Goal: Information Seeking & Learning: Learn about a topic

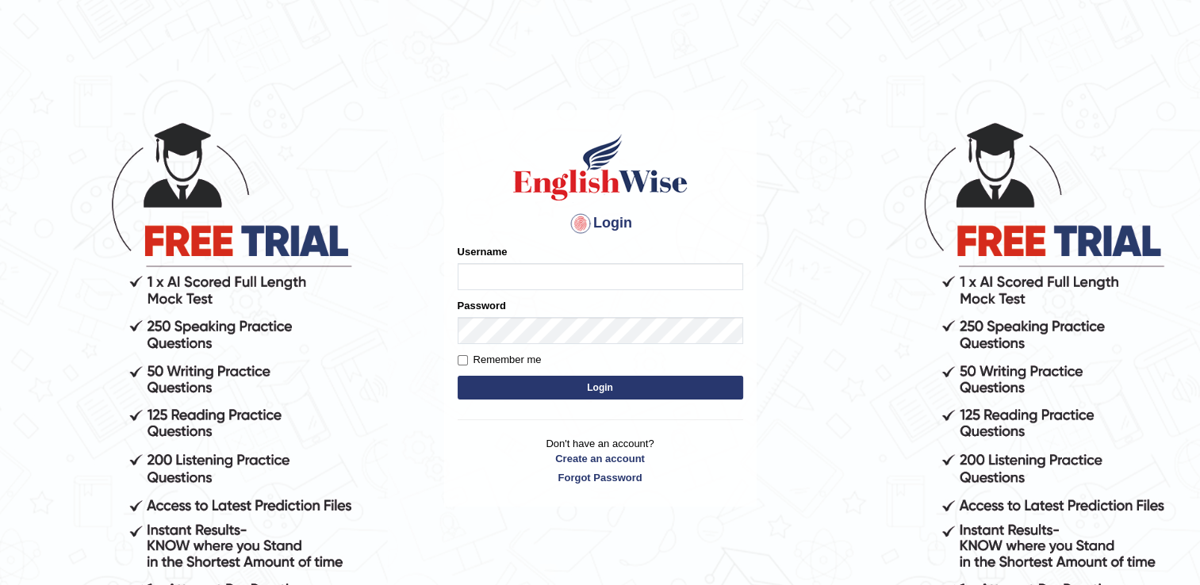
type input "Adedayo"
click at [607, 392] on button "Login" at bounding box center [599, 388] width 285 height 24
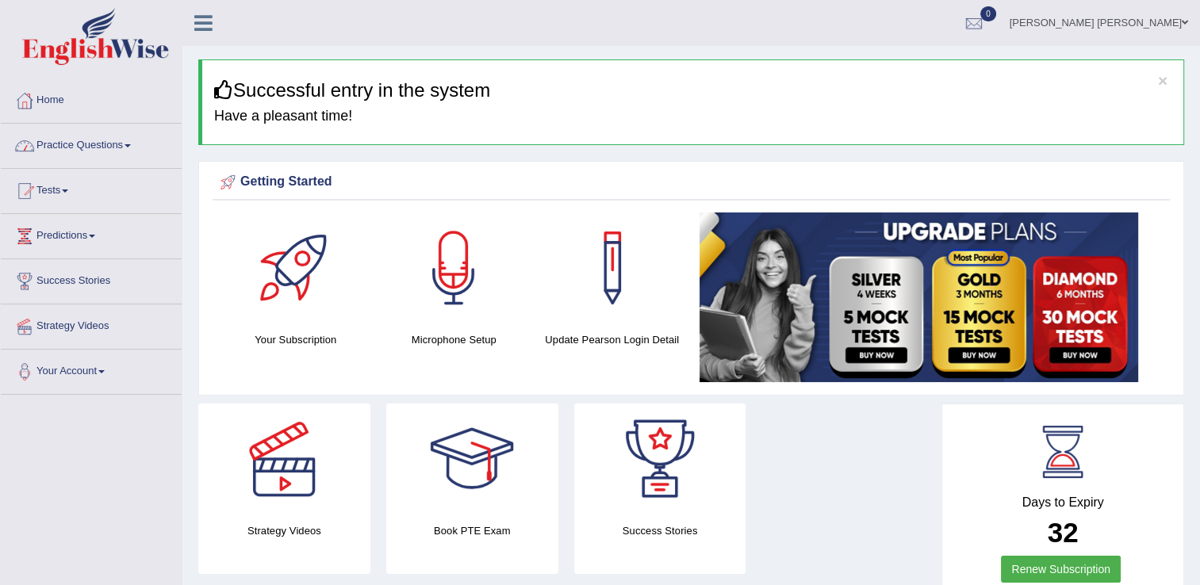
click at [82, 140] on link "Practice Questions" at bounding box center [91, 144] width 181 height 40
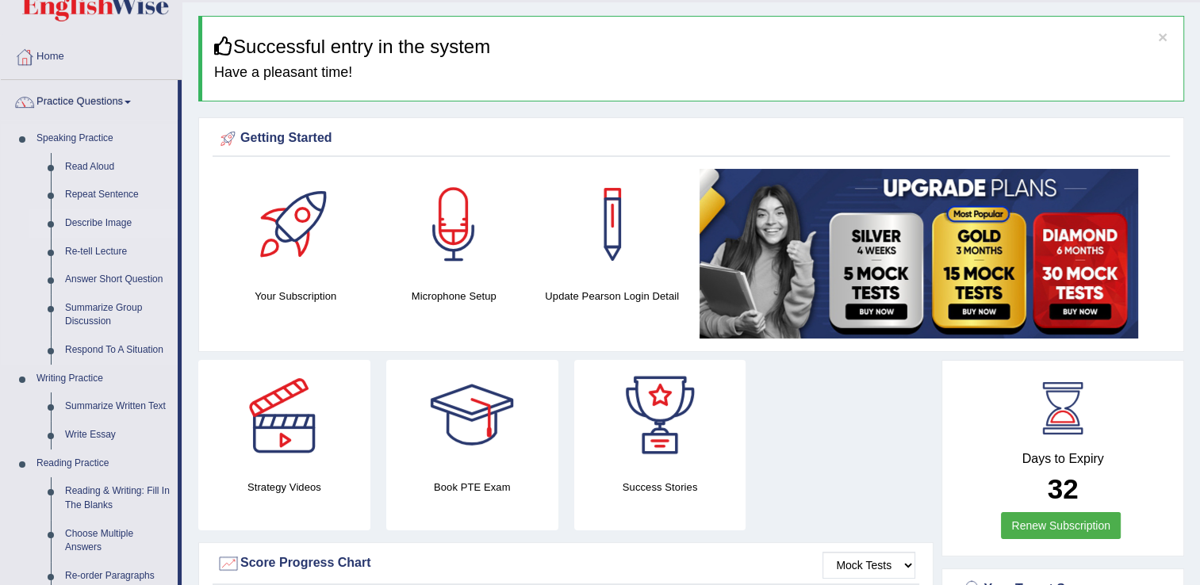
scroll to position [79, 0]
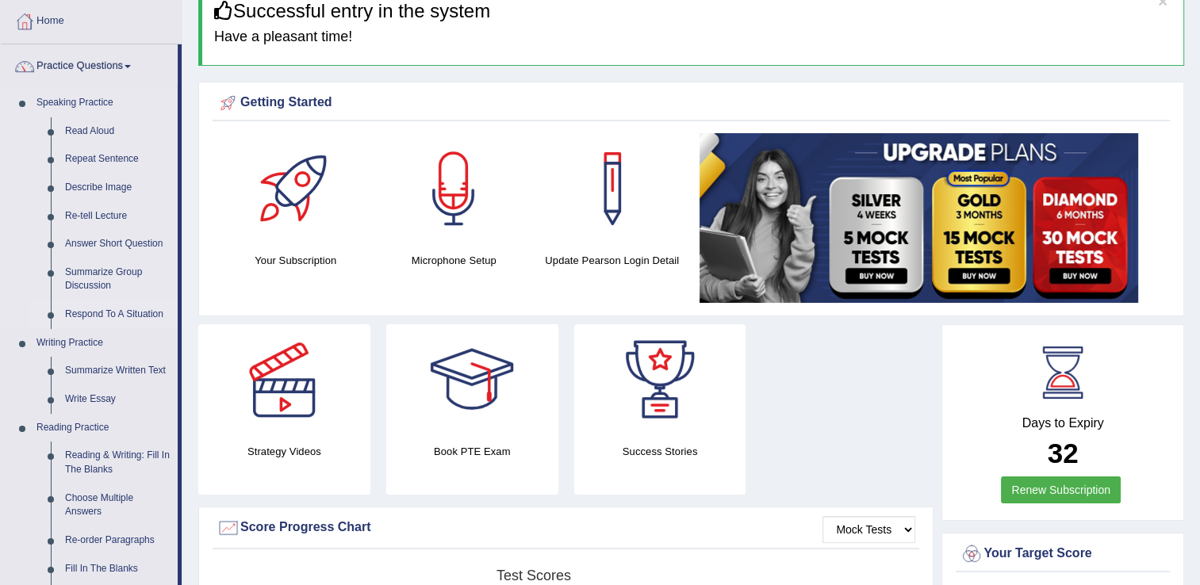
click at [98, 313] on link "Respond To A Situation" at bounding box center [118, 314] width 120 height 29
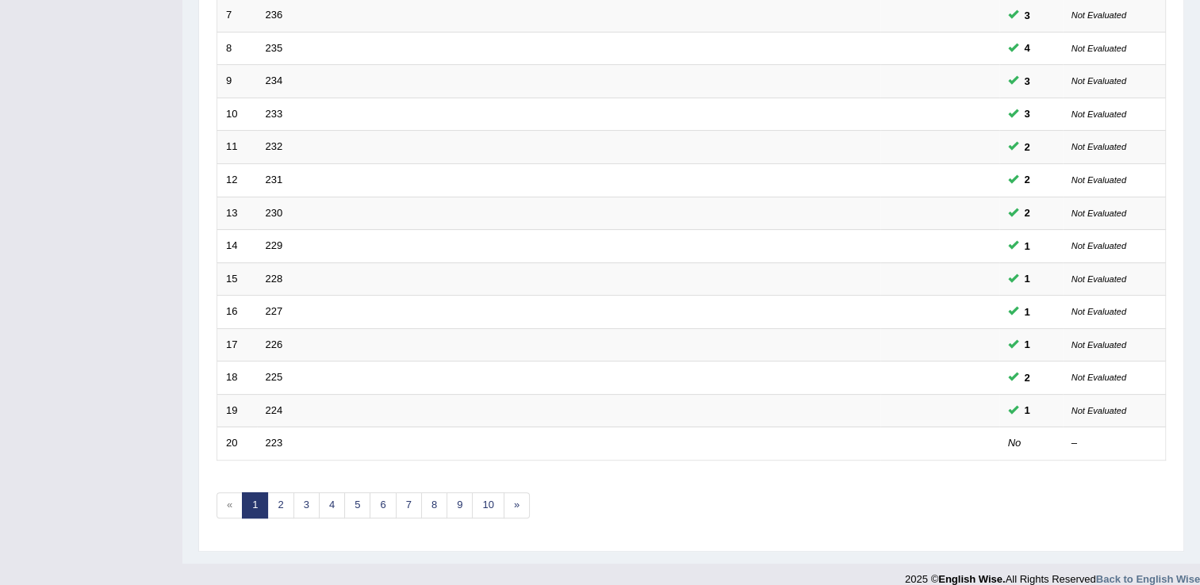
scroll to position [460, 0]
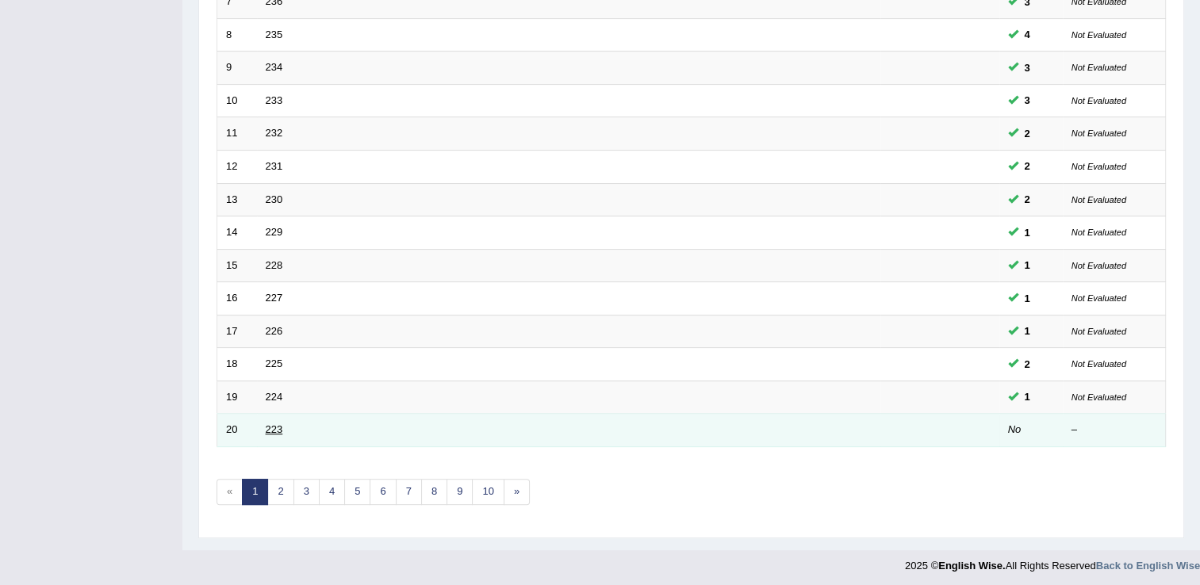
click at [270, 431] on link "223" at bounding box center [274, 429] width 17 height 12
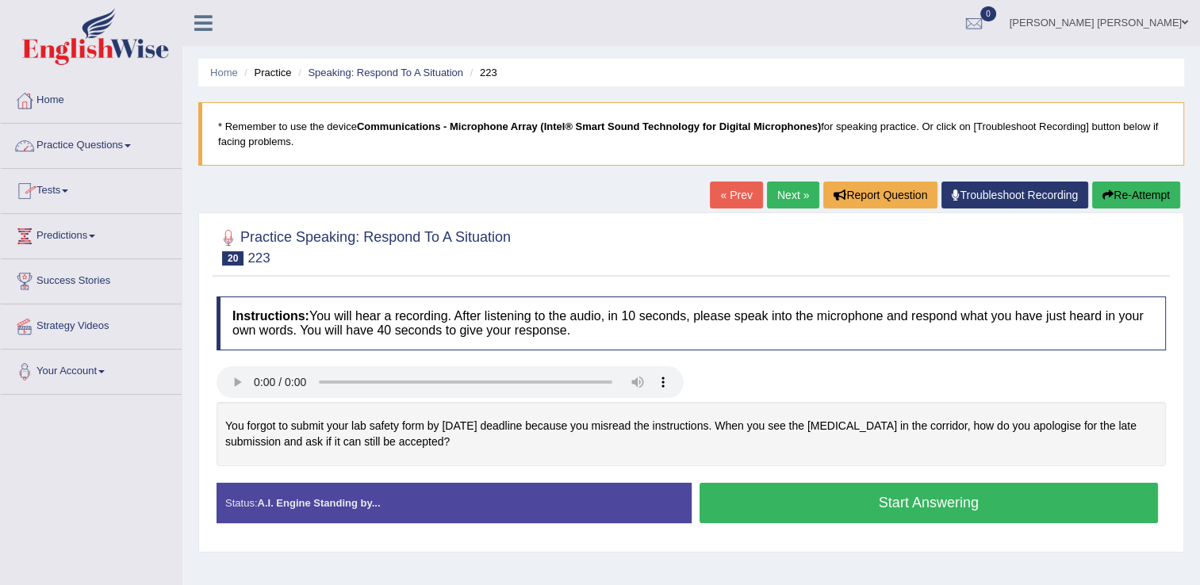
click at [67, 144] on link "Practice Questions" at bounding box center [91, 144] width 181 height 40
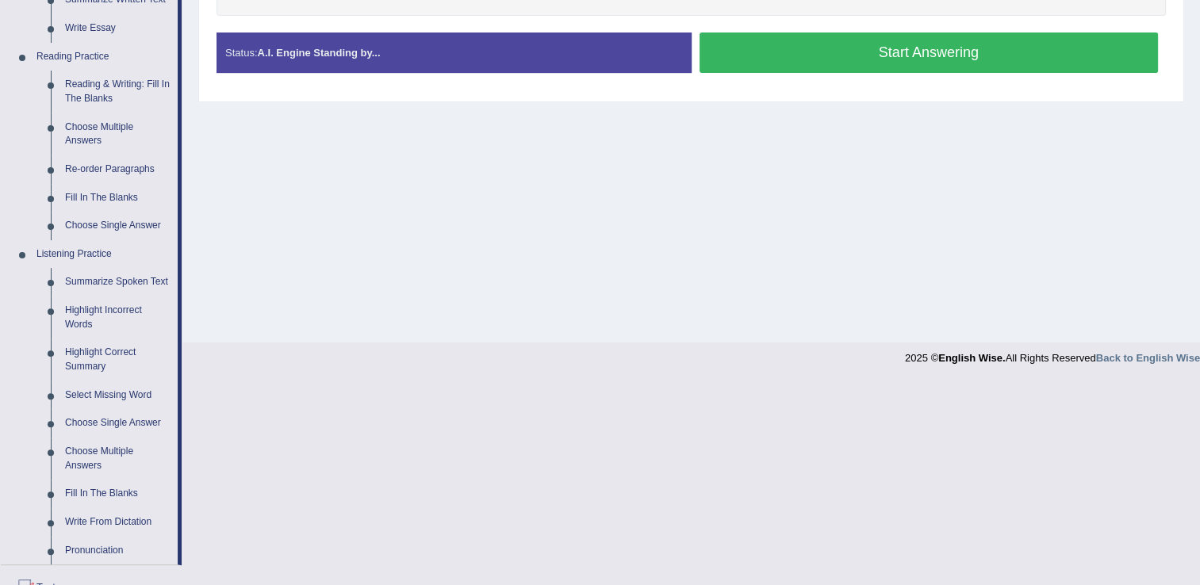
scroll to position [476, 0]
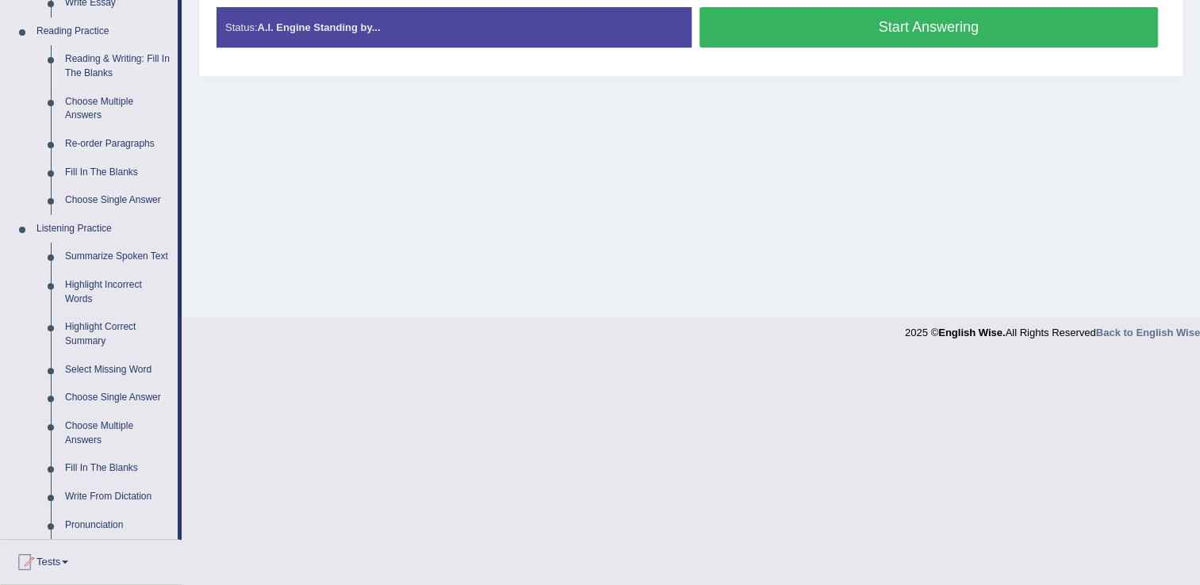
click at [90, 72] on link "Reading & Writing: Fill In The Blanks" at bounding box center [118, 66] width 120 height 42
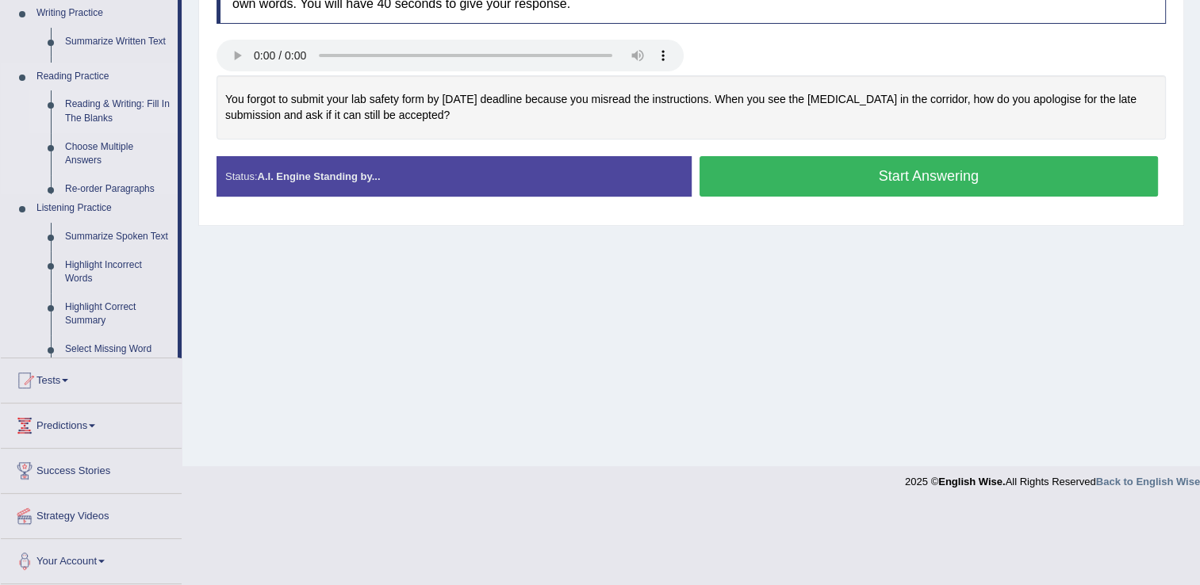
scroll to position [247, 0]
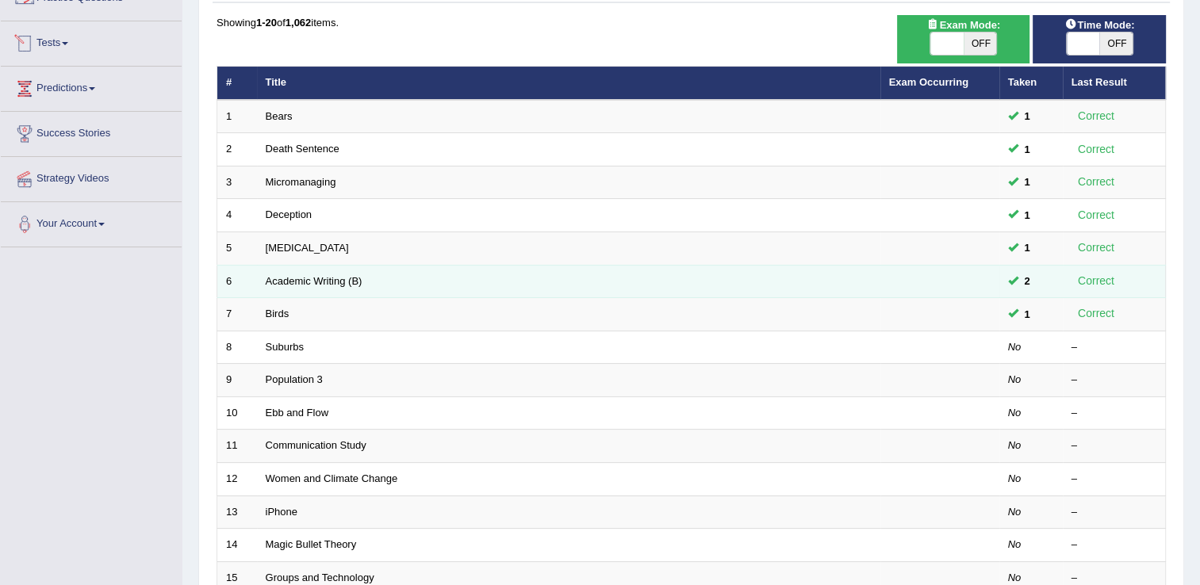
scroll to position [238, 0]
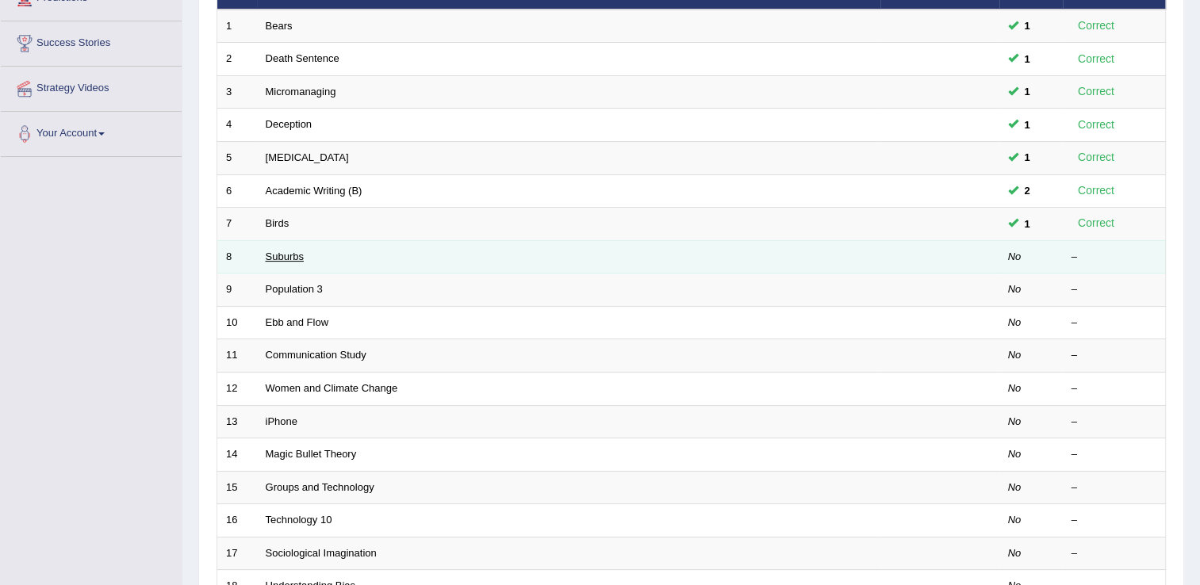
click at [277, 258] on link "Suburbs" at bounding box center [285, 257] width 38 height 12
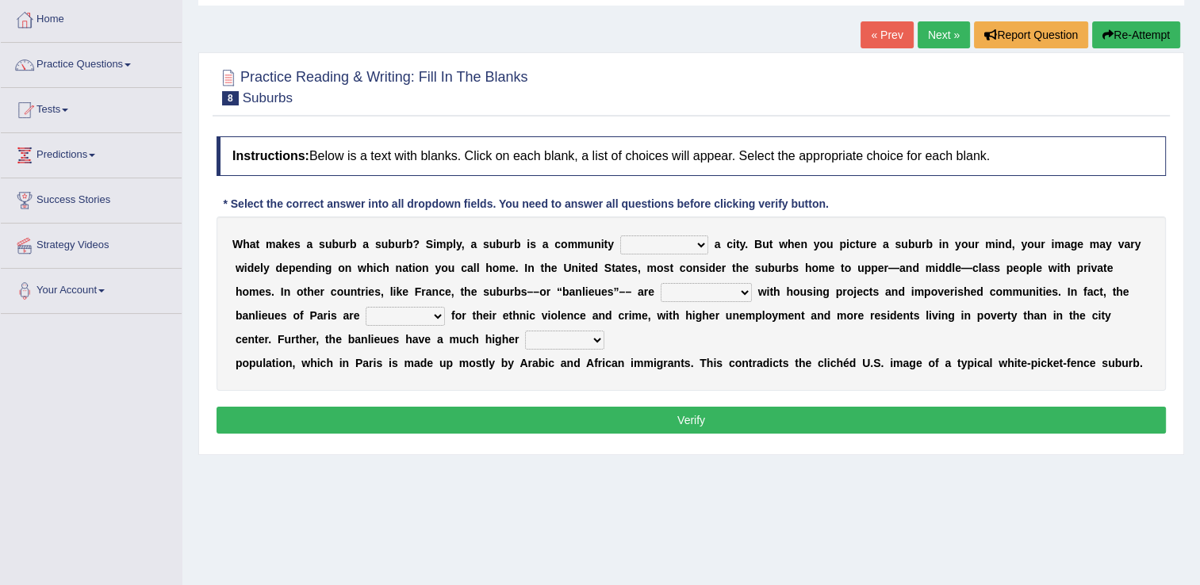
scroll to position [79, 0]
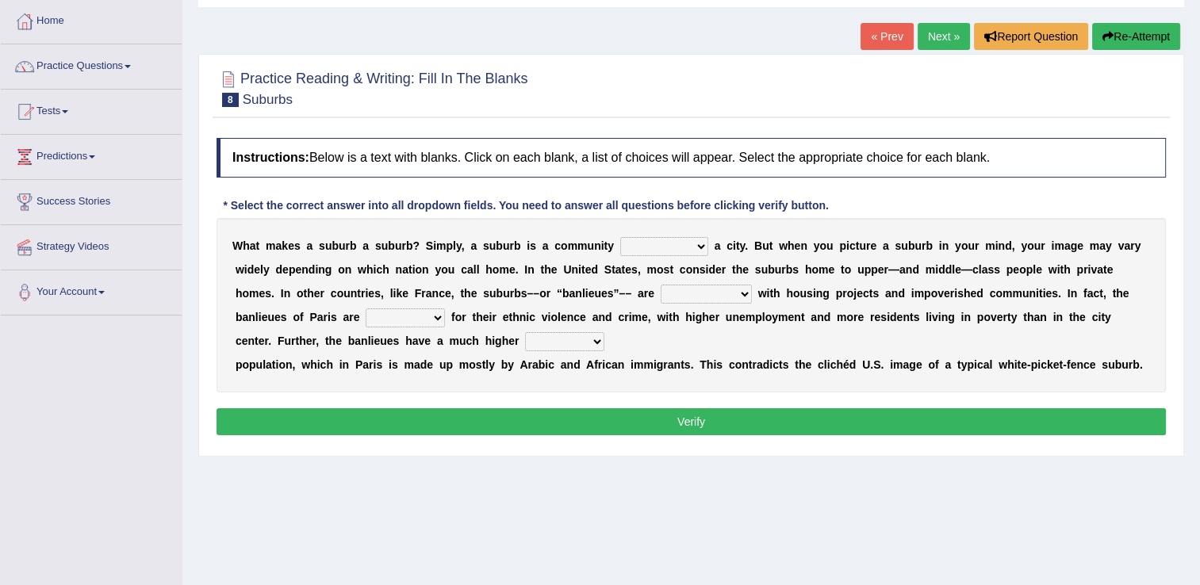
click at [664, 243] on select "lying locating situating surrounding" at bounding box center [664, 246] width 88 height 19
select select "surrounding"
click at [620, 237] on select "lying locating situating surrounding" at bounding box center [664, 246] width 88 height 19
click at [660, 297] on select "antonymous antibiotic synonymous synthetic" at bounding box center [705, 294] width 91 height 19
select select "synonymous"
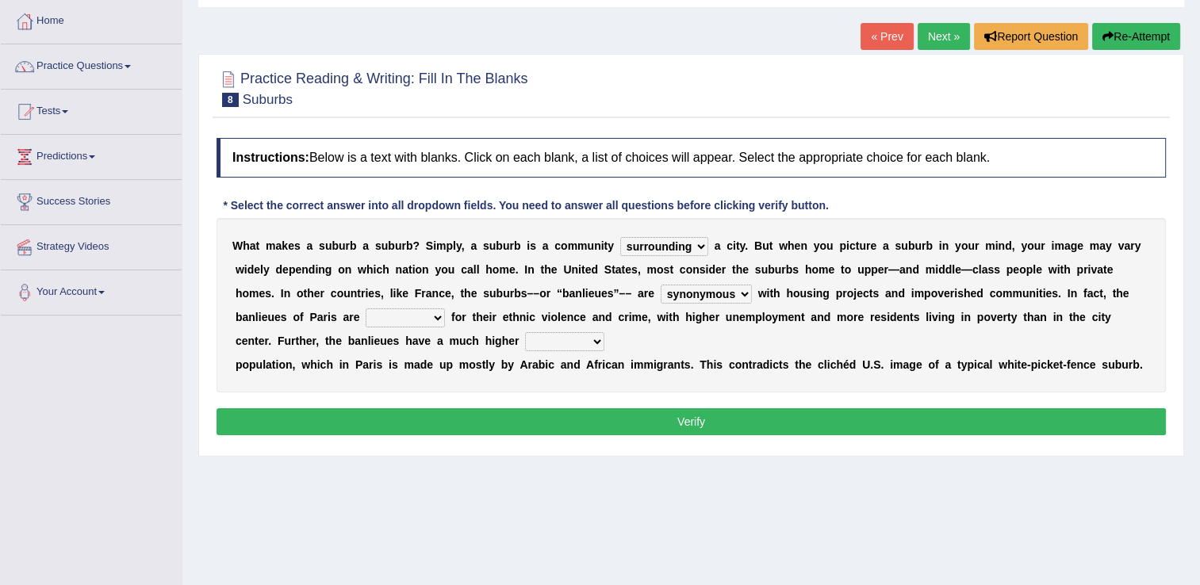
click at [660, 285] on select "antonymous antibiotic synonymous synthetic" at bounding box center [705, 294] width 91 height 19
click at [365, 321] on select "clamorous sensitive famous notorious" at bounding box center [404, 317] width 79 height 19
select select "notorious"
click at [365, 308] on select "clamorous sensitive famous notorious" at bounding box center [404, 317] width 79 height 19
click at [365, 317] on select "clamorous sensitive famous notorious" at bounding box center [404, 317] width 79 height 19
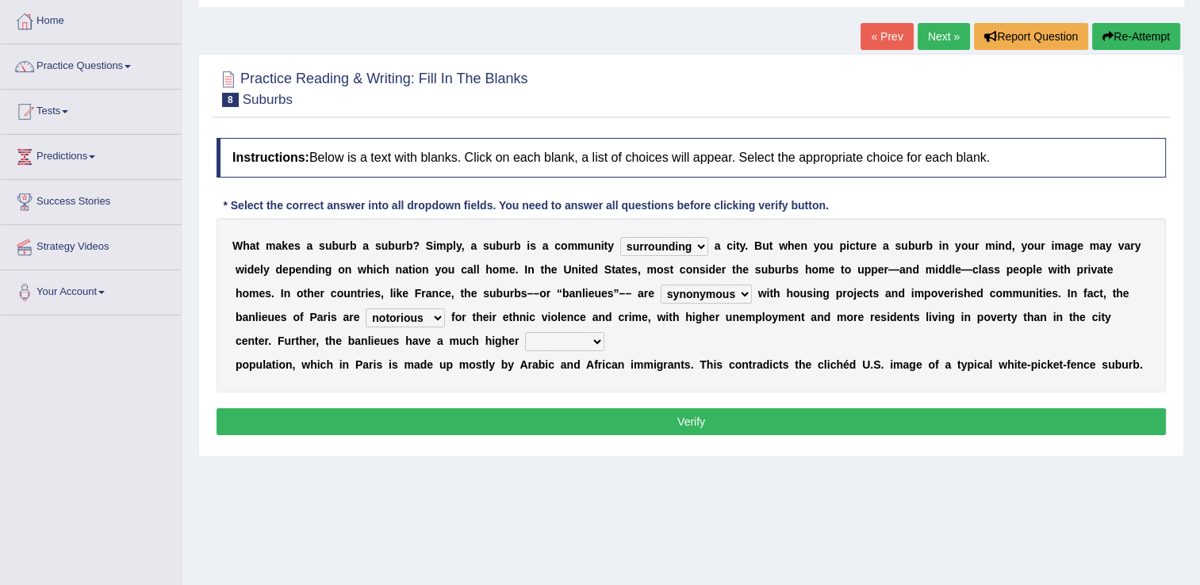
click at [401, 461] on div "Home Practice Reading & Writing: Fill In The Blanks Suburbs « Prev Next » Repor…" at bounding box center [690, 317] width 1017 height 793
click at [525, 338] on select "local young immigrant senior" at bounding box center [564, 341] width 79 height 19
click at [525, 332] on select "local young immigrant senior" at bounding box center [564, 341] width 79 height 19
click at [525, 337] on select "local young immigrant senior" at bounding box center [564, 341] width 79 height 19
select select "immigrant"
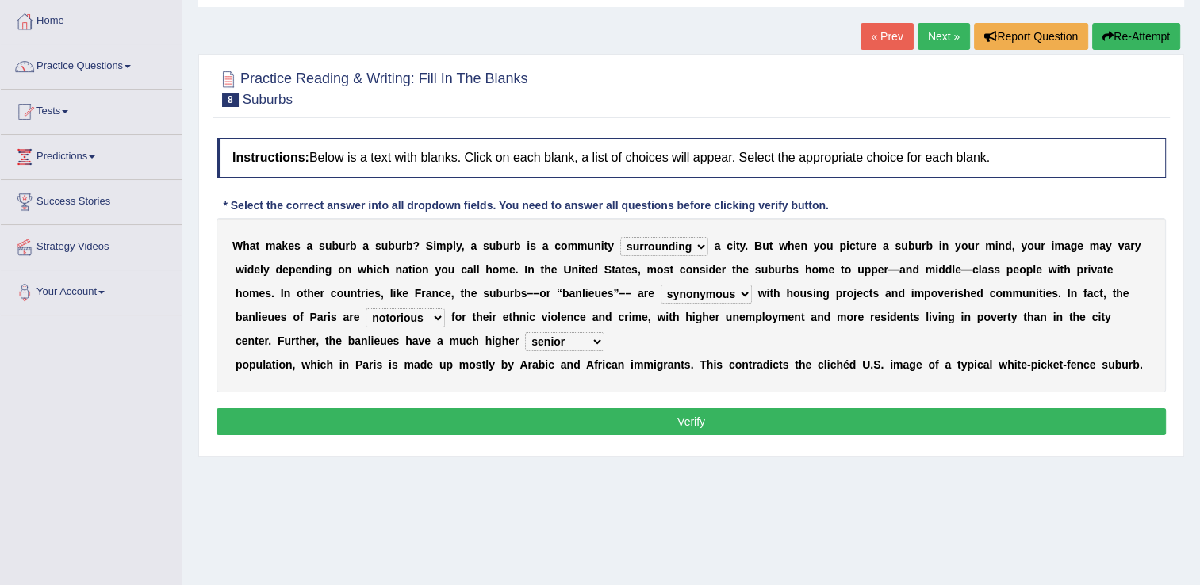
click at [525, 332] on select "local young immigrant senior" at bounding box center [564, 341] width 79 height 19
click at [523, 412] on button "Verify" at bounding box center [690, 421] width 949 height 27
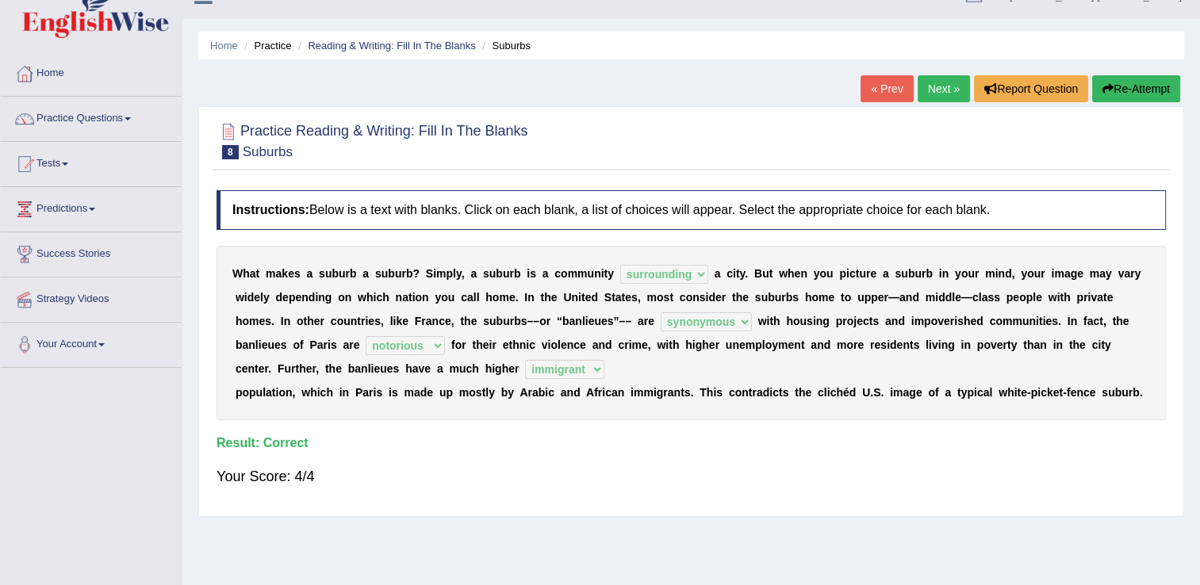
scroll to position [0, 0]
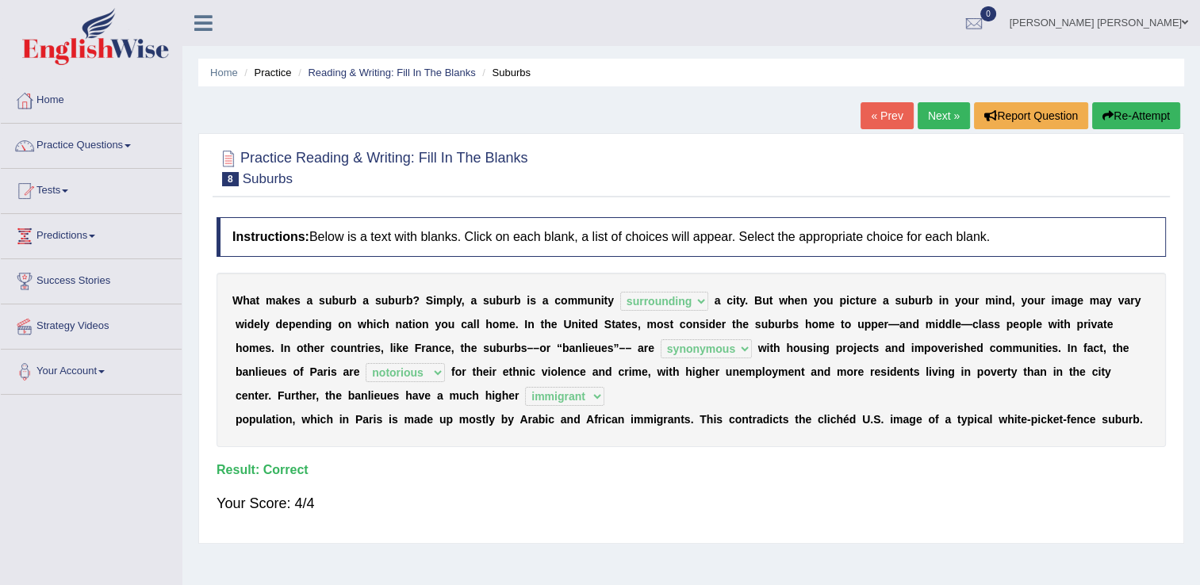
click at [922, 118] on link "Next »" at bounding box center [943, 115] width 52 height 27
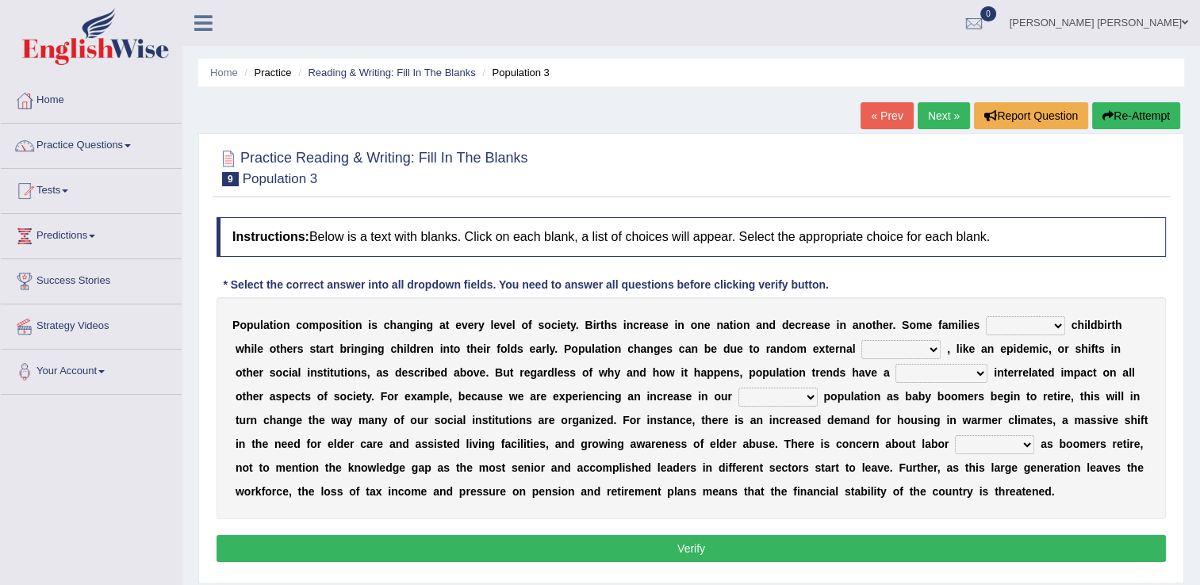
scroll to position [79, 0]
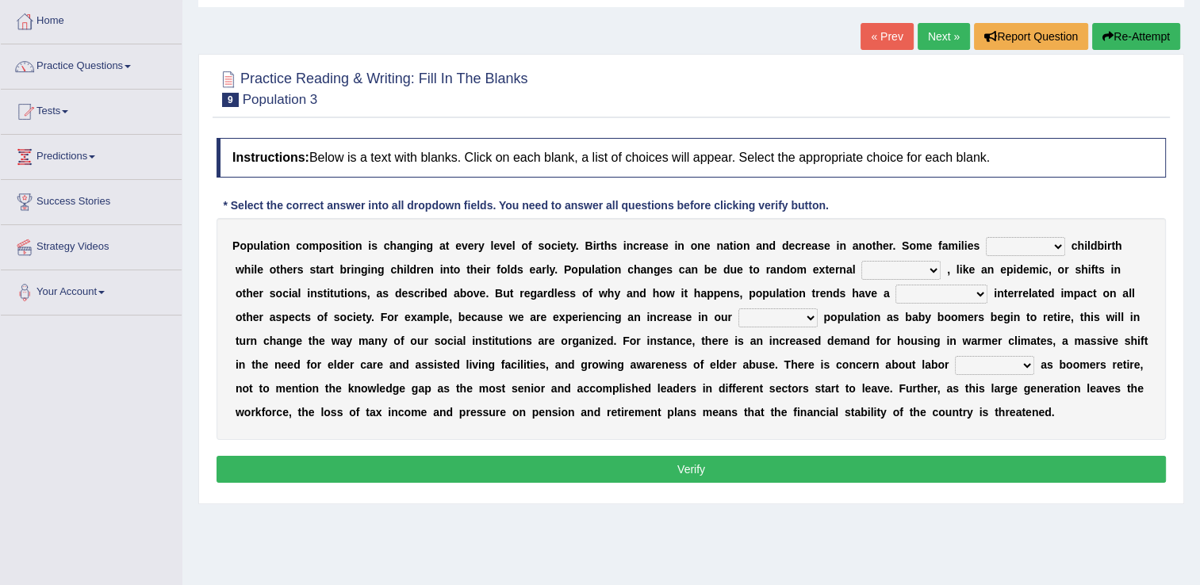
click at [1003, 247] on select "demand default deliver delay" at bounding box center [1024, 246] width 79 height 19
select select "delay"
click at [985, 237] on select "demand default deliver delay" at bounding box center [1024, 246] width 79 height 19
click at [861, 268] on select "variations fortune formation forces" at bounding box center [900, 270] width 79 height 19
select select "variations"
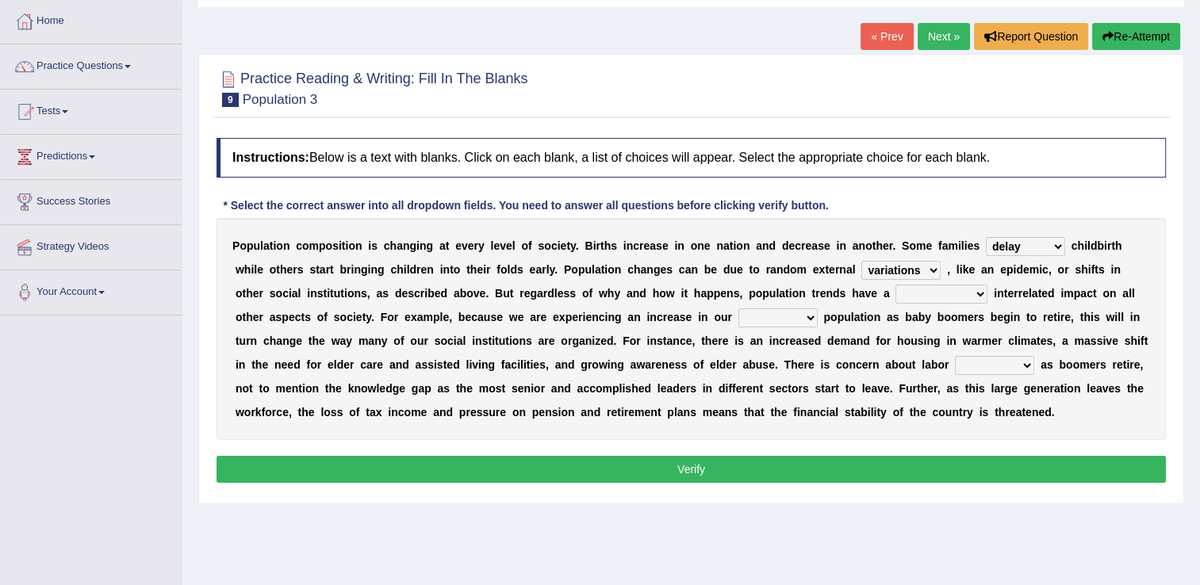
click at [861, 261] on select "variations fortune formation forces" at bounding box center [900, 270] width 79 height 19
click at [895, 297] on select "tremendous tenuous tremulous spontaneous" at bounding box center [941, 294] width 92 height 19
select select "tremendous"
click at [895, 285] on select "tremendous tenuous tremulous spontaneous" at bounding box center [941, 294] width 92 height 19
click at [738, 321] on select "tertiary senior junior primary" at bounding box center [777, 317] width 79 height 19
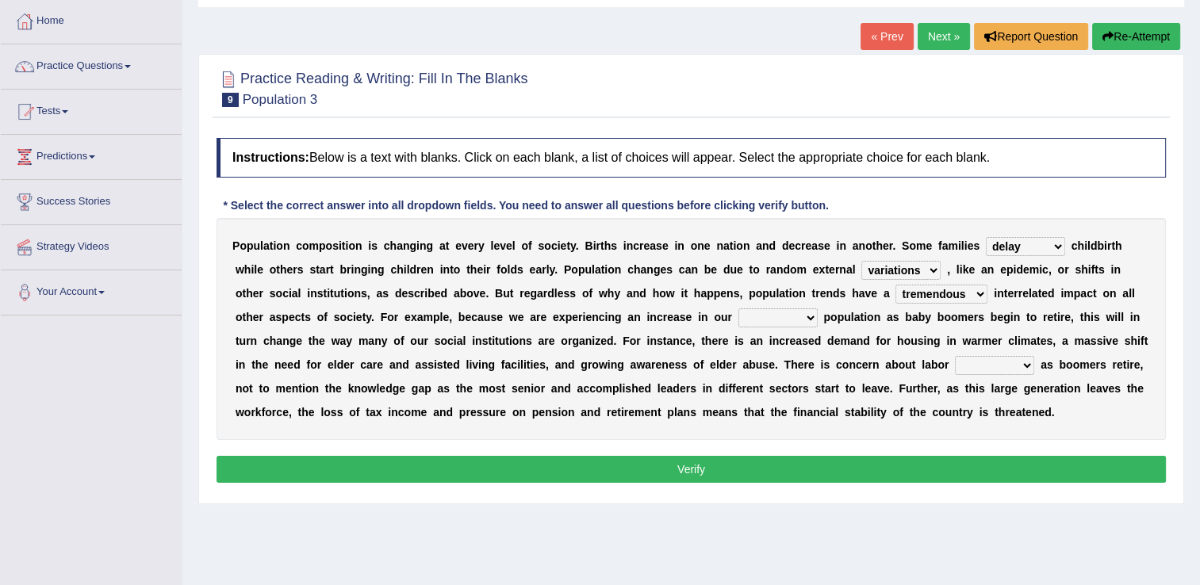
click at [738, 308] on select "tertiary senior junior primary" at bounding box center [777, 317] width 79 height 19
click at [738, 320] on select "tertiary senior junior primary" at bounding box center [777, 317] width 79 height 19
select select "senior"
click at [738, 308] on select "tertiary senior junior primary" at bounding box center [777, 317] width 79 height 19
click at [955, 369] on select "shortcuts shortfalls shortages shorthand" at bounding box center [994, 365] width 79 height 19
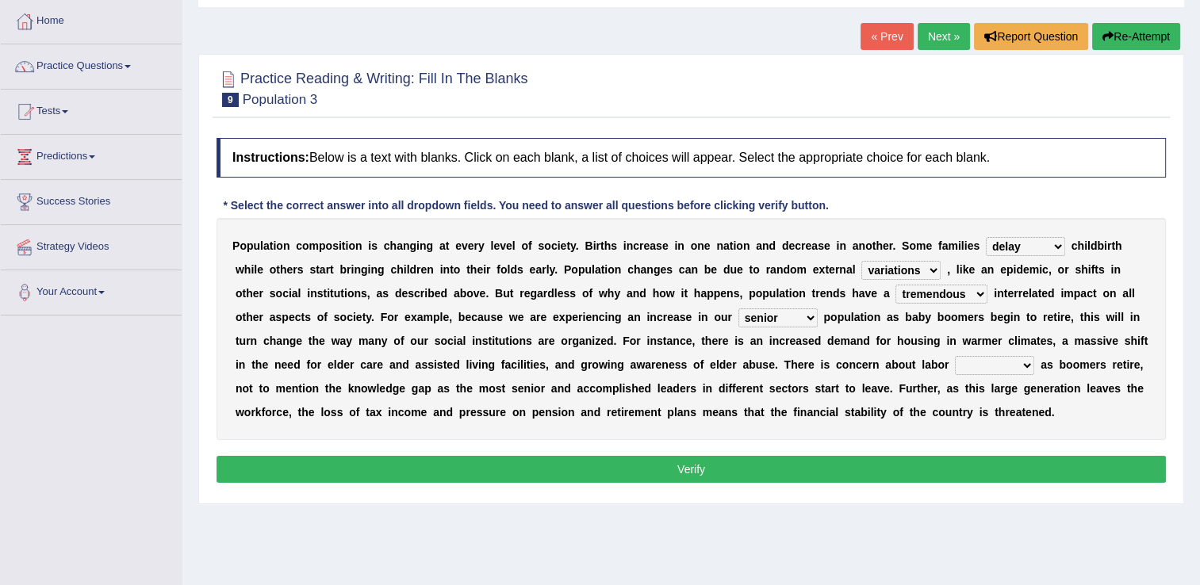
select select "shortages"
click at [955, 356] on select "shortcuts shortfalls shortages shorthand" at bounding box center [994, 365] width 79 height 19
click at [783, 470] on button "Verify" at bounding box center [690, 469] width 949 height 27
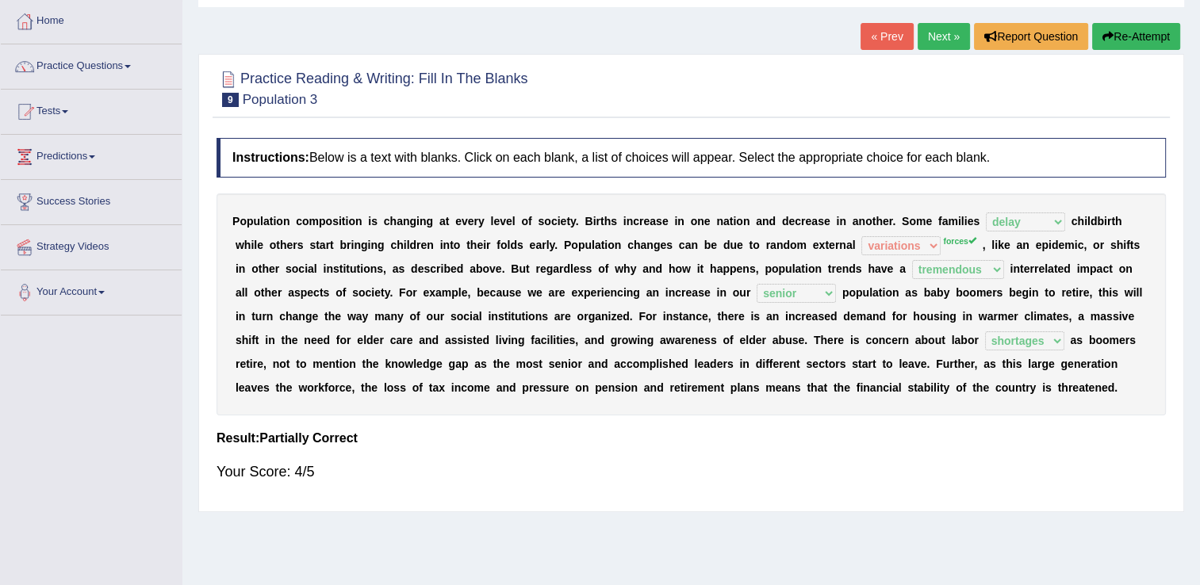
click at [1123, 40] on button "Re-Attempt" at bounding box center [1136, 36] width 88 height 27
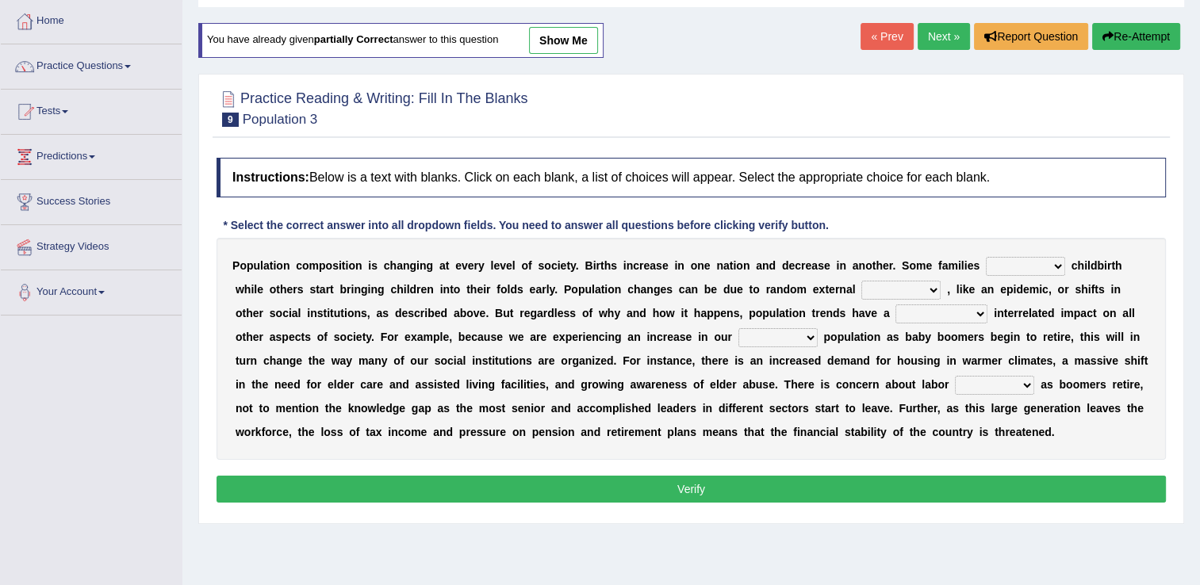
click at [985, 260] on select "demand default deliver delay" at bounding box center [1024, 266] width 79 height 19
select select "delay"
click at [985, 257] on select "demand default deliver delay" at bounding box center [1024, 266] width 79 height 19
click at [861, 289] on select "variations fortune formation forces" at bounding box center [900, 290] width 79 height 19
select select "variations"
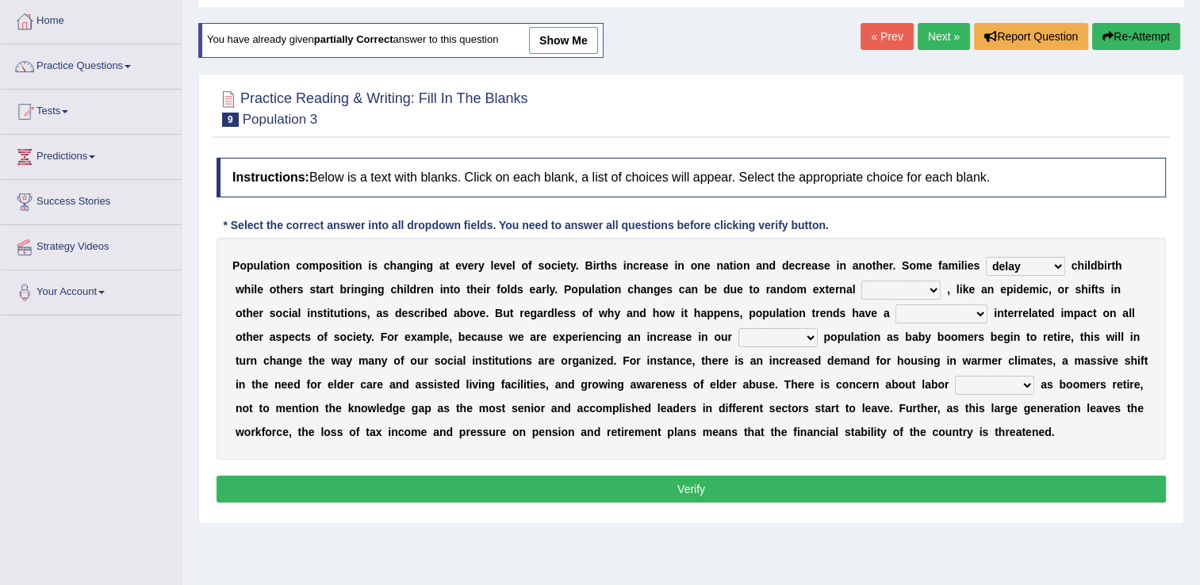
click at [861, 281] on select "variations fortune formation forces" at bounding box center [900, 290] width 79 height 19
click at [895, 316] on select "tremendous tenuous tremulous spontaneous" at bounding box center [941, 313] width 92 height 19
select select "tremendous"
click at [895, 304] on select "tremendous tenuous tremulous spontaneous" at bounding box center [941, 313] width 92 height 19
click at [738, 340] on select "tertiary senior junior primary" at bounding box center [777, 337] width 79 height 19
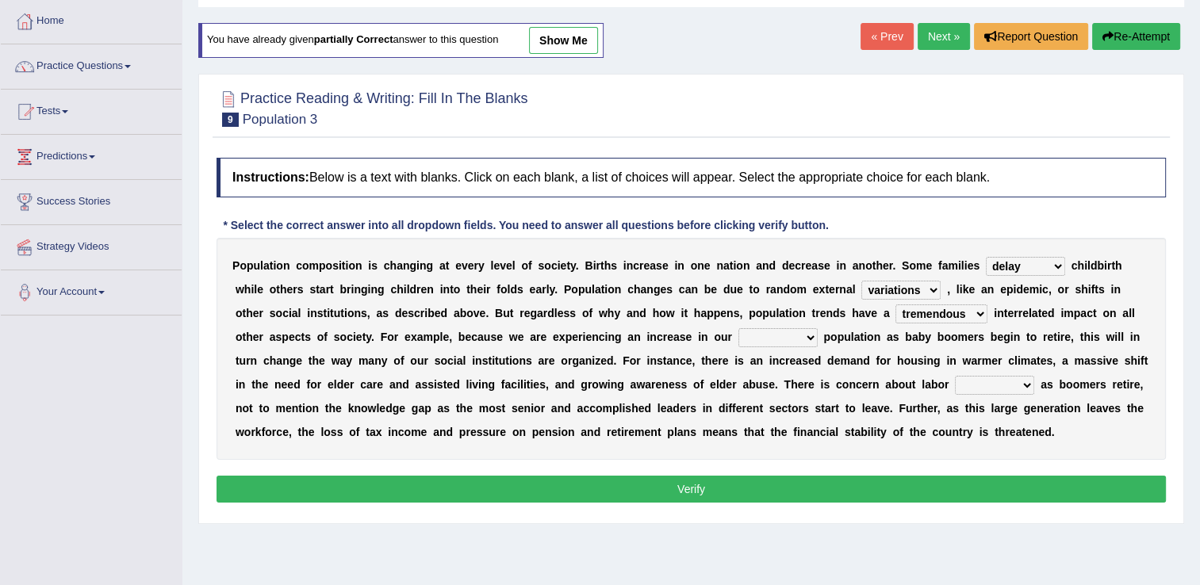
select select "senior"
click at [738, 328] on select "tertiary senior junior primary" at bounding box center [777, 337] width 79 height 19
click at [955, 385] on select "shortcuts shortfalls shortages shorthand" at bounding box center [994, 385] width 79 height 19
select select "shortages"
click at [955, 376] on select "shortcuts shortfalls shortages shorthand" at bounding box center [994, 385] width 79 height 19
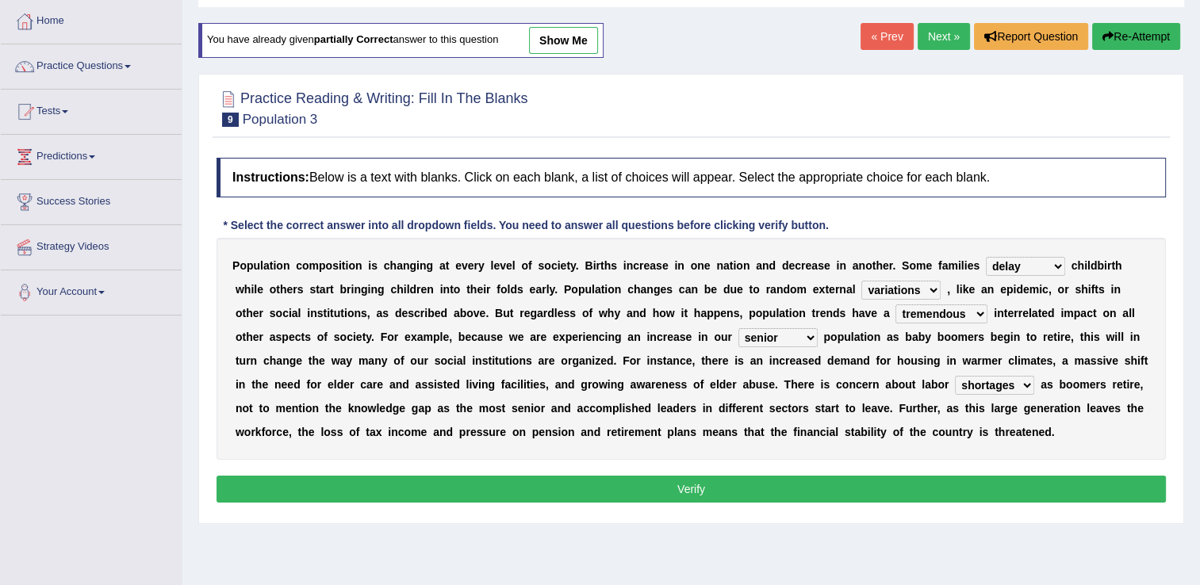
click at [731, 487] on button "Verify" at bounding box center [690, 489] width 949 height 27
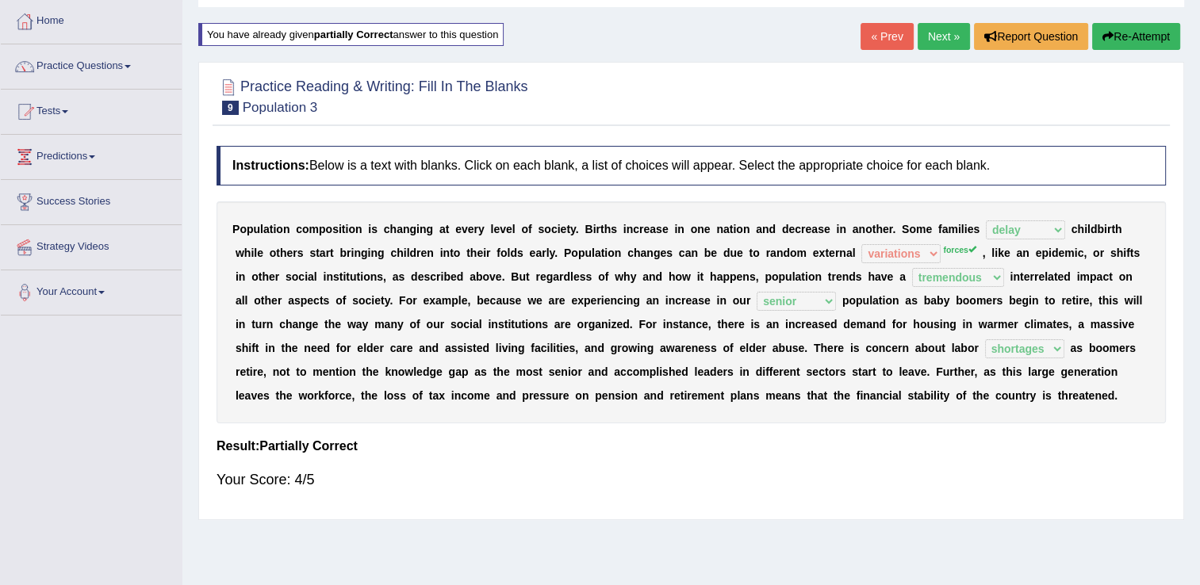
click at [1143, 33] on button "Re-Attempt" at bounding box center [1136, 36] width 88 height 27
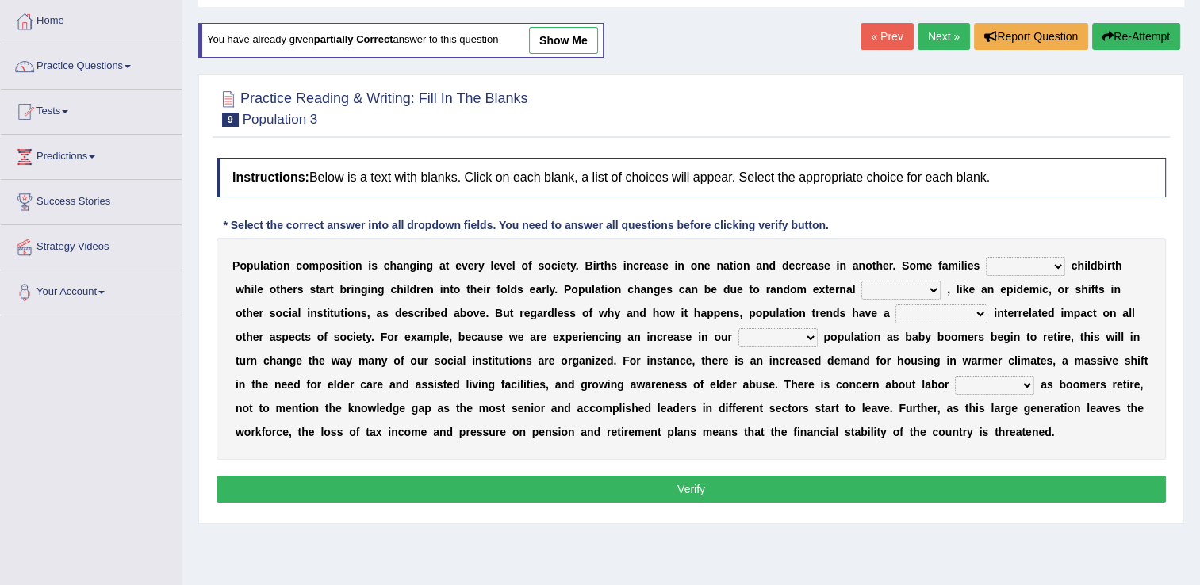
click at [995, 258] on select "demand default deliver delay" at bounding box center [1024, 266] width 79 height 19
select select "delay"
click at [985, 257] on select "demand default deliver delay" at bounding box center [1024, 266] width 79 height 19
click at [861, 289] on select "variations fortune formation forces" at bounding box center [900, 290] width 79 height 19
select select "forces"
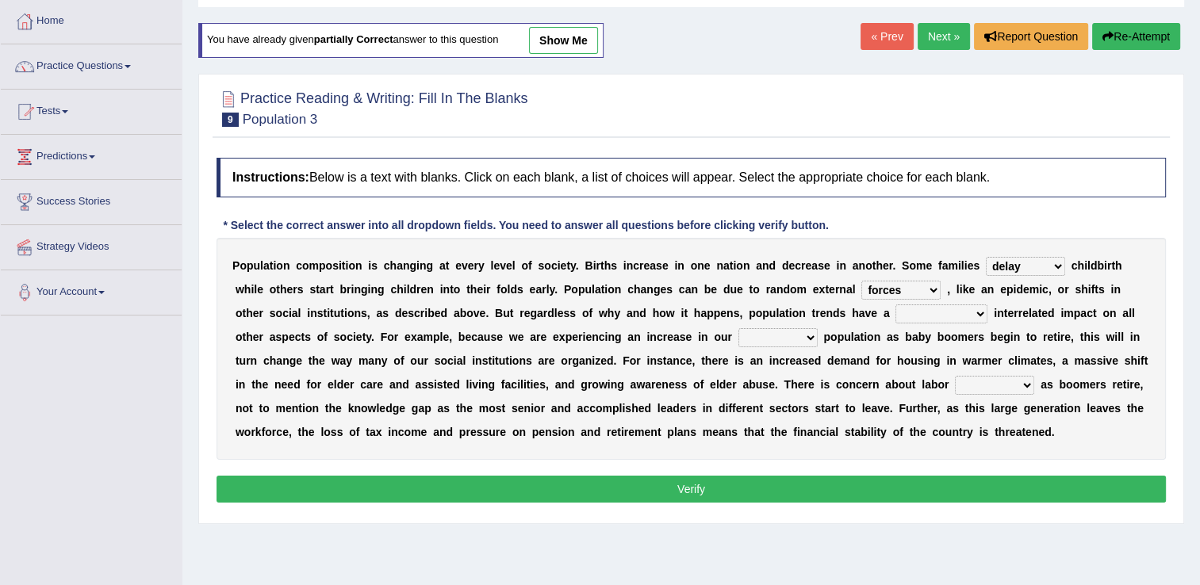
click at [861, 281] on select "variations fortune formation forces" at bounding box center [900, 290] width 79 height 19
click at [777, 301] on div "P o p u l a t i o n c o m p o s i t i o n i s c h a n g i n g a t e v e r y l e…" at bounding box center [690, 349] width 949 height 222
click at [895, 309] on select "tremendous tenuous tremulous spontaneous" at bounding box center [941, 313] width 92 height 19
select select "tremendous"
click at [895, 304] on select "tremendous tenuous tremulous spontaneous" at bounding box center [941, 313] width 92 height 19
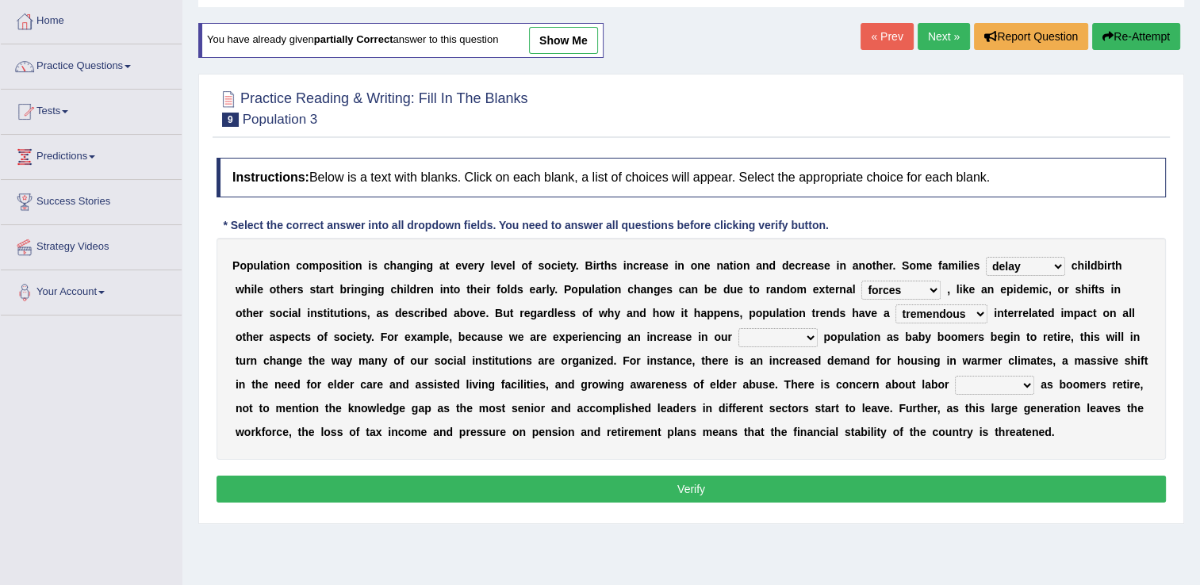
click at [738, 335] on select "tertiary senior junior primary" at bounding box center [777, 337] width 79 height 19
select select "senior"
click at [738, 328] on select "tertiary senior junior primary" at bounding box center [777, 337] width 79 height 19
click at [955, 386] on select "shortcuts shortfalls shortages shorthand" at bounding box center [994, 385] width 79 height 19
select select "shortages"
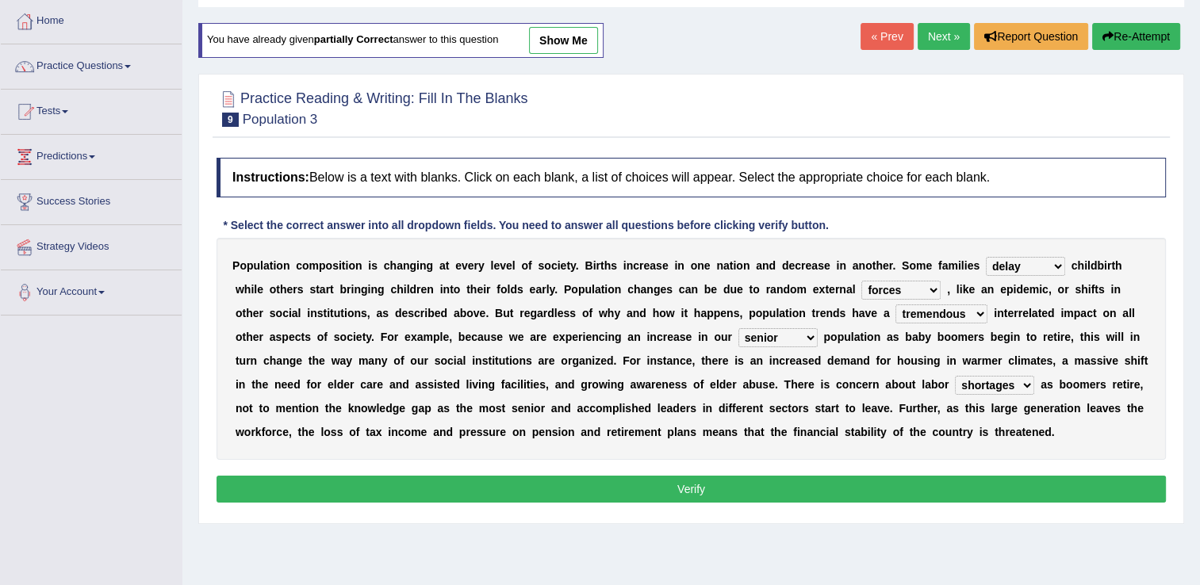
click at [955, 376] on select "shortcuts shortfalls shortages shorthand" at bounding box center [994, 385] width 79 height 19
click at [672, 484] on button "Verify" at bounding box center [690, 489] width 949 height 27
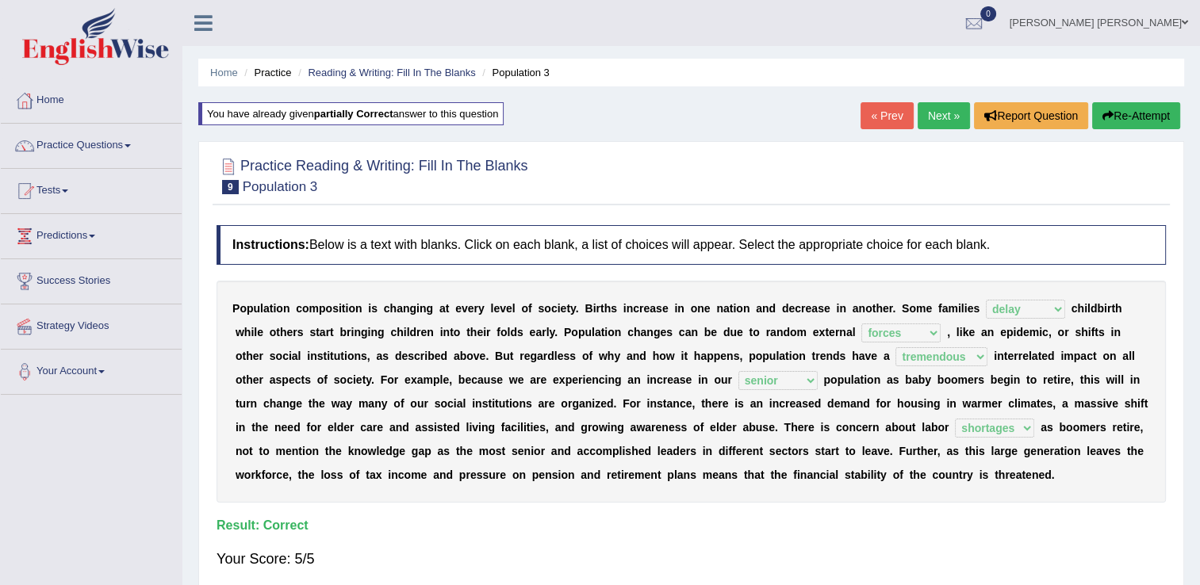
click at [931, 117] on link "Next »" at bounding box center [943, 115] width 52 height 27
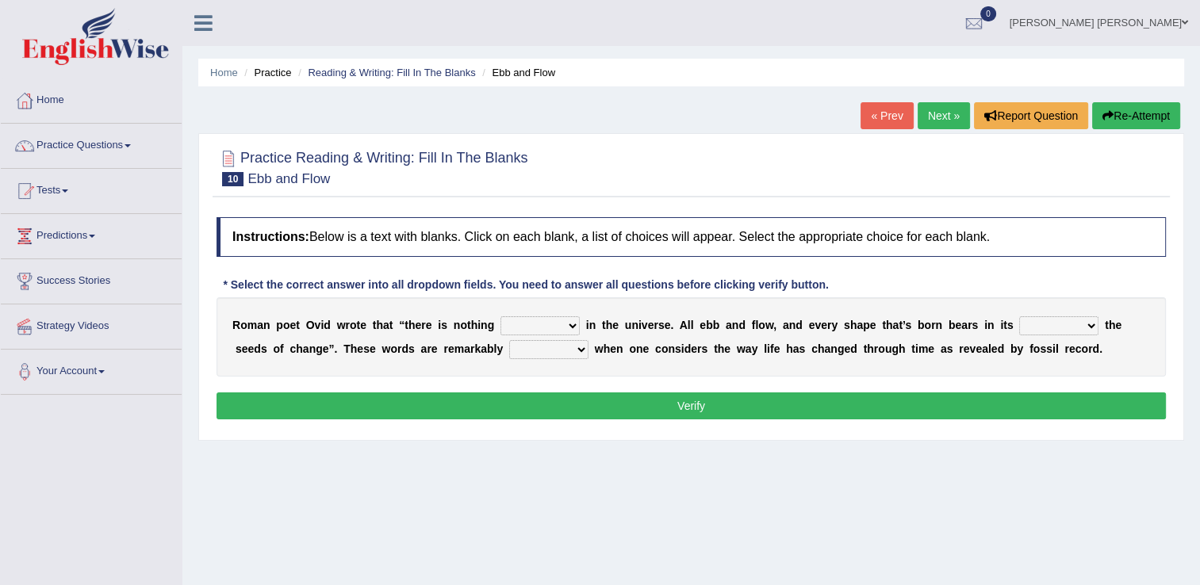
click at [551, 327] on select "orthodox volatile constant cheap" at bounding box center [539, 325] width 79 height 19
select select "constant"
click at [500, 316] on select "orthodox volatile constant cheap" at bounding box center [539, 325] width 79 height 19
click at [1039, 327] on select "heart limb womb brain" at bounding box center [1058, 325] width 79 height 19
select select "womb"
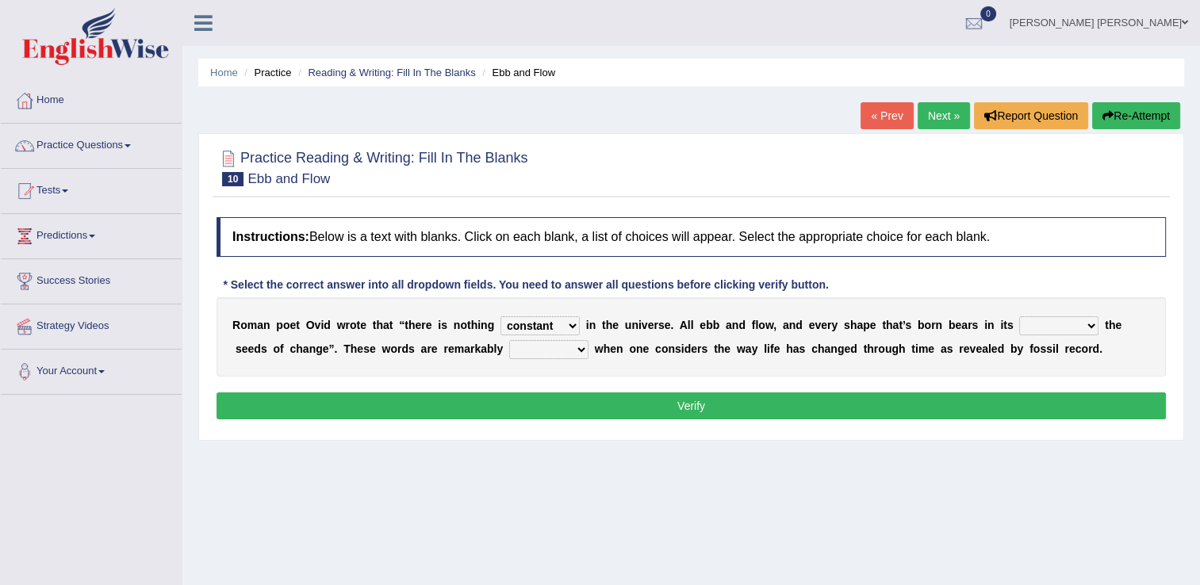
click at [1019, 316] on select "heart limb womb brain" at bounding box center [1058, 325] width 79 height 19
click at [509, 350] on select "prevalent detached relevant dominant" at bounding box center [548, 349] width 79 height 19
select select "relevant"
click at [509, 340] on select "prevalent detached relevant dominant" at bounding box center [548, 349] width 79 height 19
click at [701, 404] on button "Verify" at bounding box center [690, 405] width 949 height 27
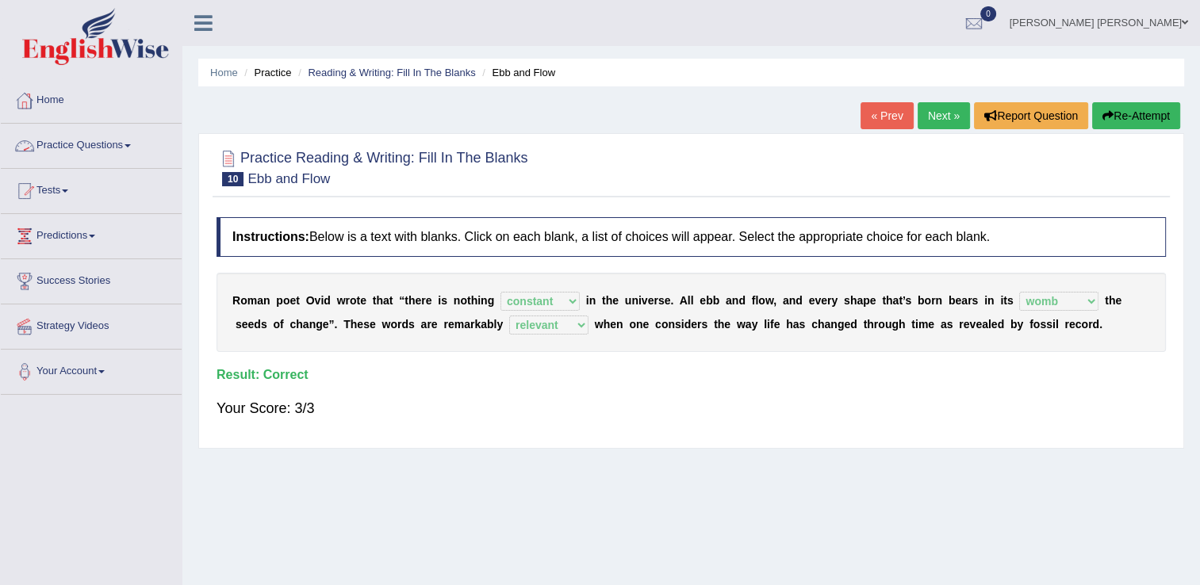
click at [70, 144] on link "Practice Questions" at bounding box center [91, 144] width 181 height 40
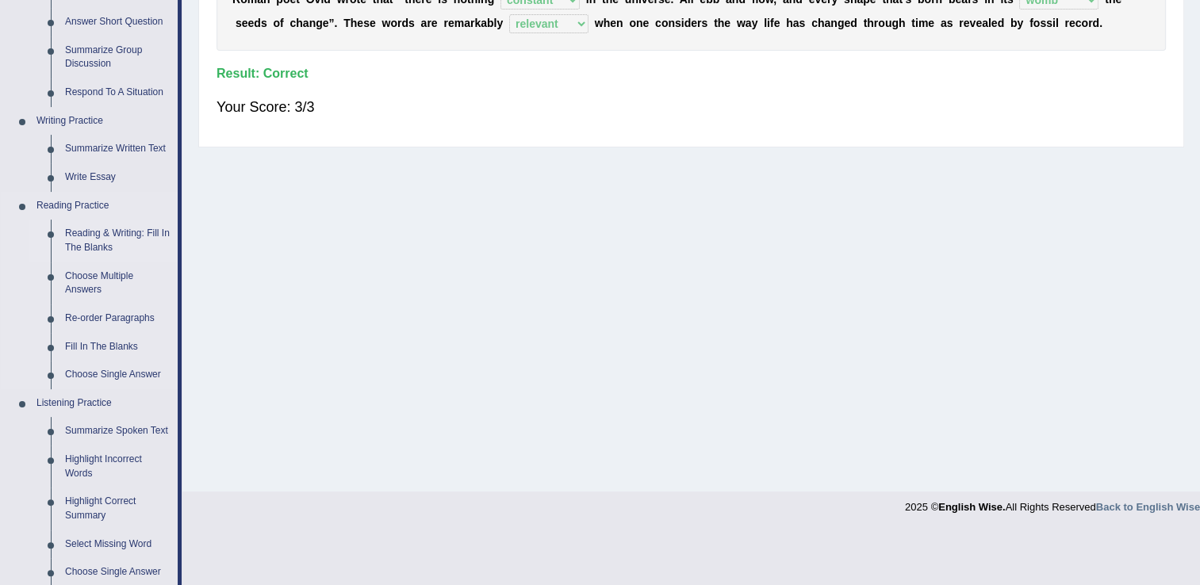
scroll to position [396, 0]
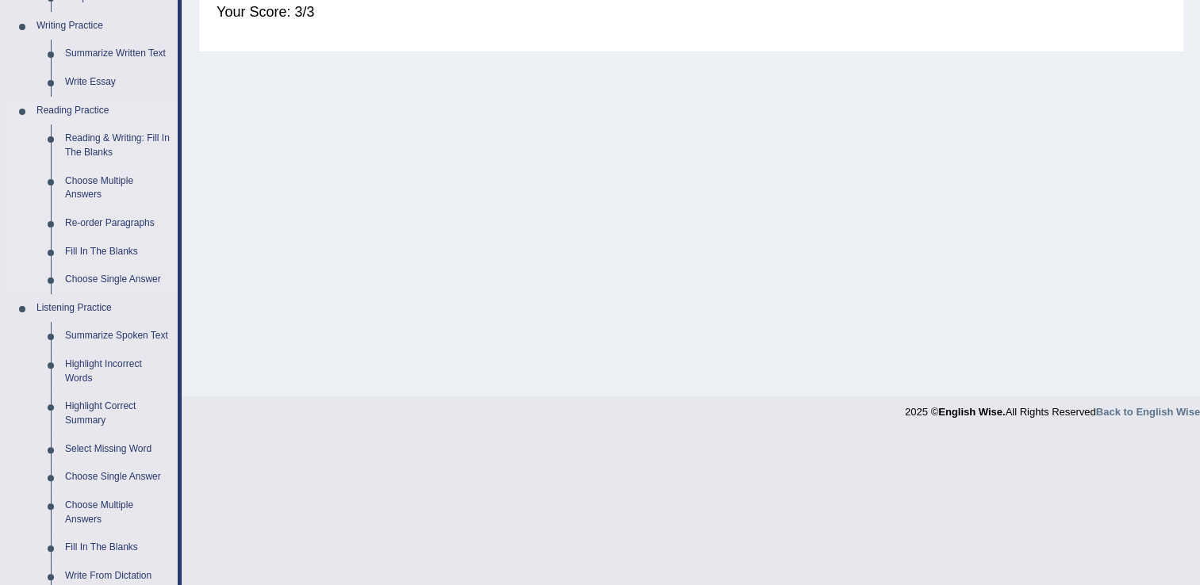
click at [103, 181] on link "Choose Multiple Answers" at bounding box center [118, 188] width 120 height 42
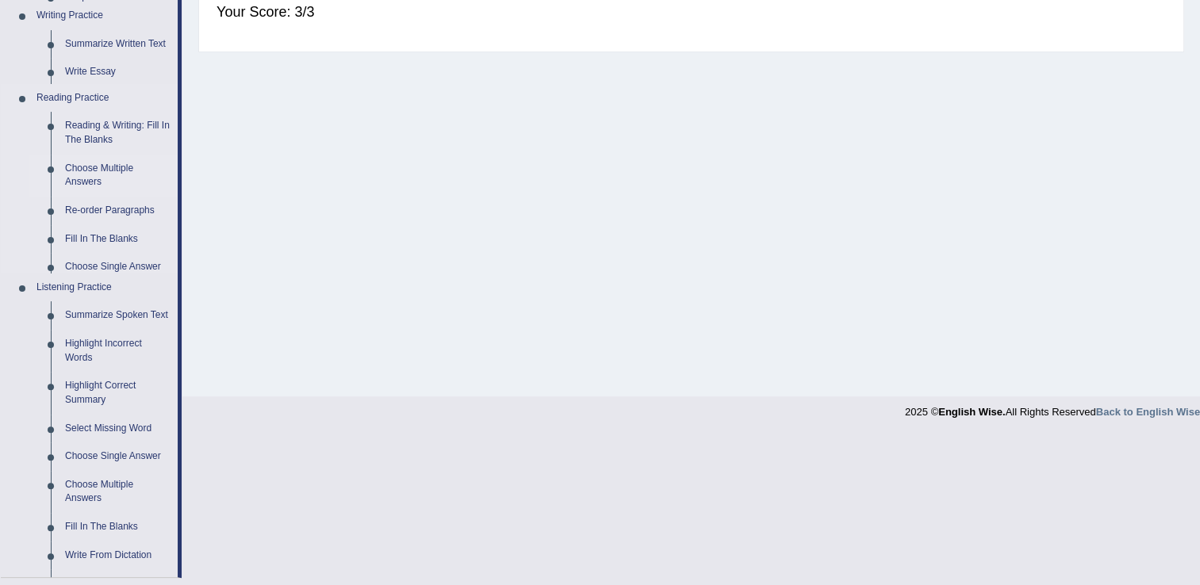
scroll to position [247, 0]
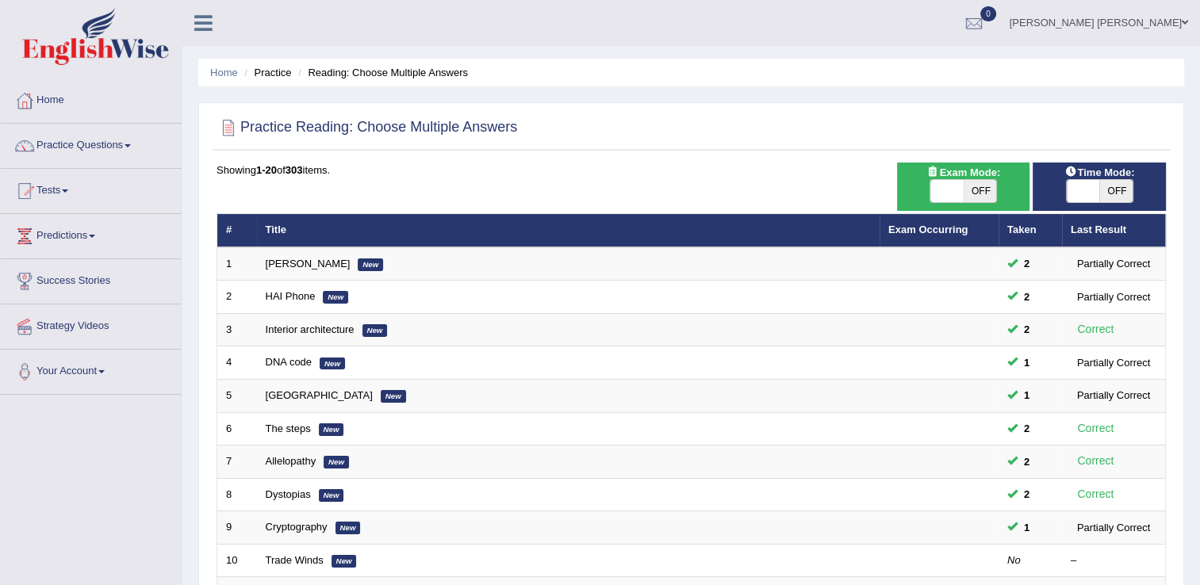
scroll to position [159, 0]
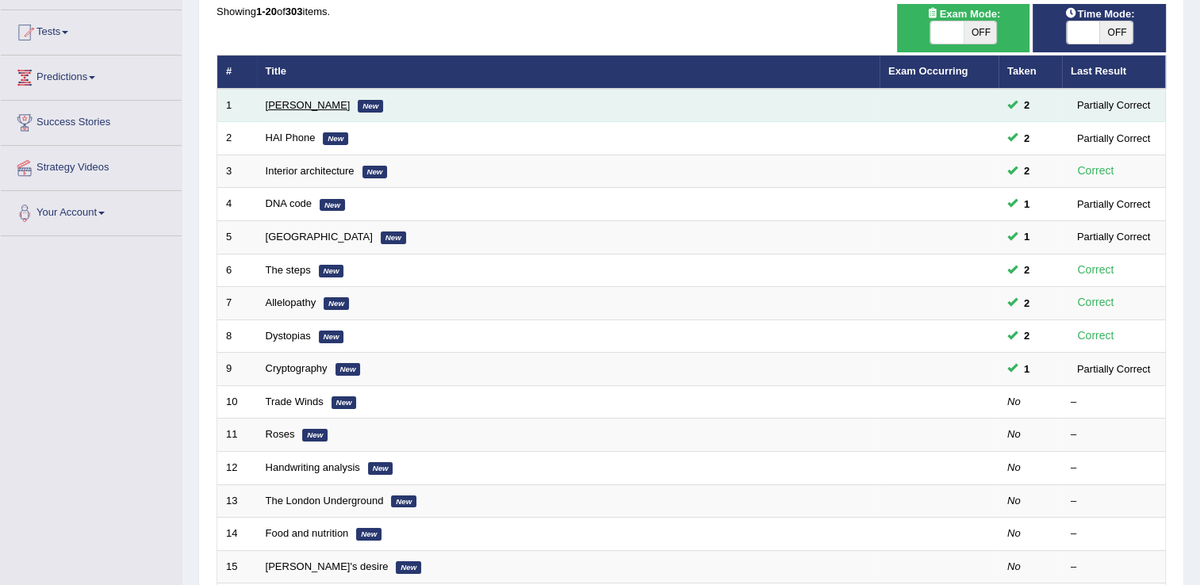
click at [289, 106] on link "[PERSON_NAME]" at bounding box center [308, 105] width 85 height 12
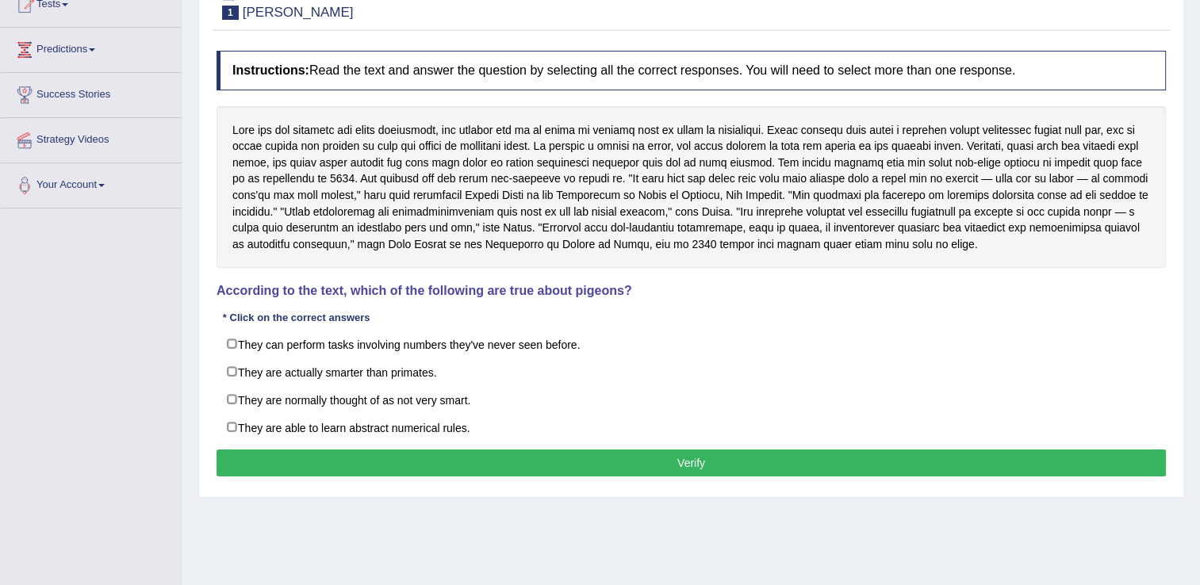
scroll to position [247, 0]
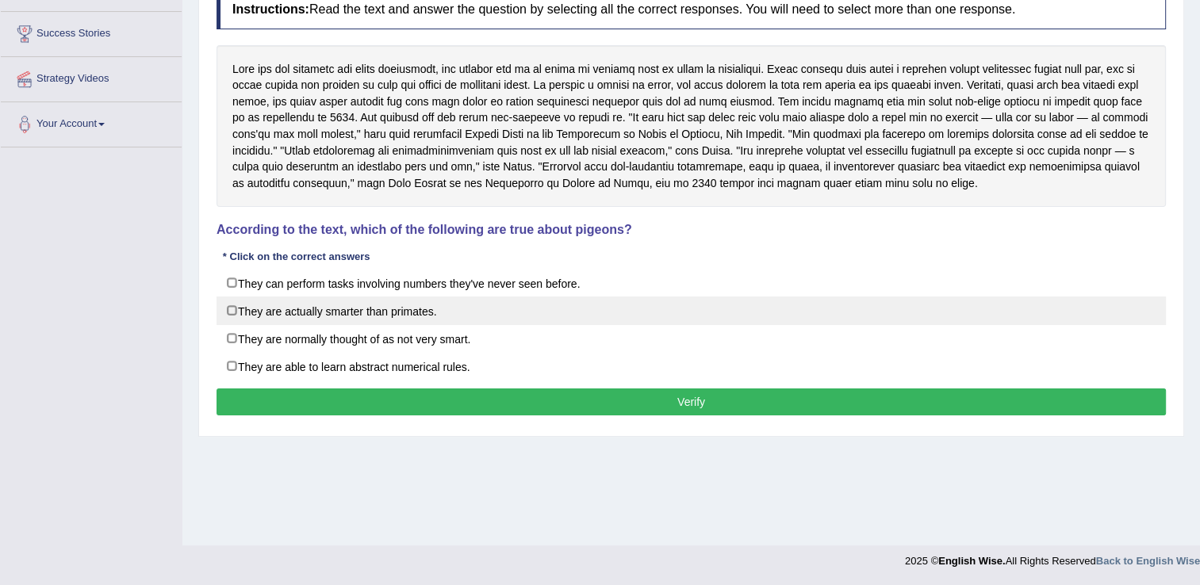
click at [379, 315] on label "They are actually smarter than primates." at bounding box center [690, 311] width 949 height 29
checkbox input "true"
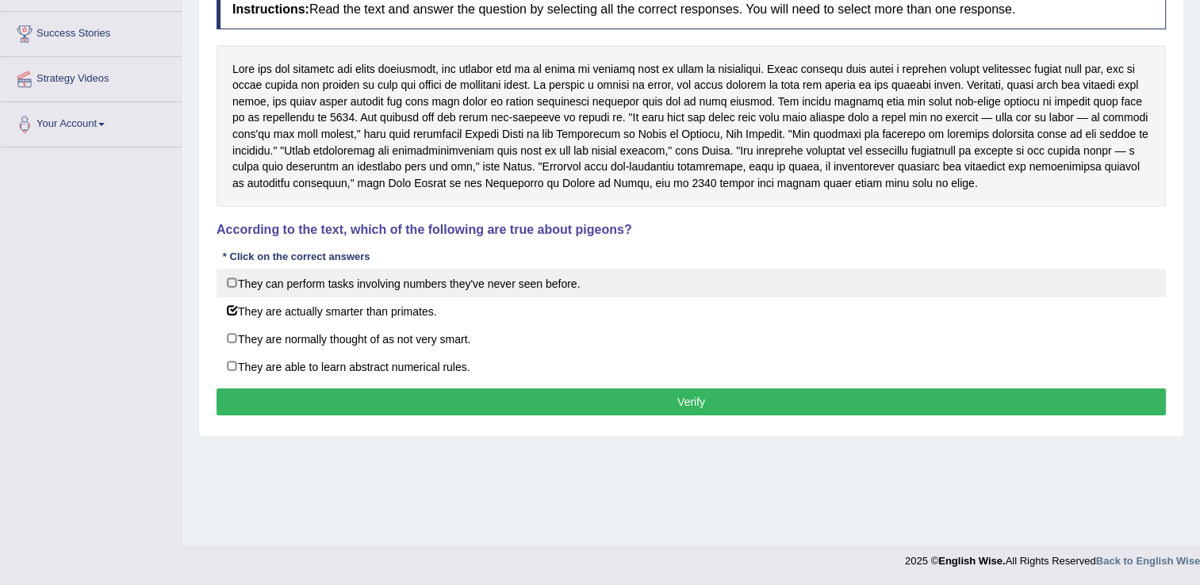
click at [364, 287] on label "They can perform tasks involving numbers they've never seen before." at bounding box center [690, 283] width 949 height 29
checkbox input "true"
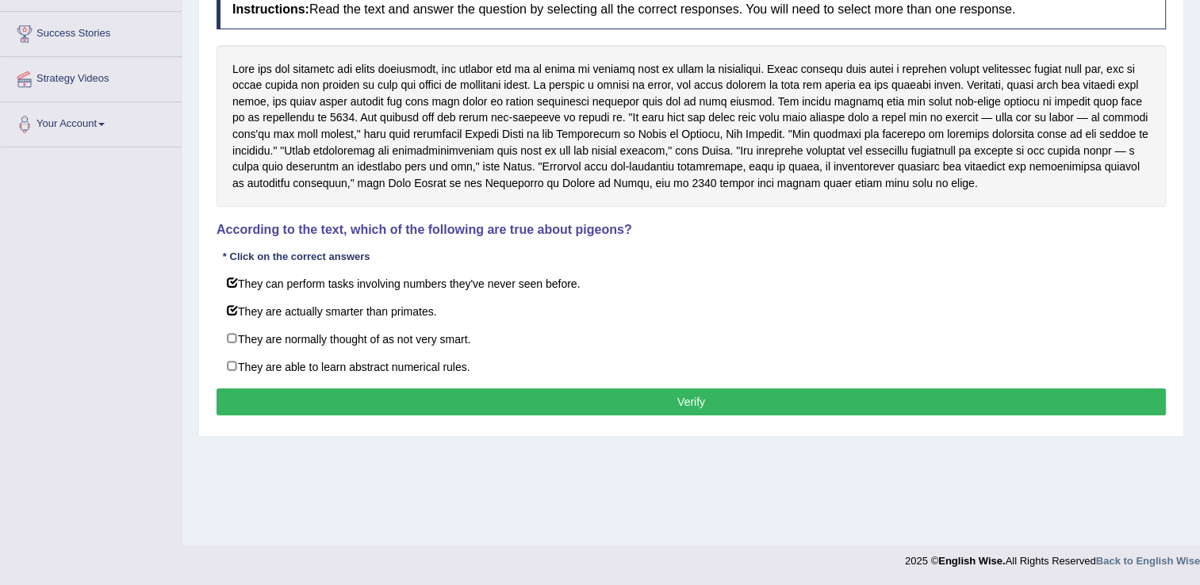
click at [414, 388] on button "Verify" at bounding box center [690, 401] width 949 height 27
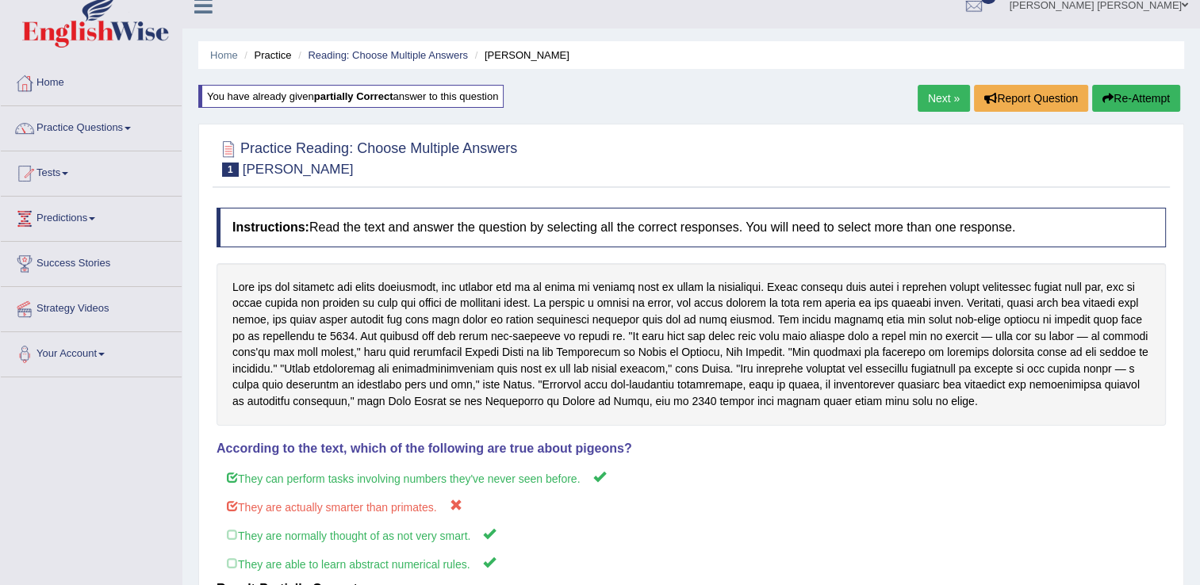
scroll to position [10, 0]
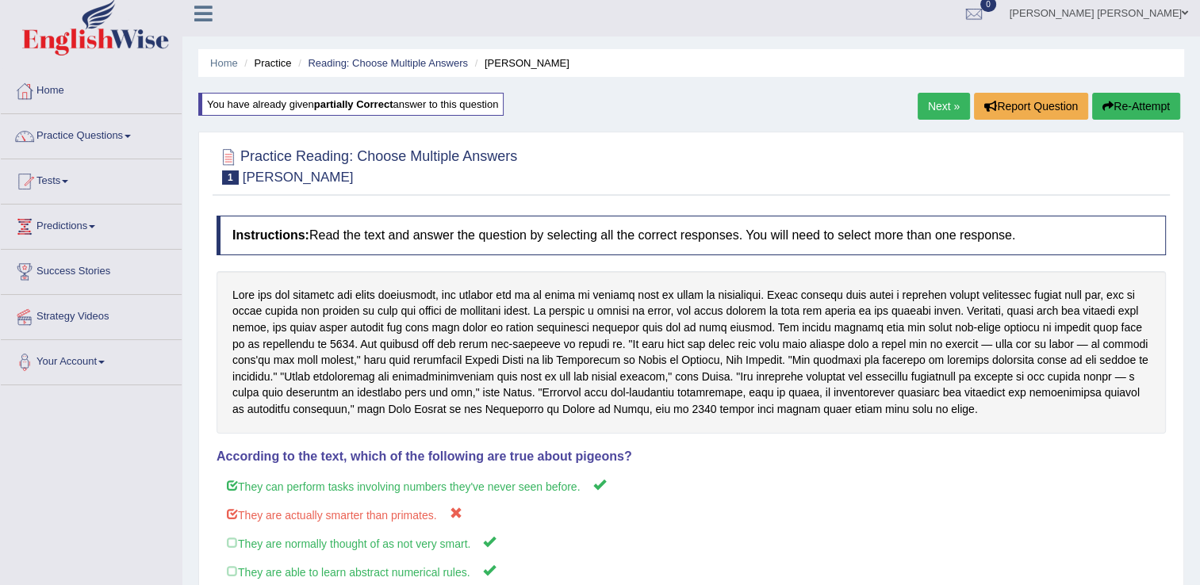
click at [1127, 102] on button "Re-Attempt" at bounding box center [1136, 106] width 88 height 27
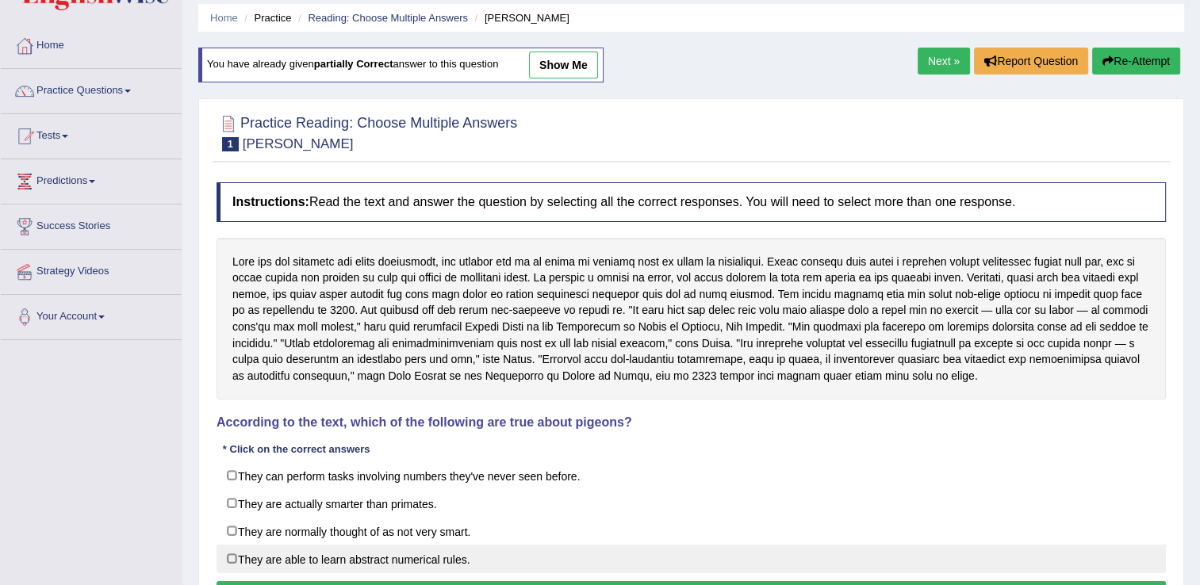
scroll to position [247, 0]
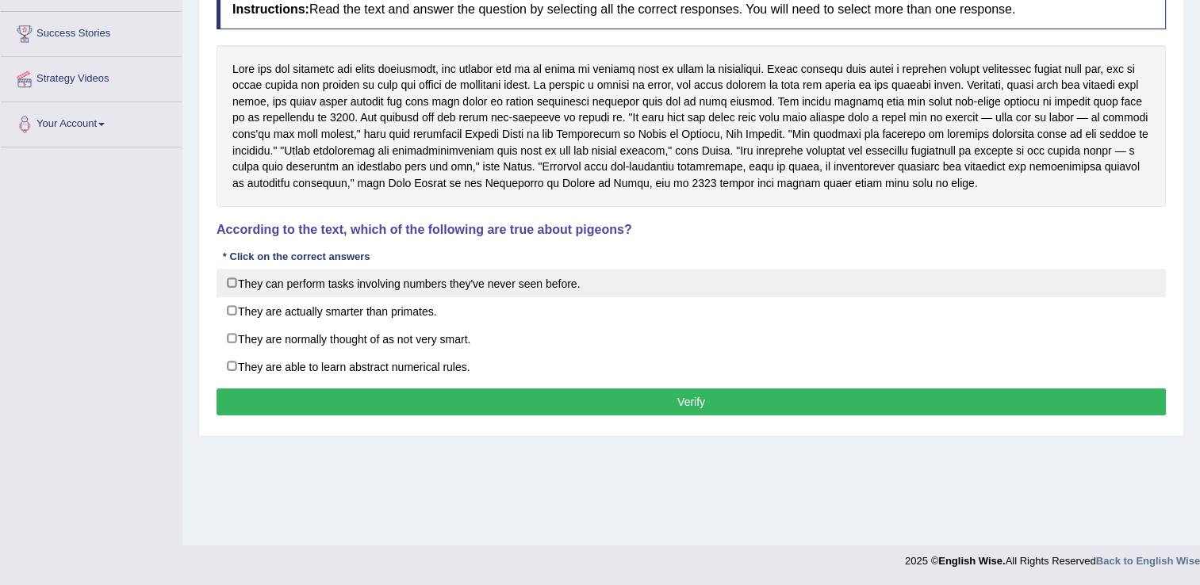
click at [489, 273] on label "They can perform tasks involving numbers they've never seen before." at bounding box center [690, 283] width 949 height 29
checkbox input "true"
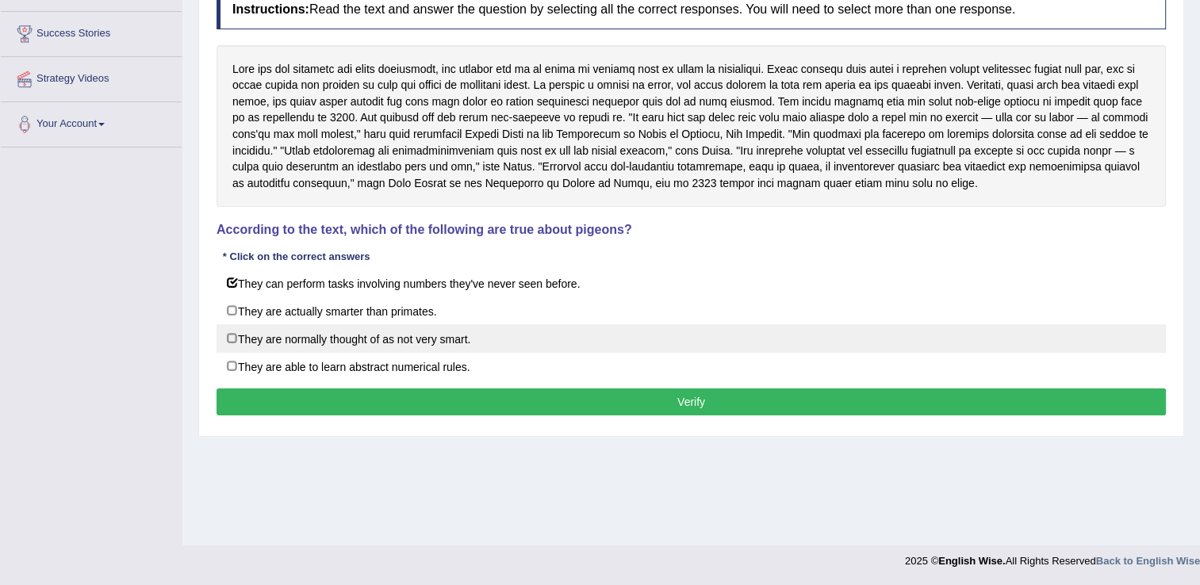
click at [439, 335] on label "They are normally thought of as not very smart." at bounding box center [690, 338] width 949 height 29
checkbox input "true"
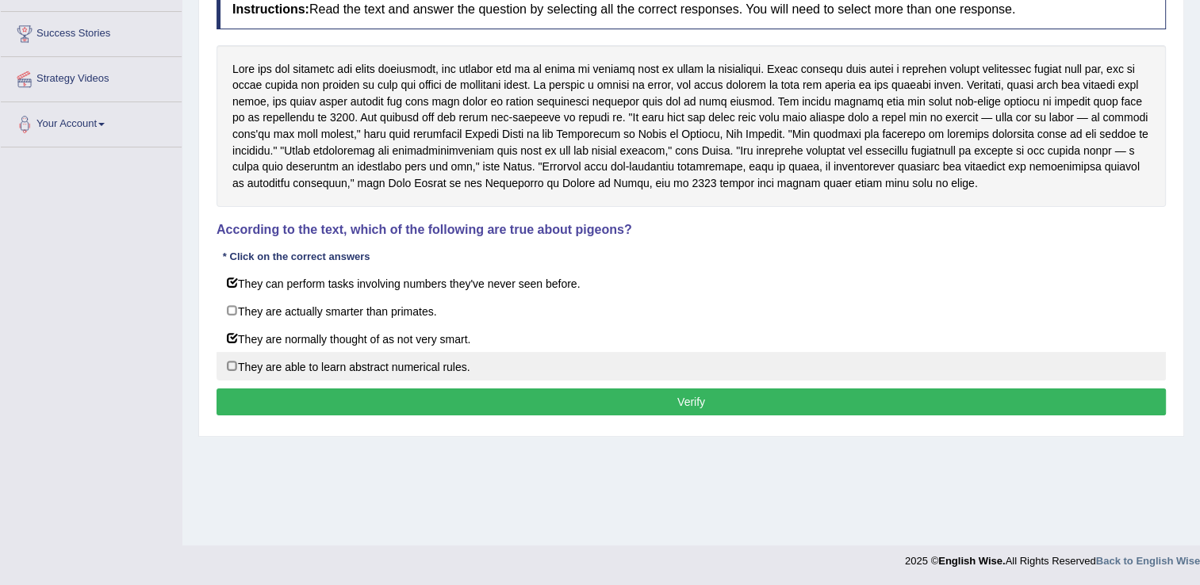
click at [451, 358] on label "They are able to learn abstract numerical rules." at bounding box center [690, 366] width 949 height 29
checkbox input "true"
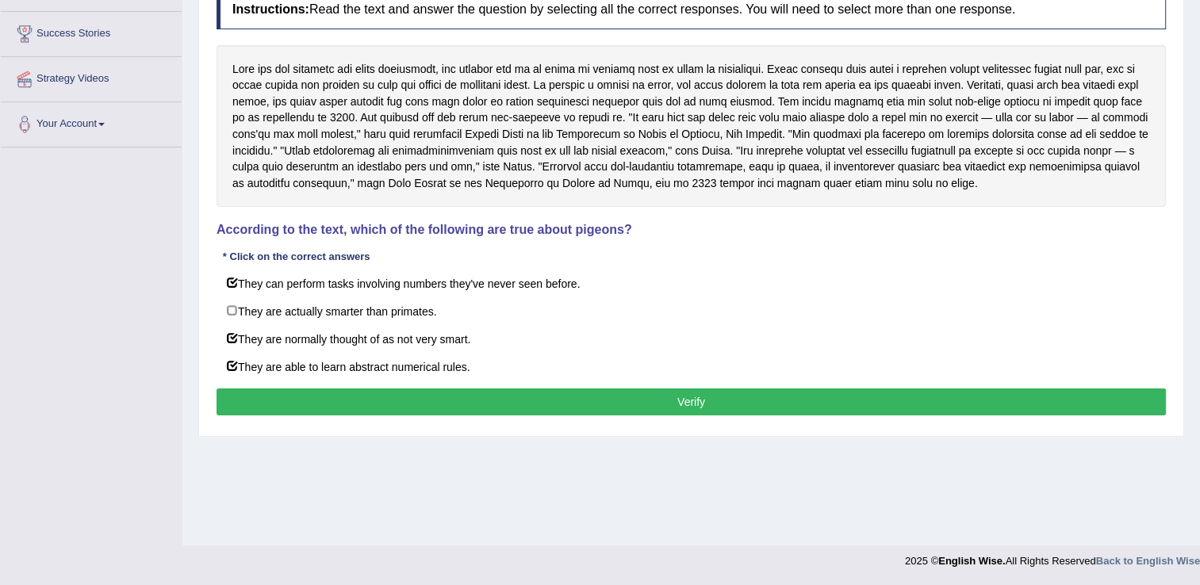
click at [621, 398] on button "Verify" at bounding box center [690, 401] width 949 height 27
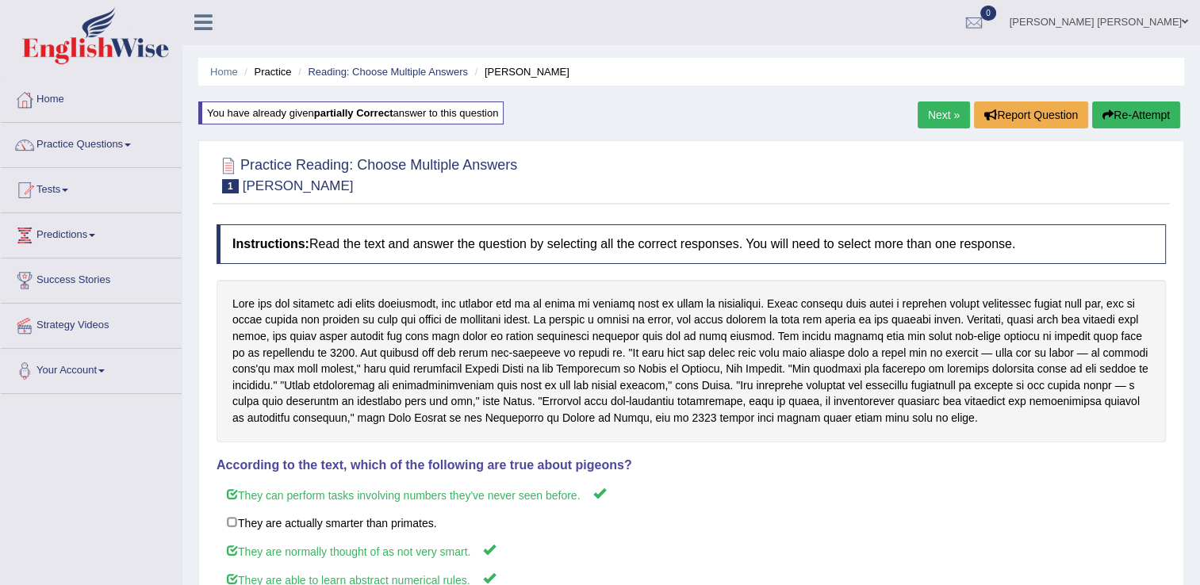
scroll to position [0, 0]
click at [935, 117] on link "Next »" at bounding box center [943, 115] width 52 height 27
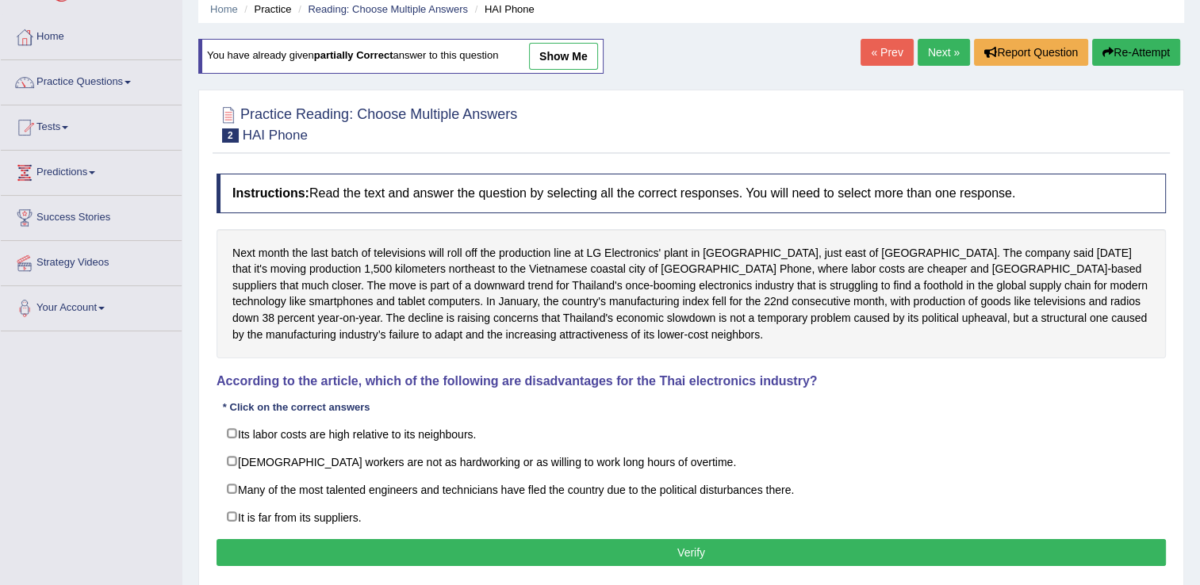
scroll to position [159, 0]
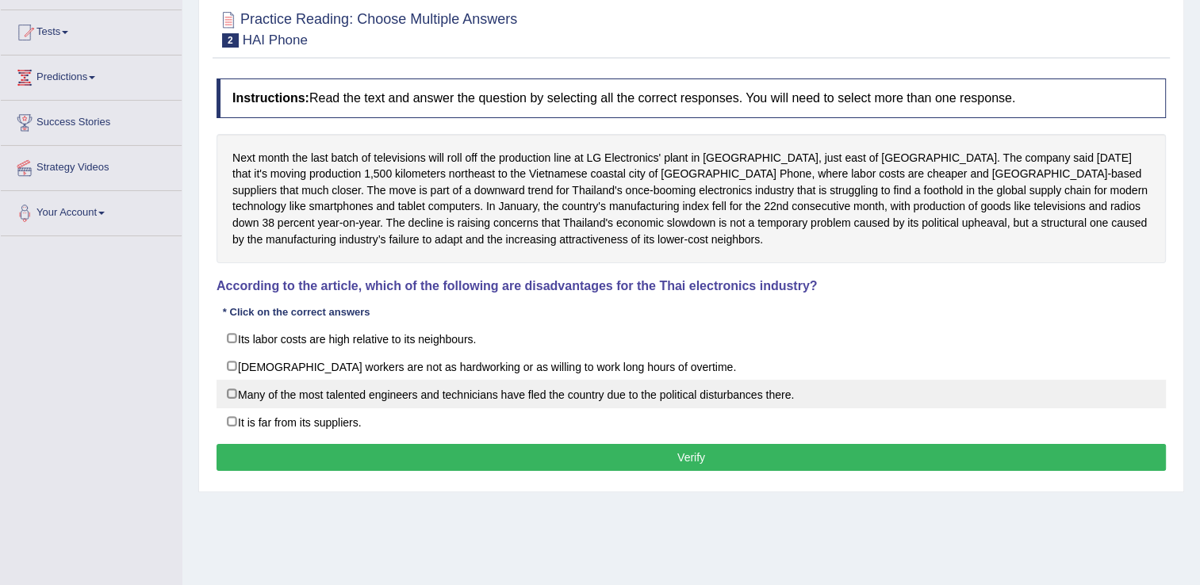
click at [473, 395] on label "Many of the most talented engineers and technicians have fled the country due t…" at bounding box center [690, 394] width 949 height 29
checkbox input "true"
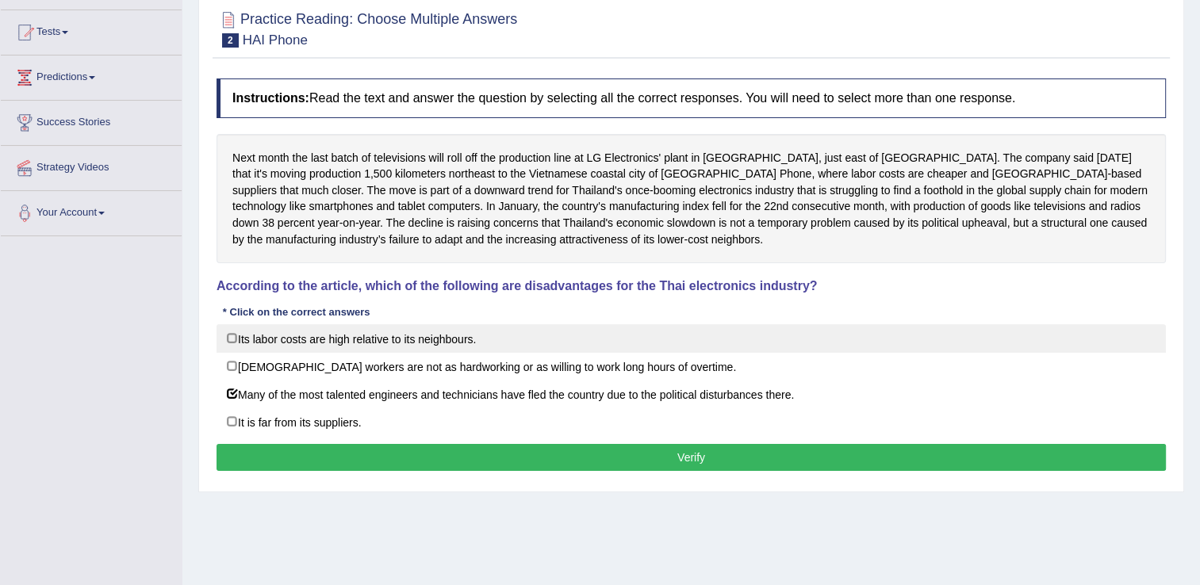
click at [345, 334] on label "Its labor costs are high relative to its neighbours." at bounding box center [690, 338] width 949 height 29
checkbox input "true"
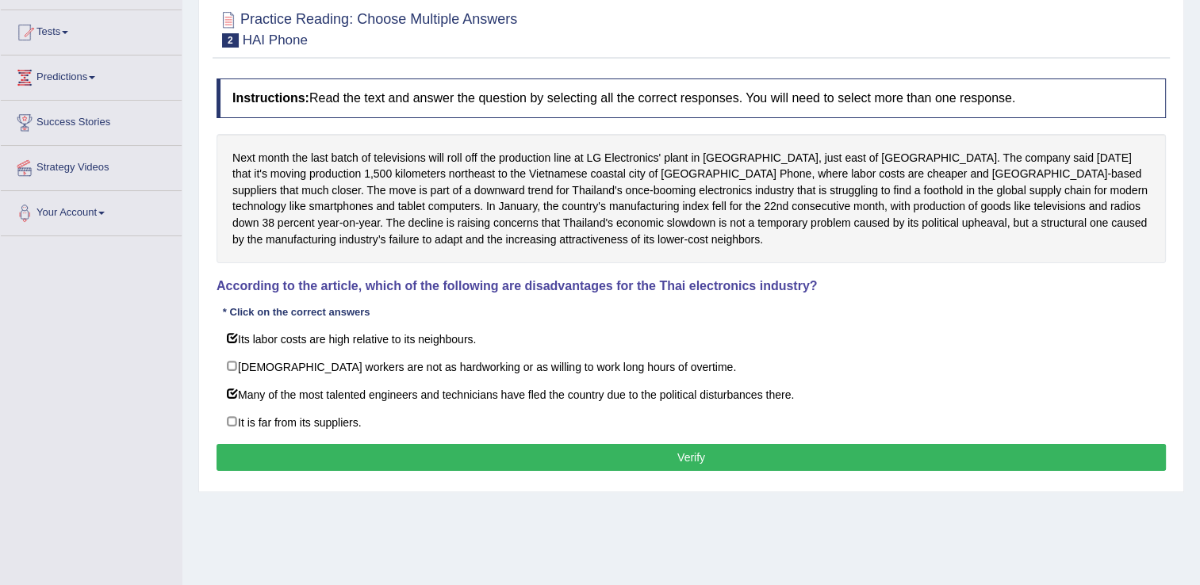
click at [615, 465] on button "Verify" at bounding box center [690, 457] width 949 height 27
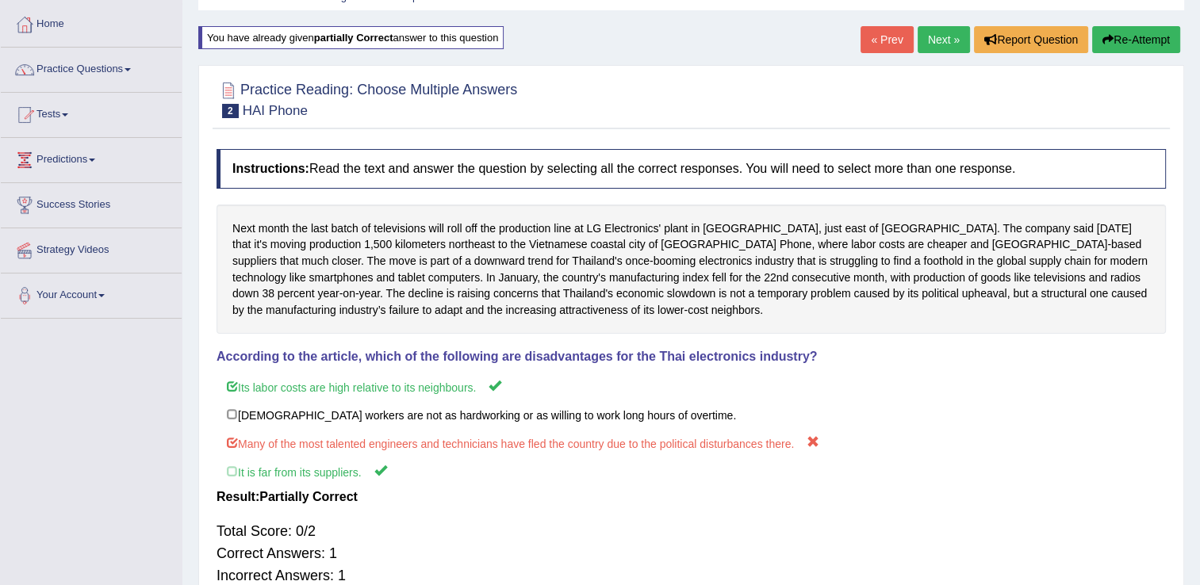
scroll to position [0, 0]
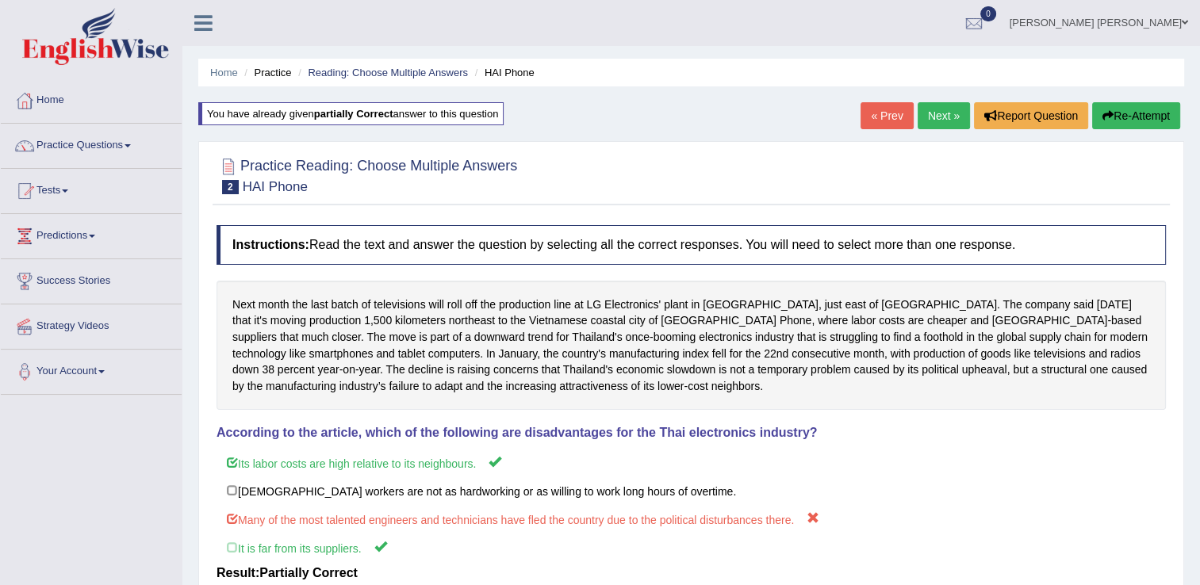
click at [1144, 114] on button "Re-Attempt" at bounding box center [1136, 115] width 88 height 27
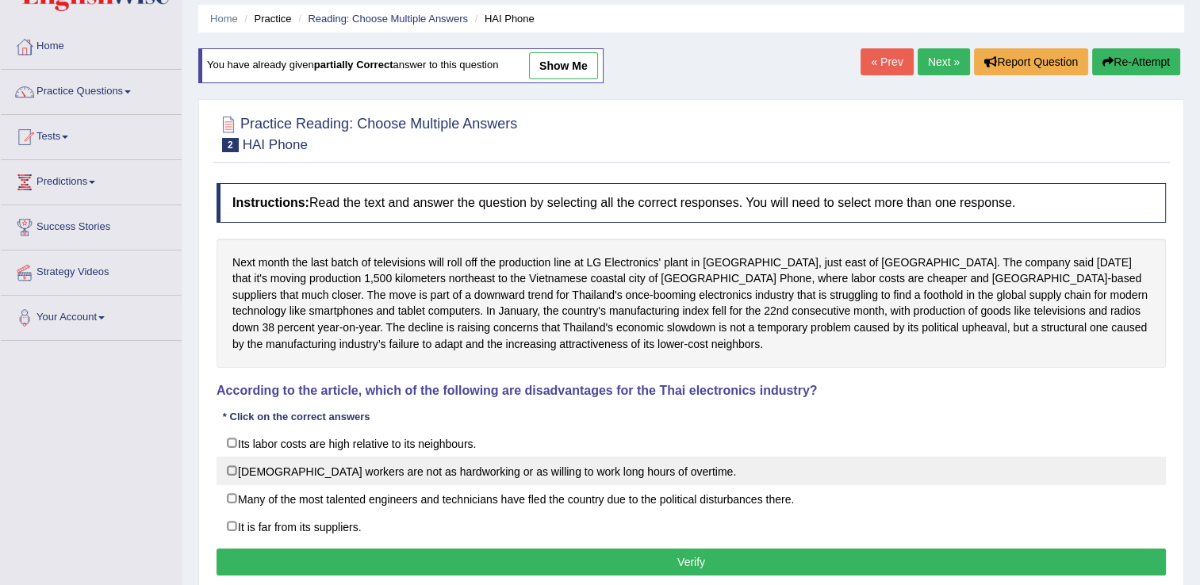
scroll to position [159, 0]
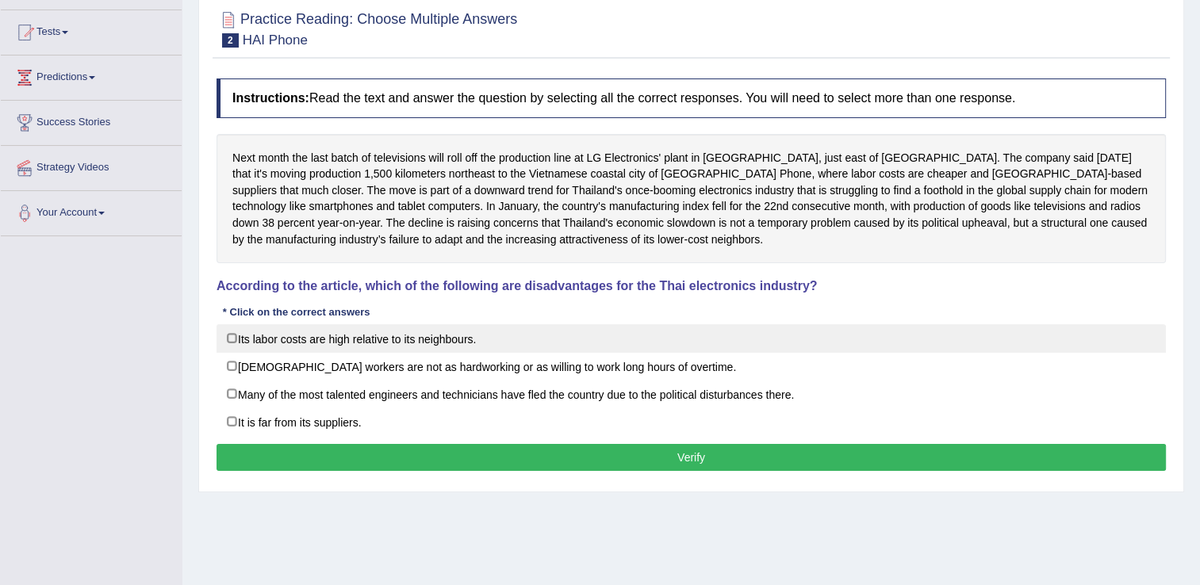
click at [312, 335] on label "Its labor costs are high relative to its neighbours." at bounding box center [690, 338] width 949 height 29
checkbox input "true"
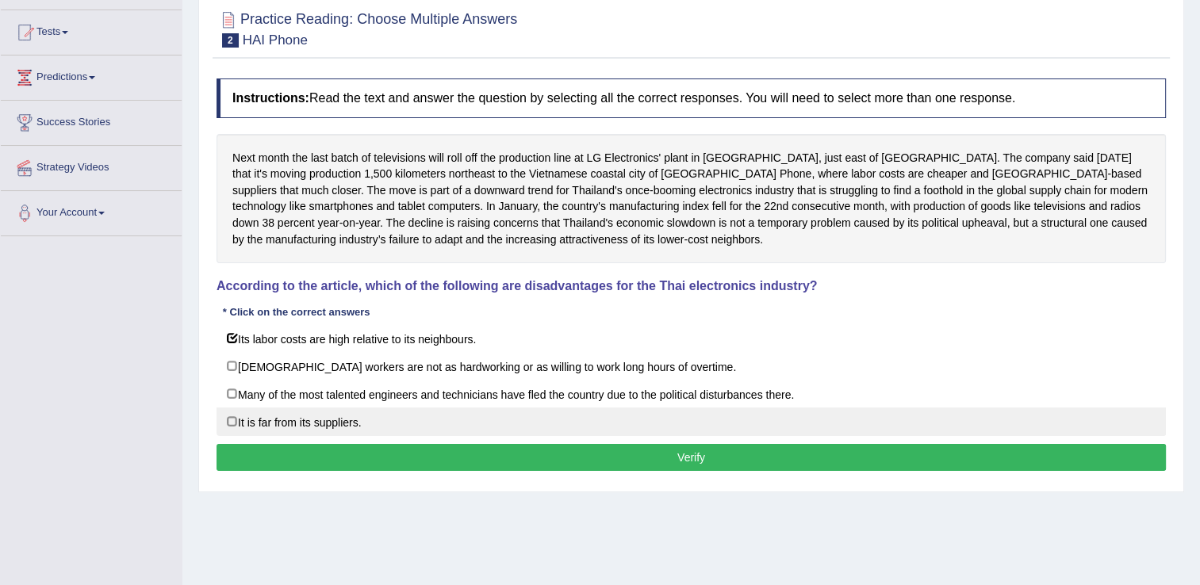
click at [318, 423] on label "It is far from its suppliers." at bounding box center [690, 422] width 949 height 29
checkbox input "true"
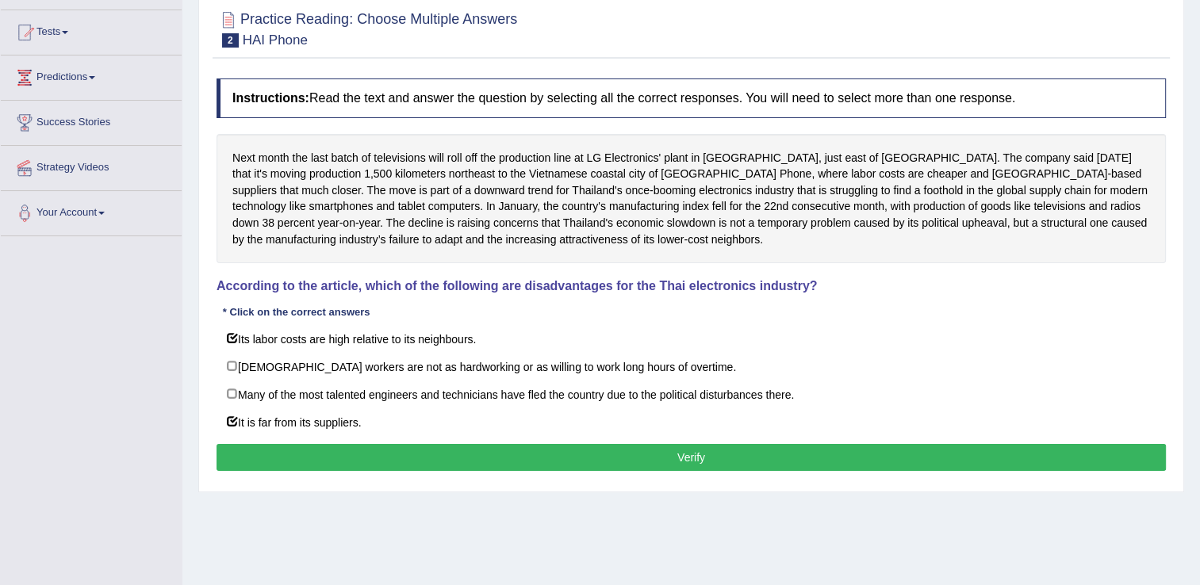
click at [653, 460] on button "Verify" at bounding box center [690, 457] width 949 height 27
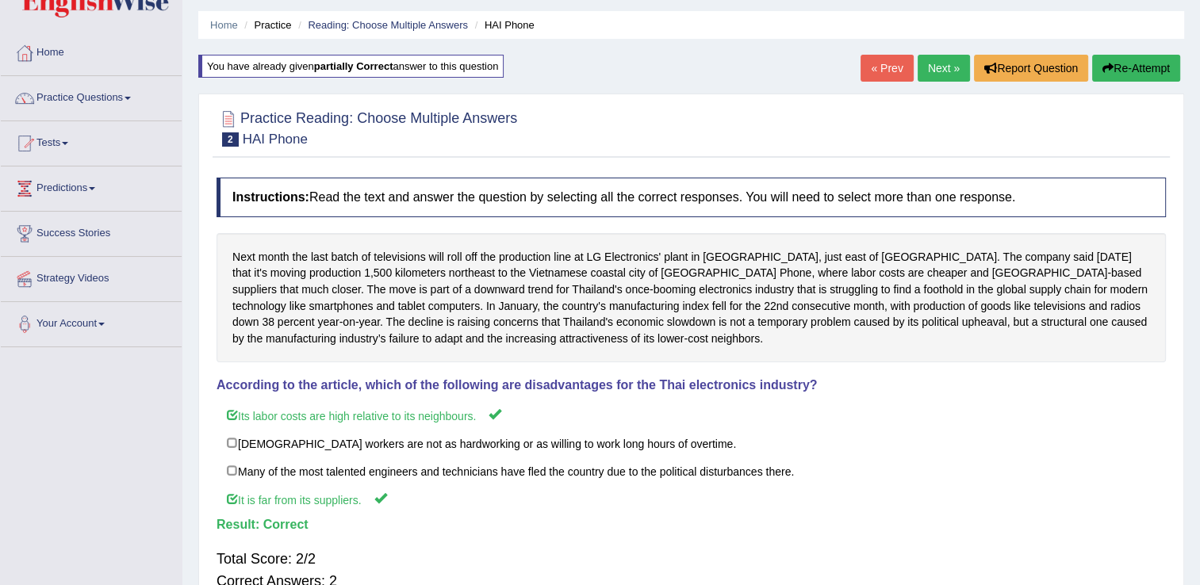
scroll to position [0, 0]
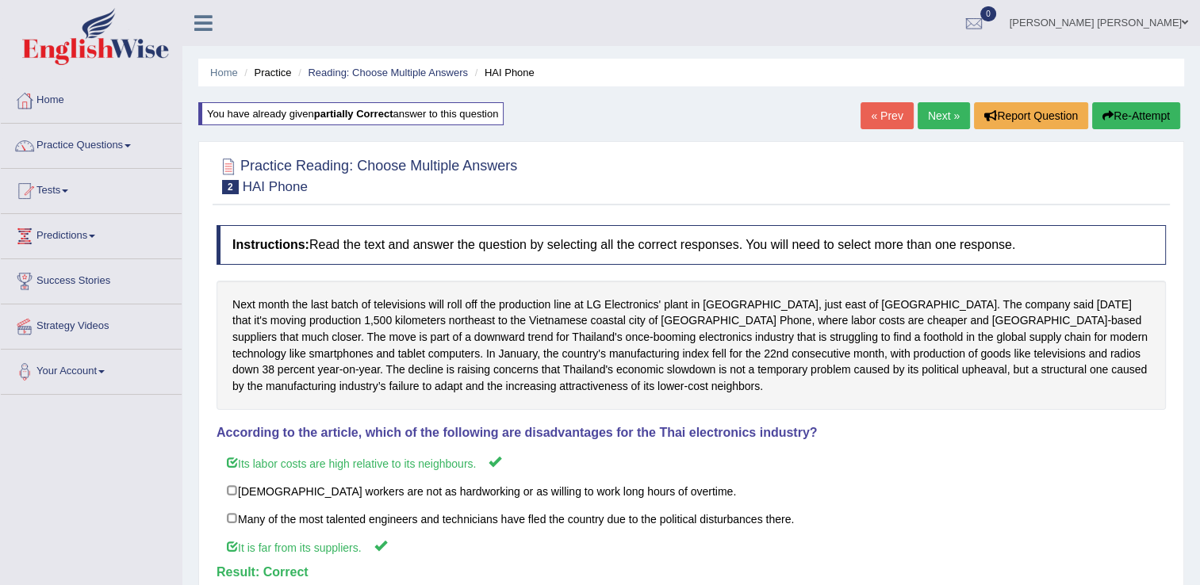
click at [947, 112] on link "Next »" at bounding box center [943, 115] width 52 height 27
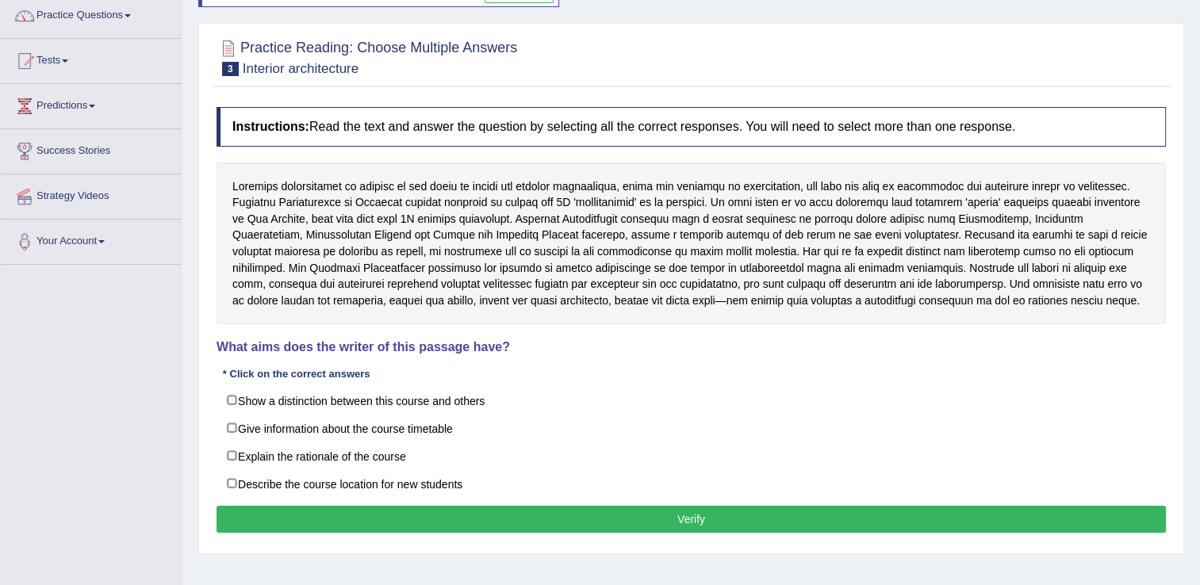
scroll to position [159, 0]
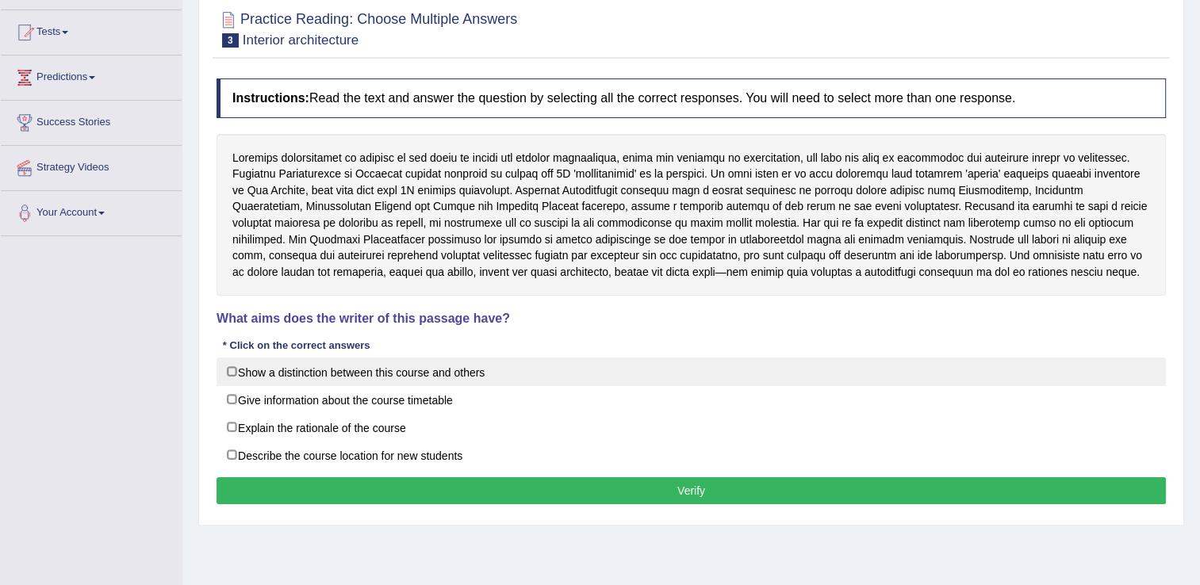
click at [346, 372] on label "Show a distinction between this course and others" at bounding box center [690, 372] width 949 height 29
checkbox input "true"
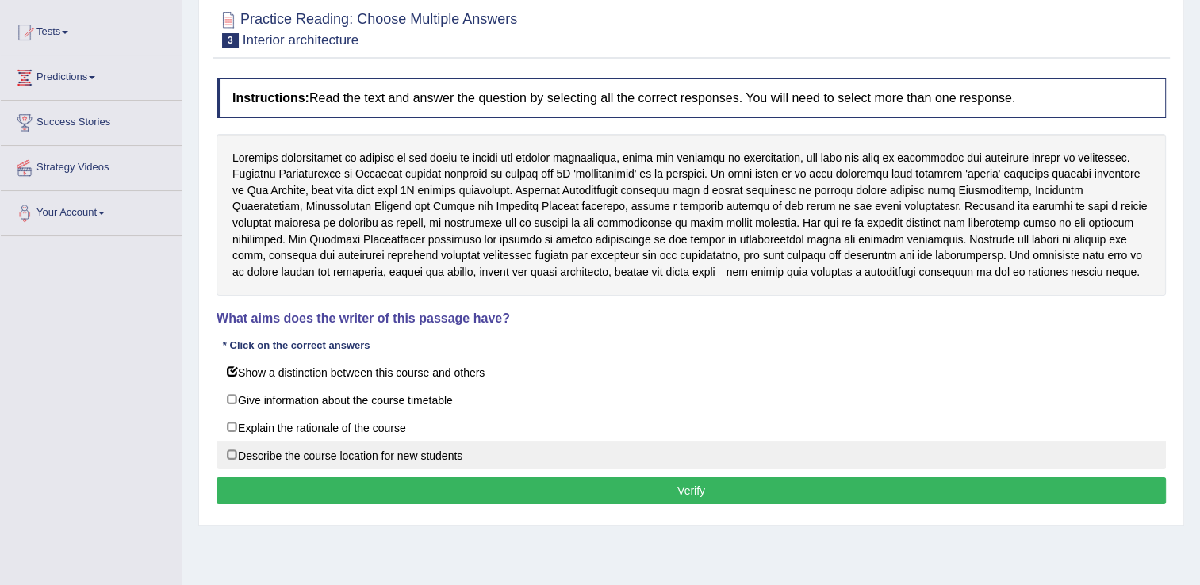
click at [385, 454] on label "Describe the course location for new students" at bounding box center [690, 455] width 949 height 29
checkbox input "true"
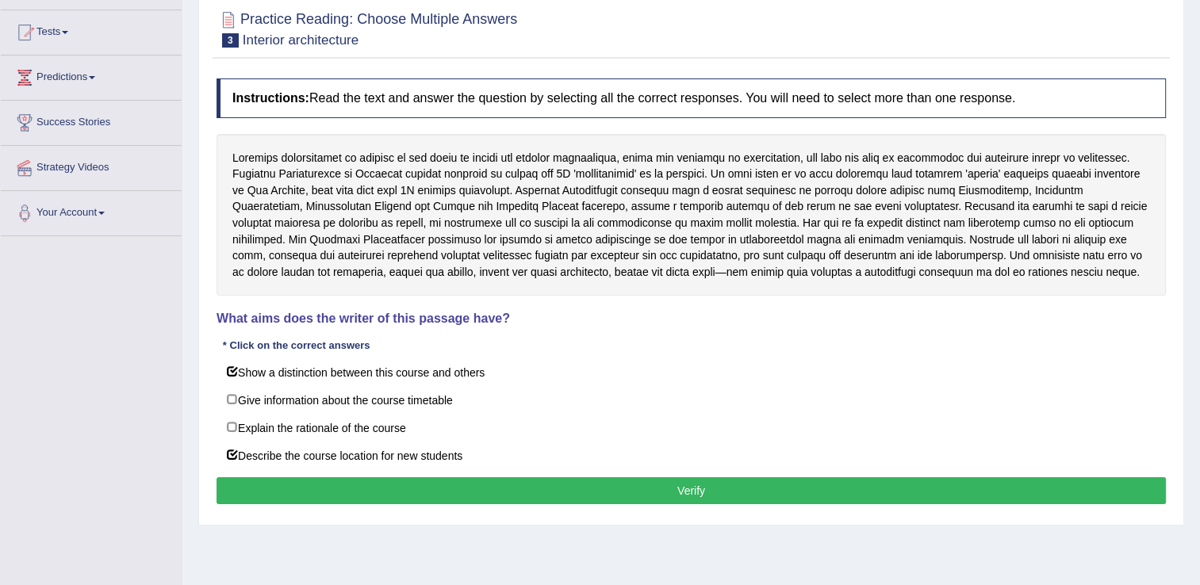
click at [687, 481] on button "Verify" at bounding box center [690, 490] width 949 height 27
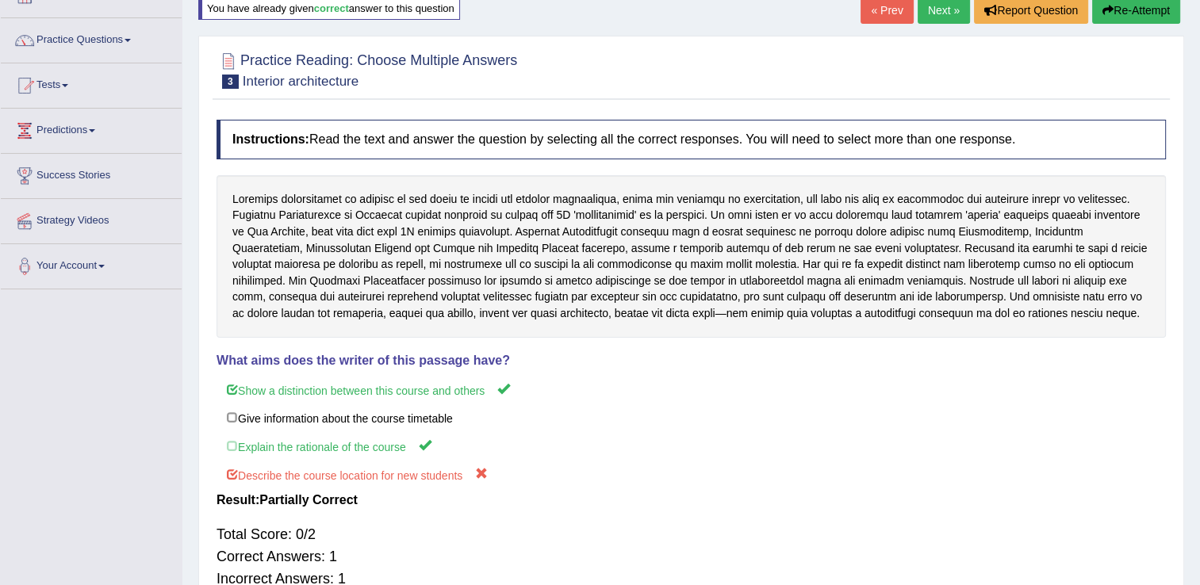
scroll to position [79, 0]
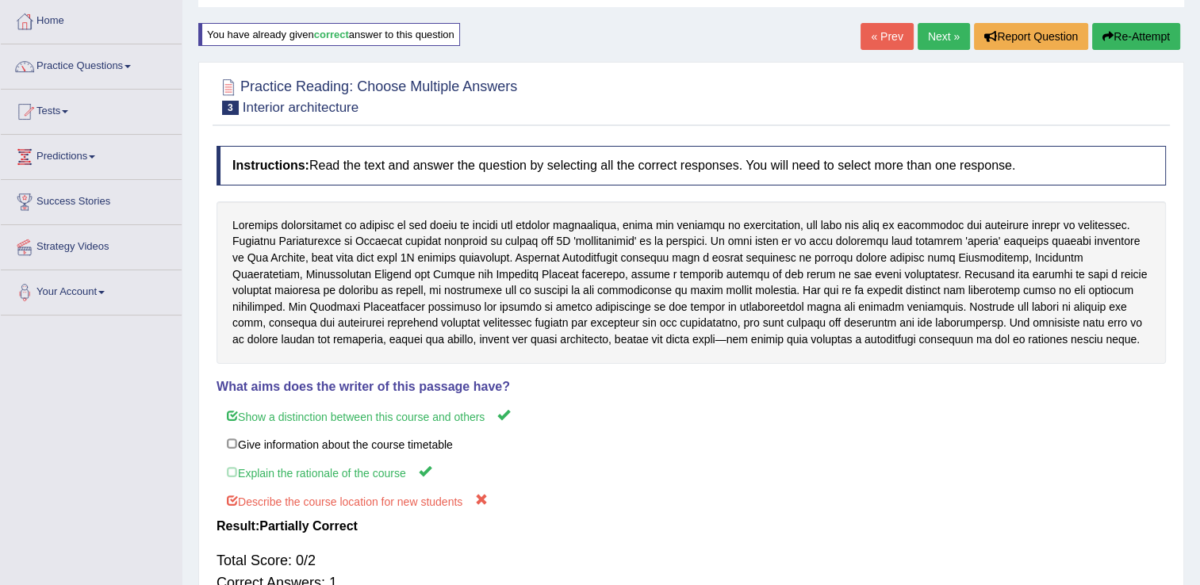
click at [1125, 30] on button "Re-Attempt" at bounding box center [1136, 36] width 88 height 27
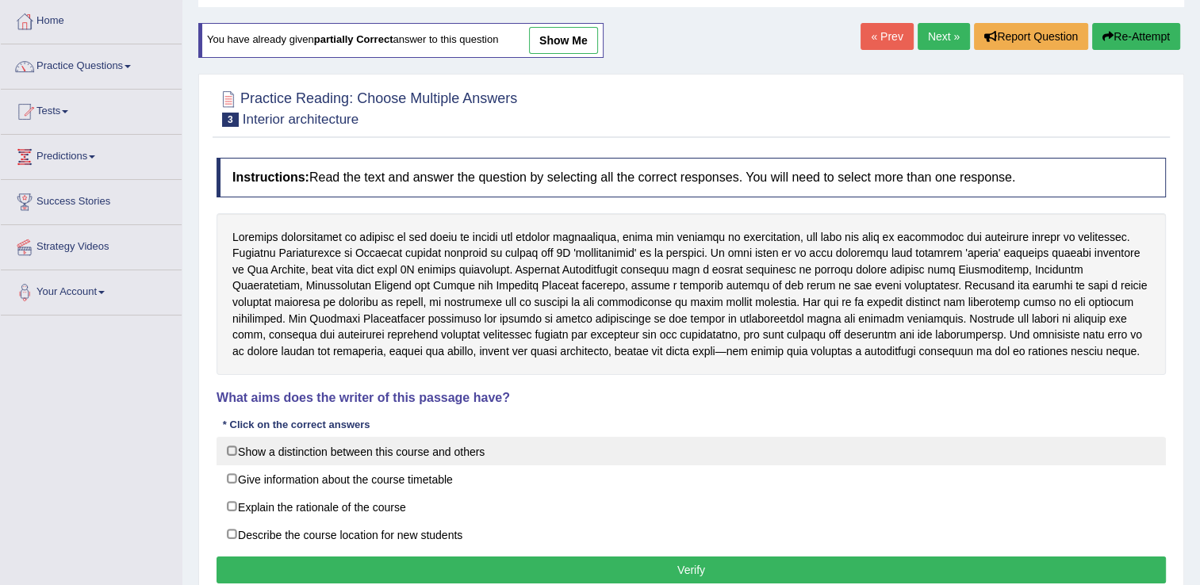
click at [284, 449] on label "Show a distinction between this course and others" at bounding box center [690, 451] width 949 height 29
checkbox input "true"
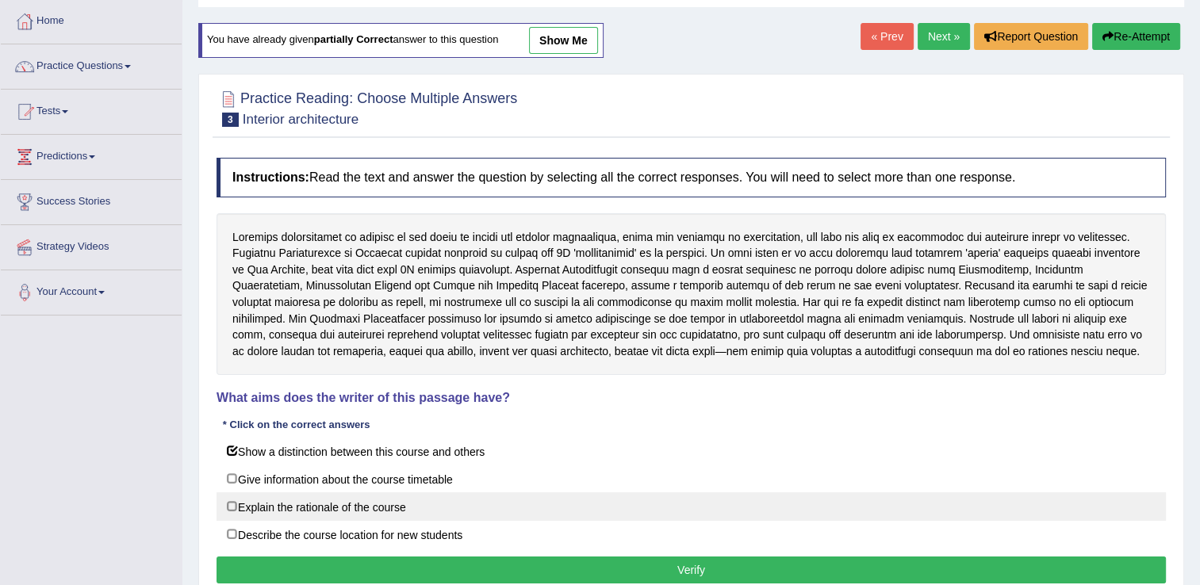
click at [323, 503] on label "Explain the rationale of the course" at bounding box center [690, 506] width 949 height 29
checkbox input "true"
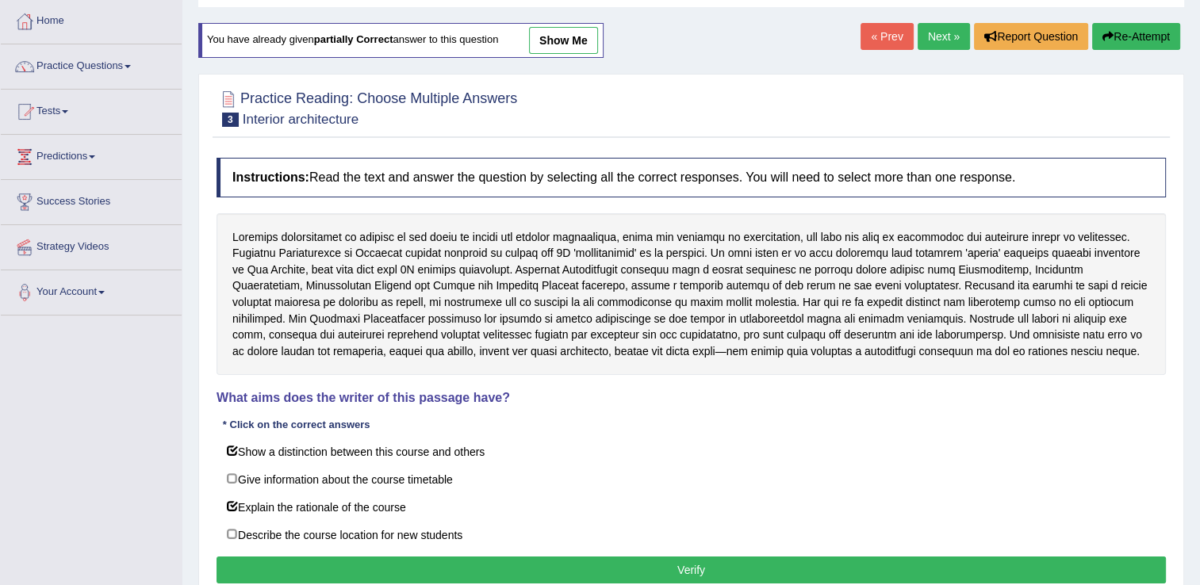
click at [399, 557] on button "Verify" at bounding box center [690, 570] width 949 height 27
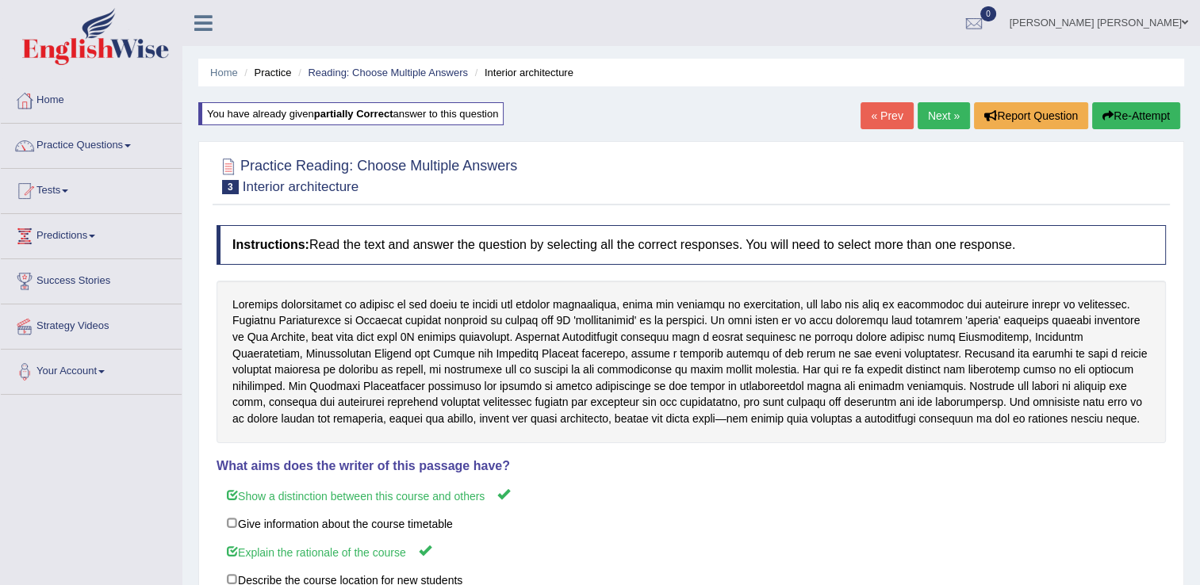
click at [943, 118] on link "Next »" at bounding box center [943, 115] width 52 height 27
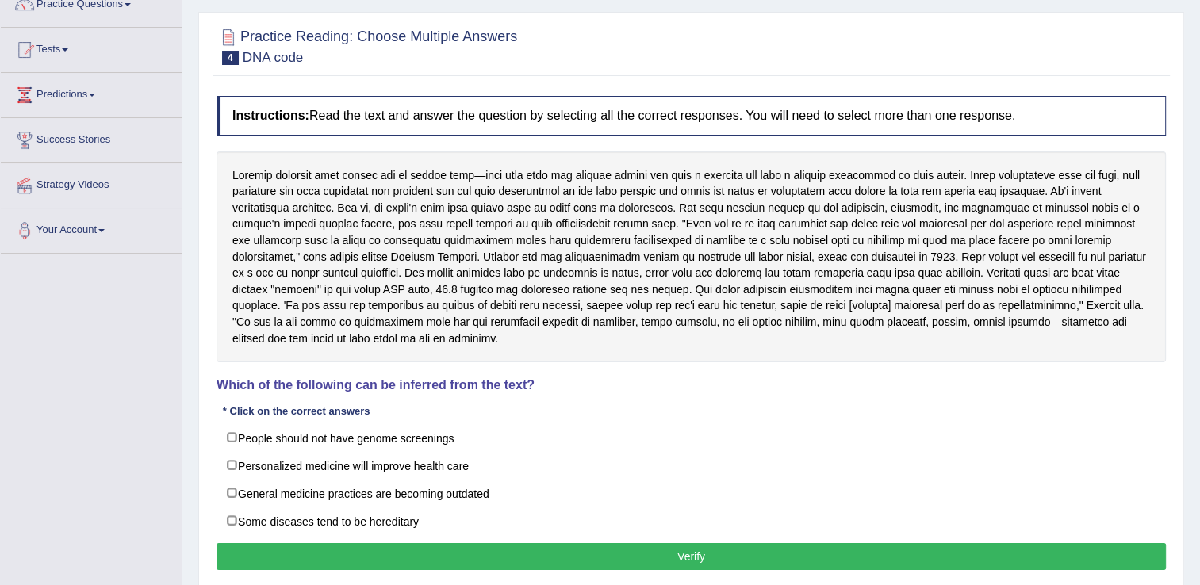
scroll to position [159, 0]
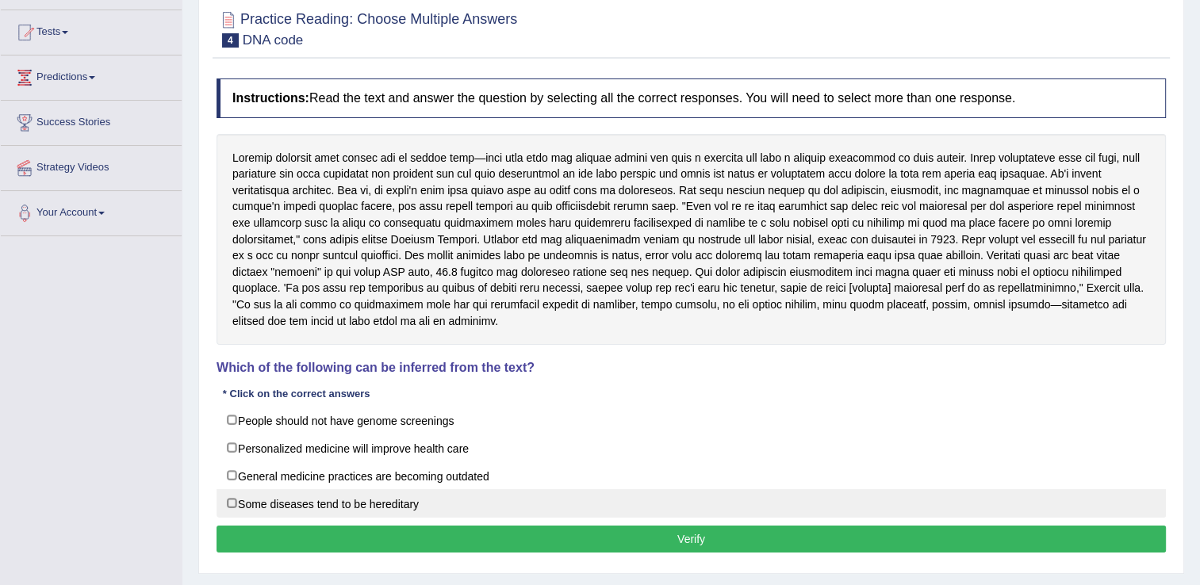
click at [386, 495] on label "Some diseases tend to be hereditary" at bounding box center [690, 503] width 949 height 29
click at [372, 498] on label "Some diseases tend to be hereditary" at bounding box center [690, 503] width 949 height 29
checkbox input "false"
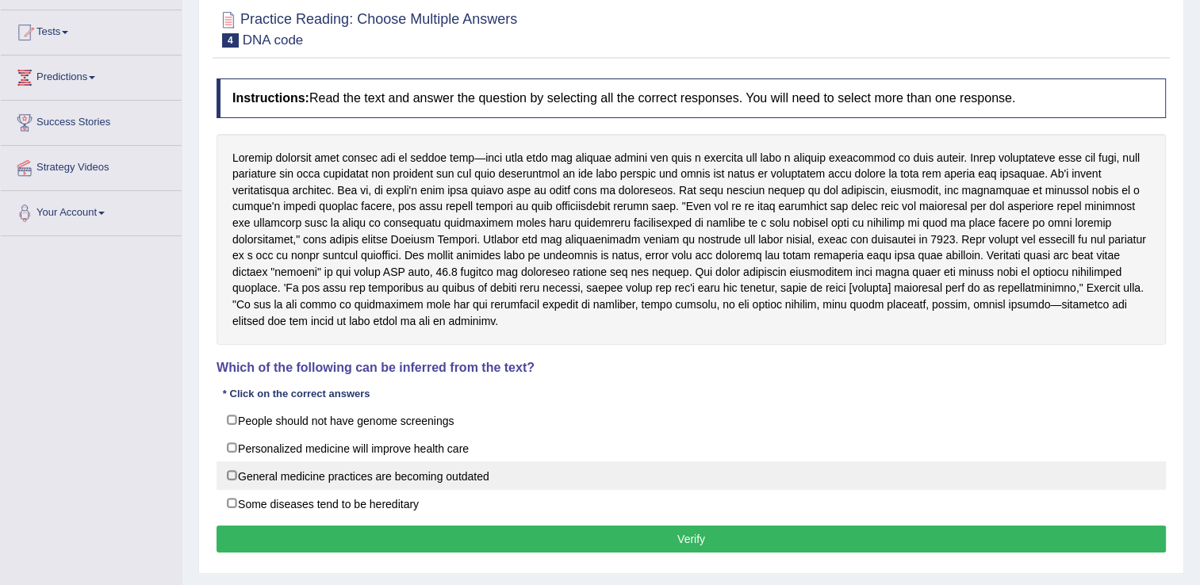
click at [381, 474] on label "General medicine practices are becoming outdated" at bounding box center [690, 475] width 949 height 29
checkbox input "true"
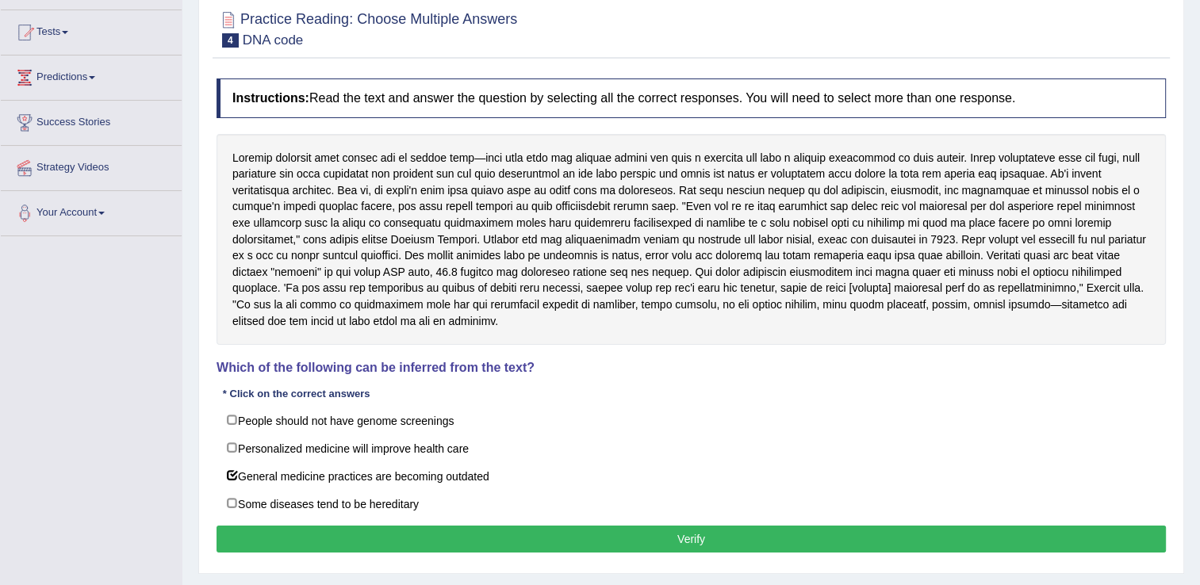
click at [515, 531] on button "Verify" at bounding box center [690, 539] width 949 height 27
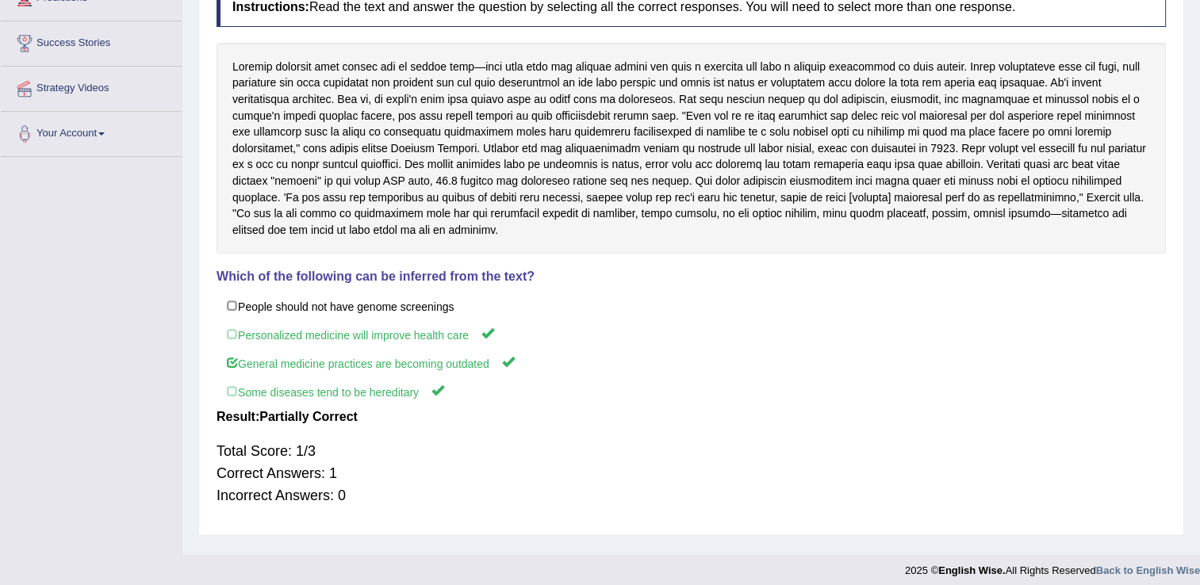
scroll to position [0, 0]
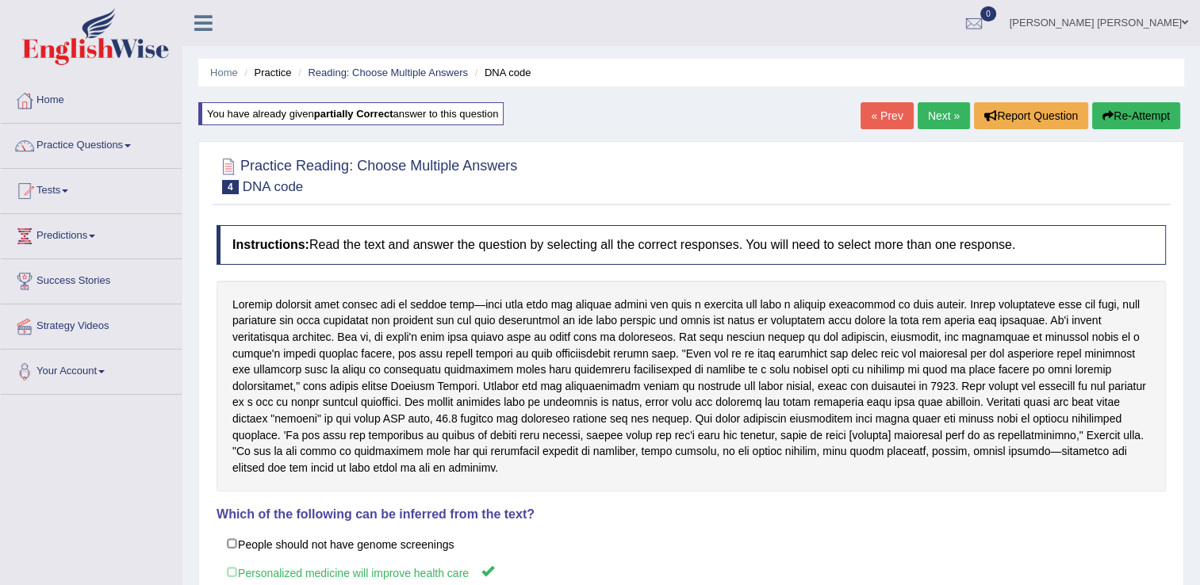
click at [53, 145] on link "Practice Questions" at bounding box center [91, 144] width 181 height 40
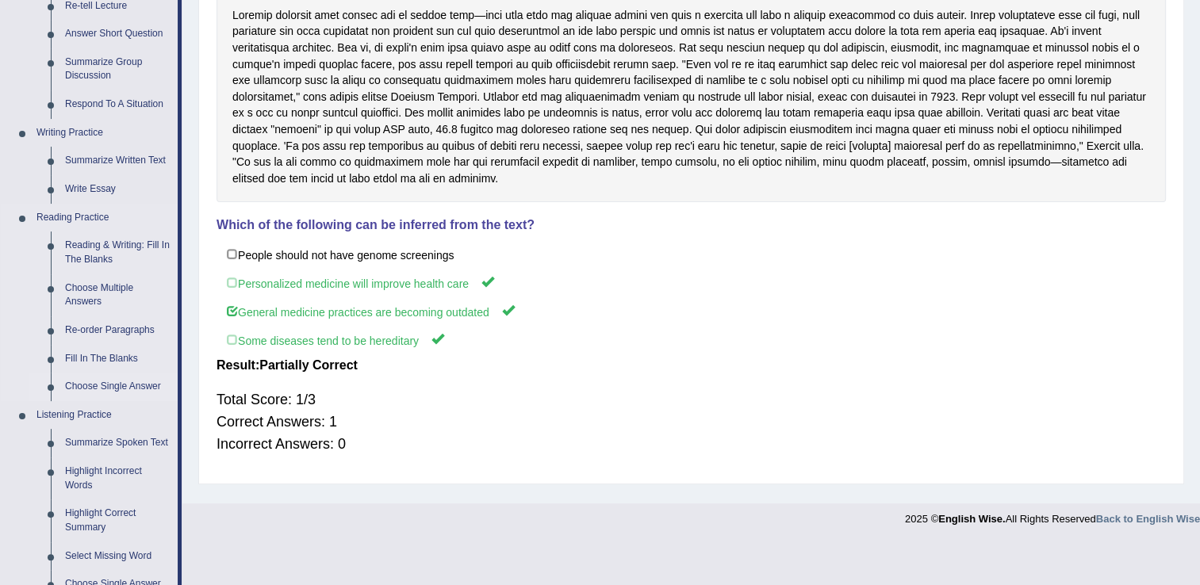
scroll to position [317, 0]
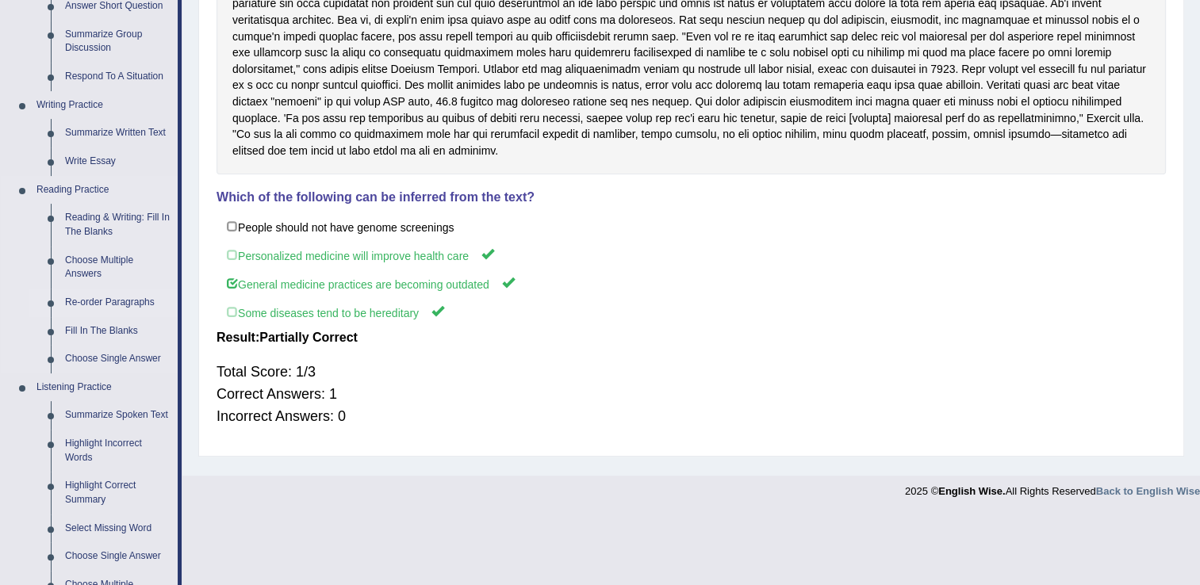
click at [108, 308] on link "Re-order Paragraphs" at bounding box center [118, 303] width 120 height 29
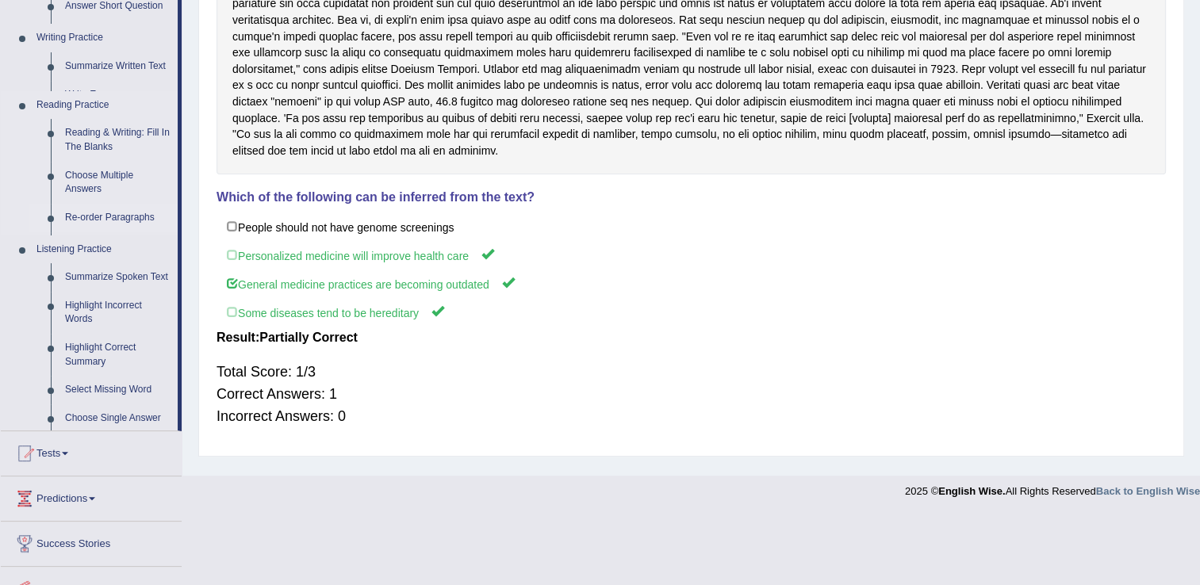
scroll to position [247, 0]
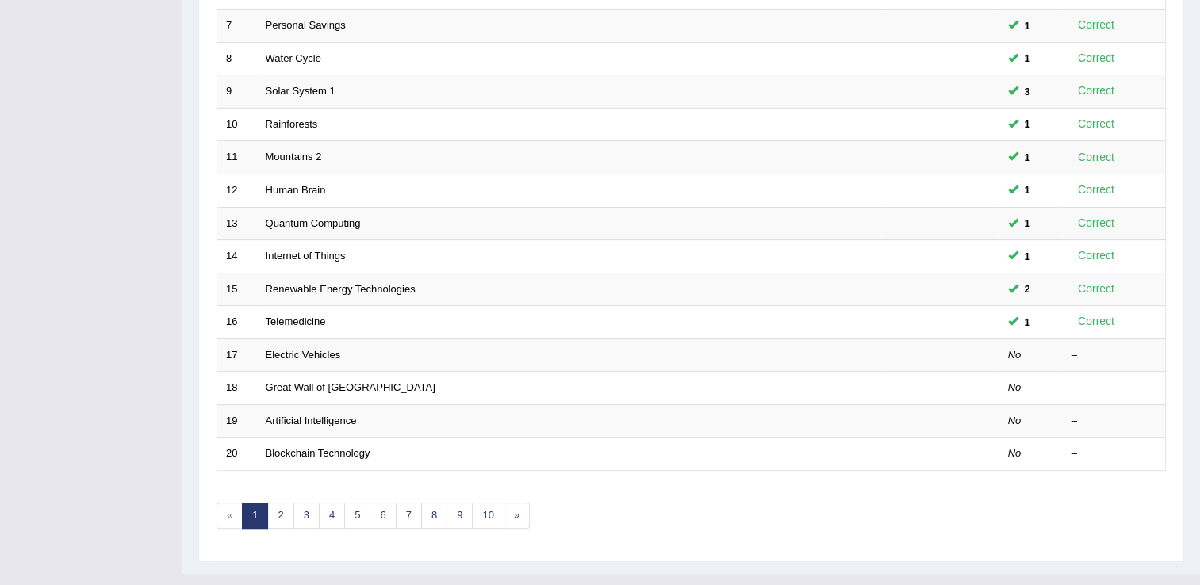
scroll to position [460, 0]
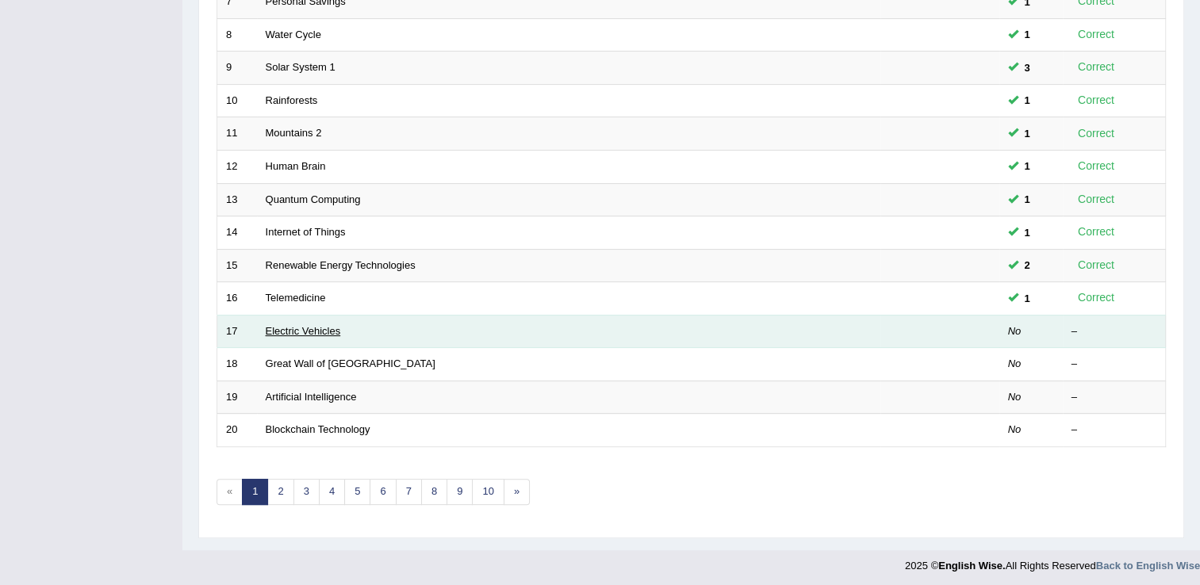
click at [296, 328] on link "Electric Vehicles" at bounding box center [303, 331] width 75 height 12
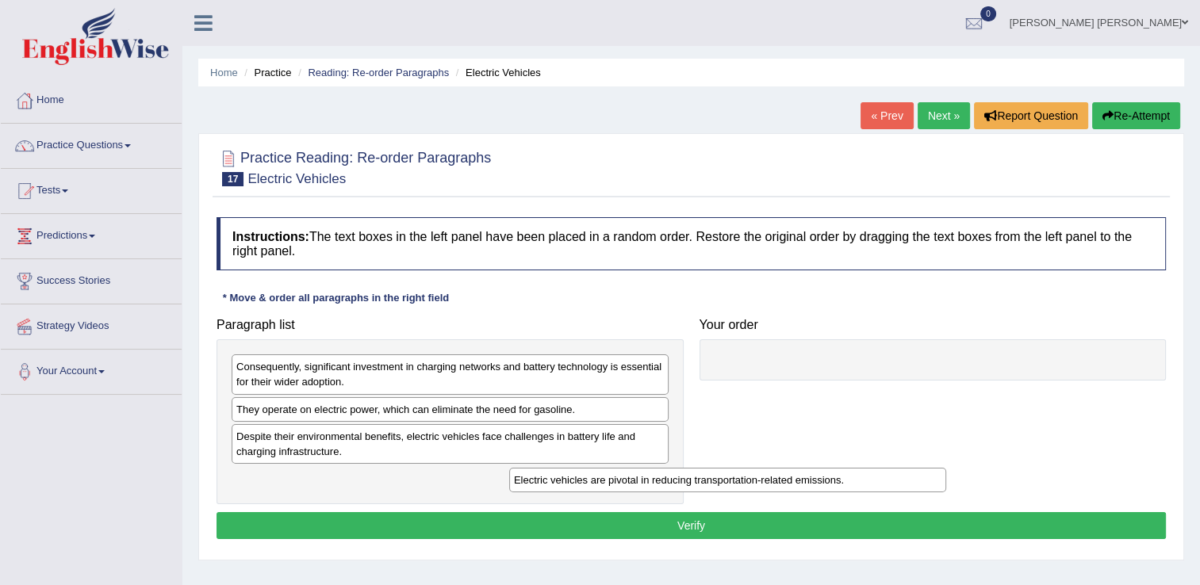
drag, startPoint x: 412, startPoint y: 430, endPoint x: 687, endPoint y: 475, distance: 278.8
click at [653, 480] on div "Electric vehicles are pivotal in reducing transportation-related emissions." at bounding box center [727, 480] width 437 height 25
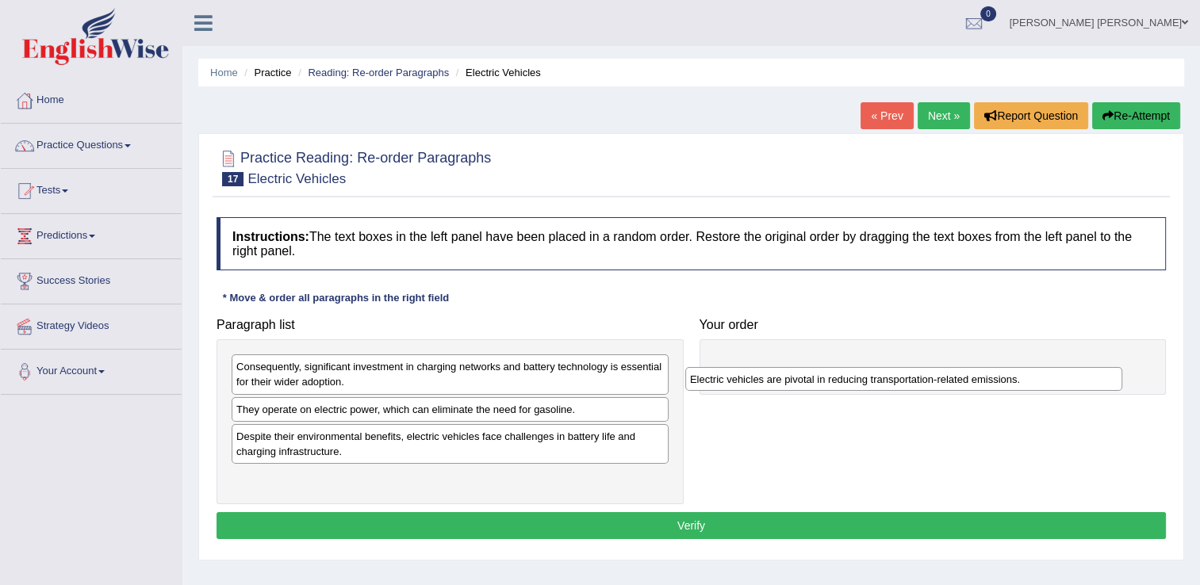
drag, startPoint x: 369, startPoint y: 484, endPoint x: 818, endPoint y: 385, distance: 459.4
click at [809, 385] on div "Electric vehicles are pivotal in reducing transportation-related emissions." at bounding box center [903, 379] width 437 height 25
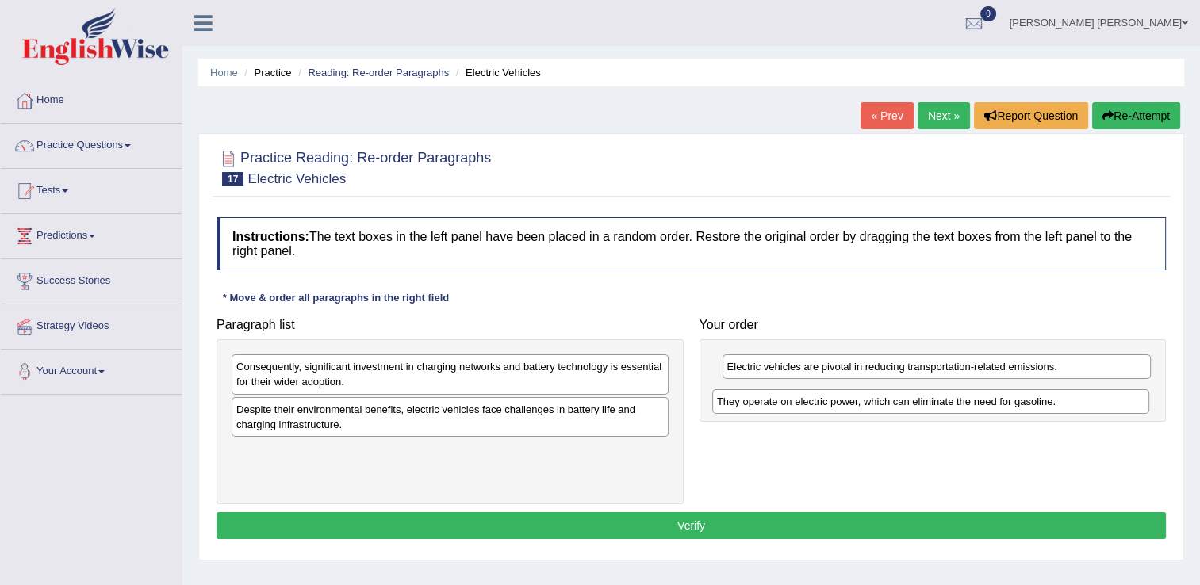
drag, startPoint x: 471, startPoint y: 412, endPoint x: 974, endPoint y: 398, distance: 503.7
click at [974, 399] on div "They operate on electric power, which can eliminate the need for gasoline." at bounding box center [930, 401] width 437 height 25
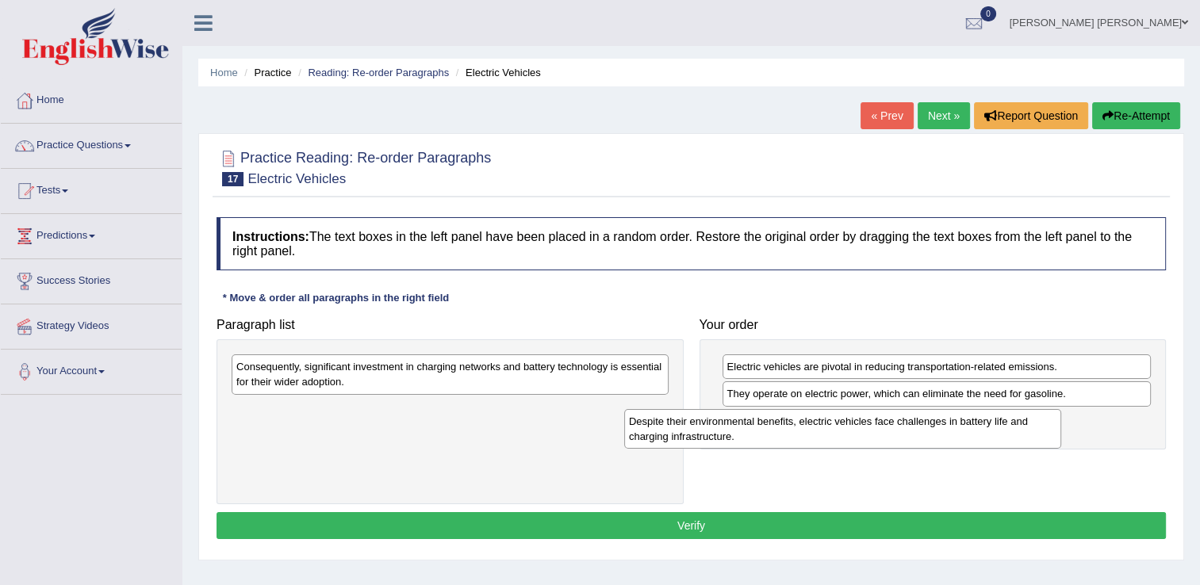
drag, startPoint x: 541, startPoint y: 431, endPoint x: 932, endPoint y: 443, distance: 391.9
click at [932, 443] on div "Despite their environmental benefits, electric vehicles face challenges in batt…" at bounding box center [842, 429] width 437 height 40
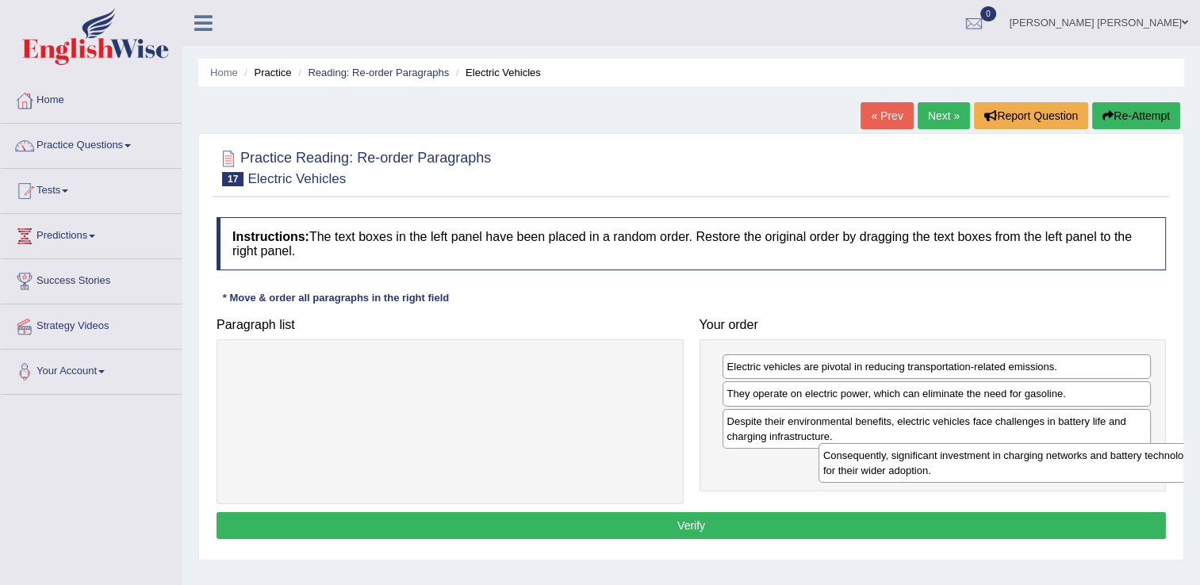
drag, startPoint x: 479, startPoint y: 379, endPoint x: 1056, endPoint y: 484, distance: 586.6
click at [1065, 469] on div "Consequently, significant investment in charging networks and battery technolog…" at bounding box center [1036, 463] width 437 height 40
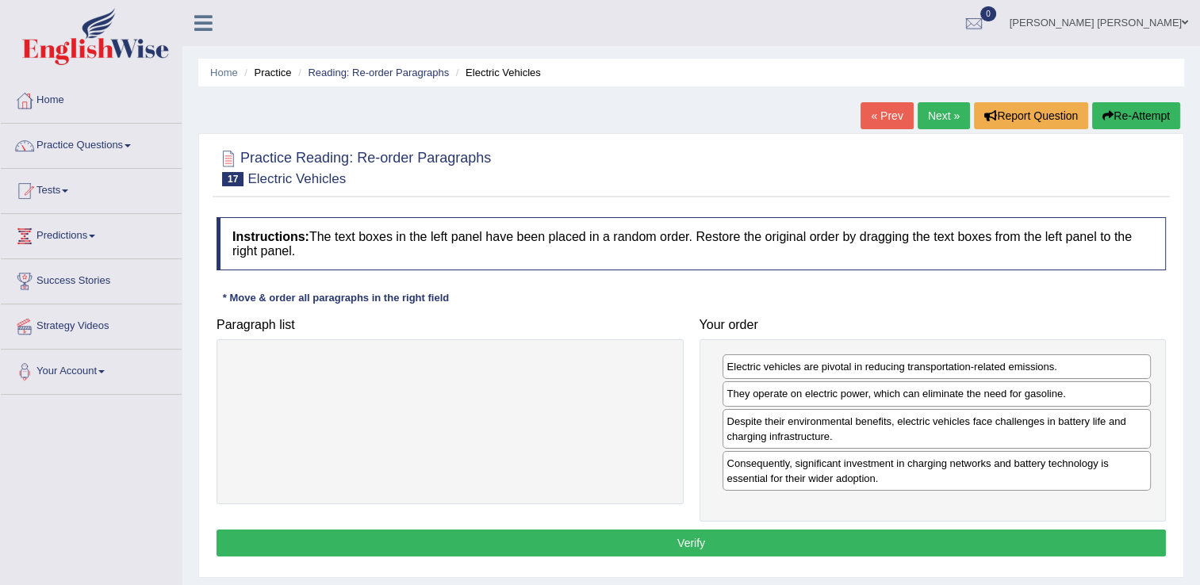
click at [890, 549] on button "Verify" at bounding box center [690, 543] width 949 height 27
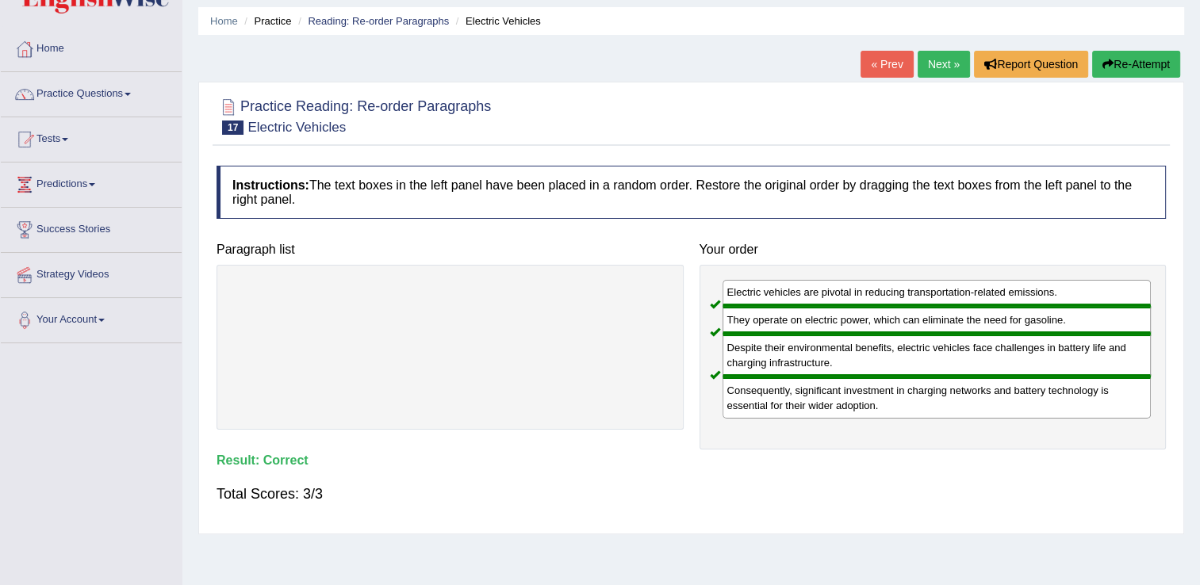
scroll to position [79, 0]
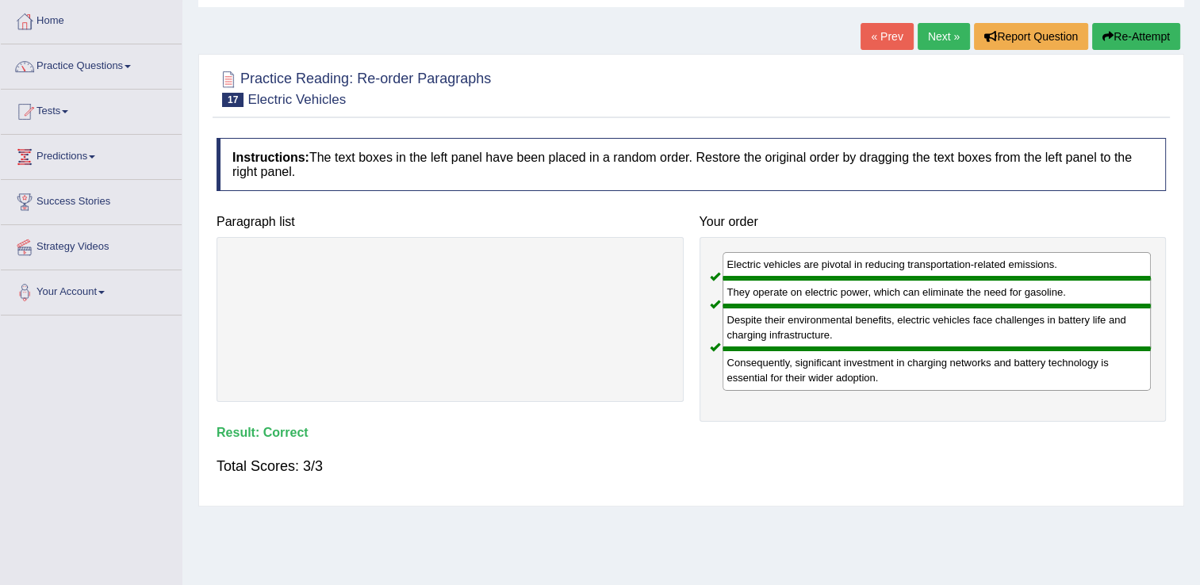
click at [936, 30] on link "Next »" at bounding box center [943, 36] width 52 height 27
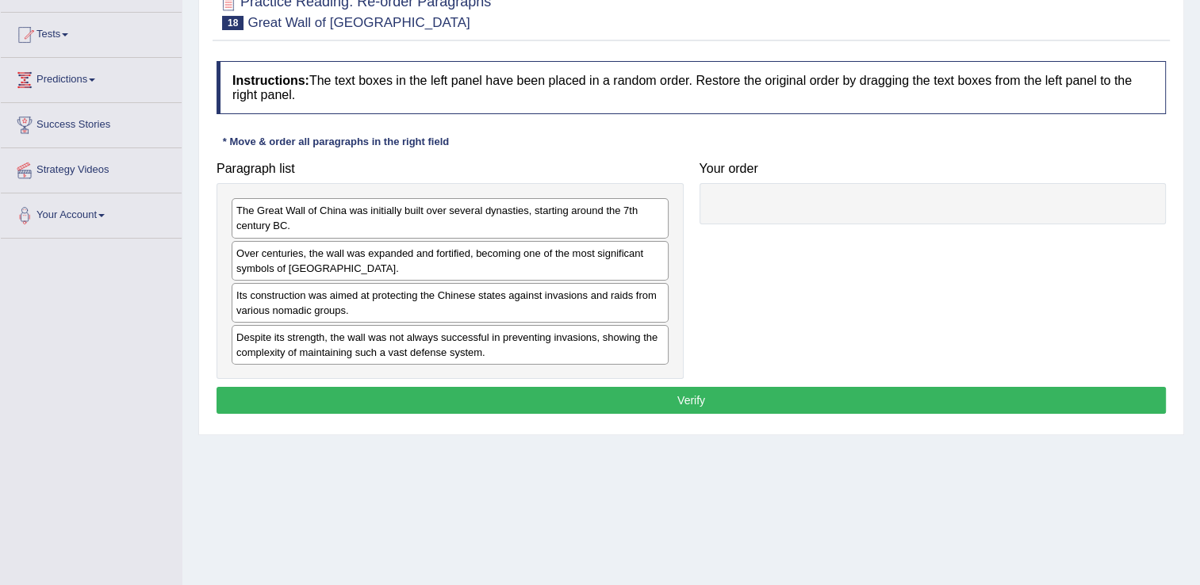
scroll to position [159, 0]
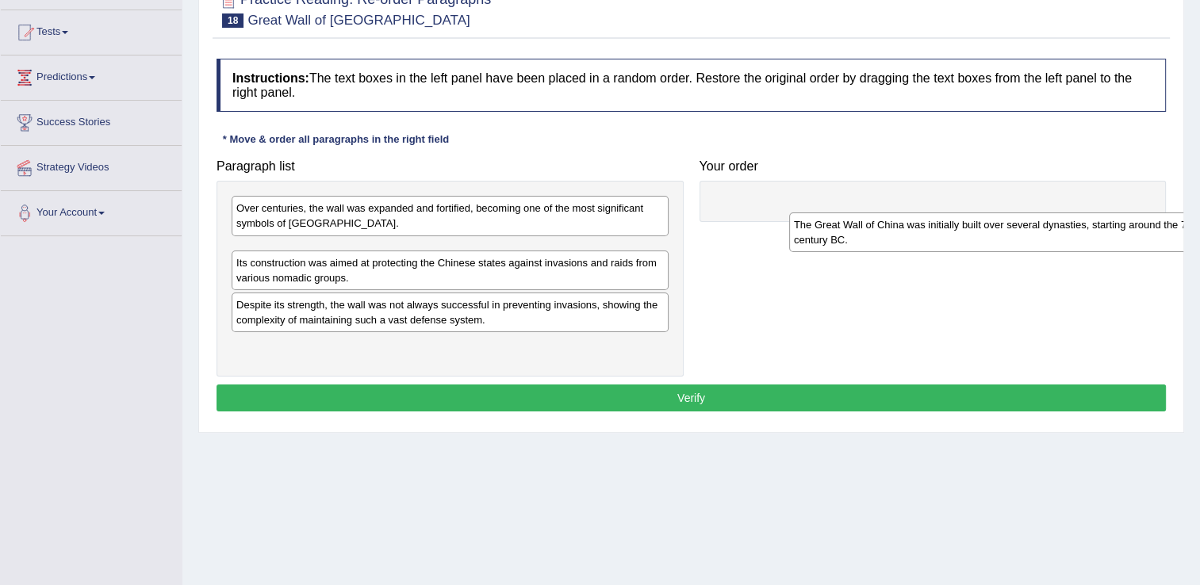
drag, startPoint x: 346, startPoint y: 225, endPoint x: 901, endPoint y: 231, distance: 555.8
click at [903, 235] on div "The Great Wall of China was initially built over several dynasties, starting ar…" at bounding box center [1007, 232] width 437 height 40
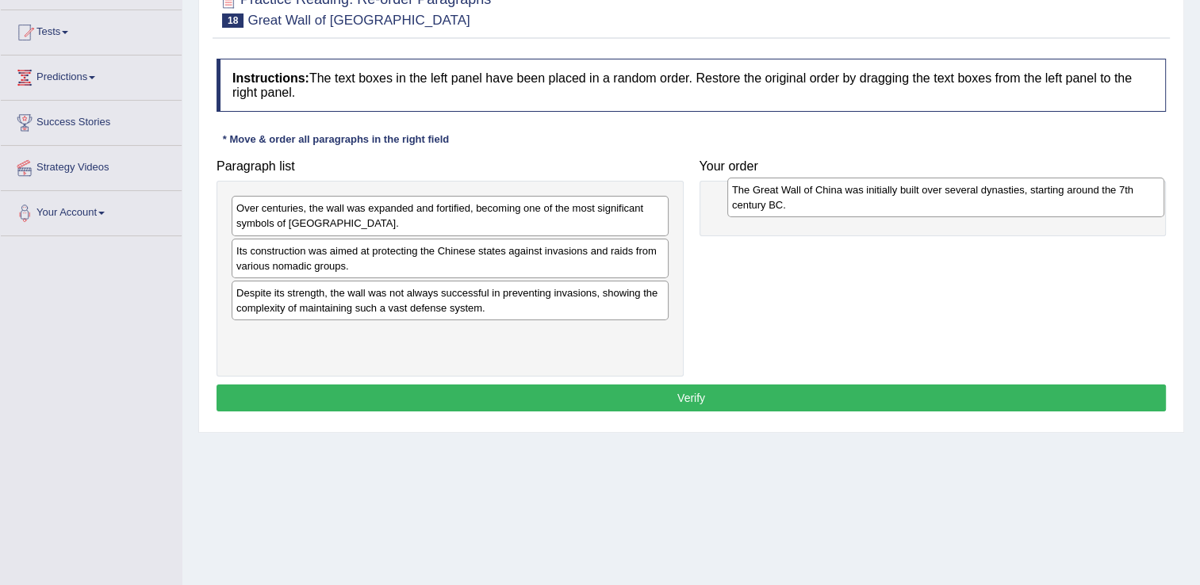
drag, startPoint x: 403, startPoint y: 259, endPoint x: 898, endPoint y: 199, distance: 499.2
click at [898, 199] on div "The Great Wall of China was initially built over several dynasties, starting ar…" at bounding box center [945, 198] width 437 height 40
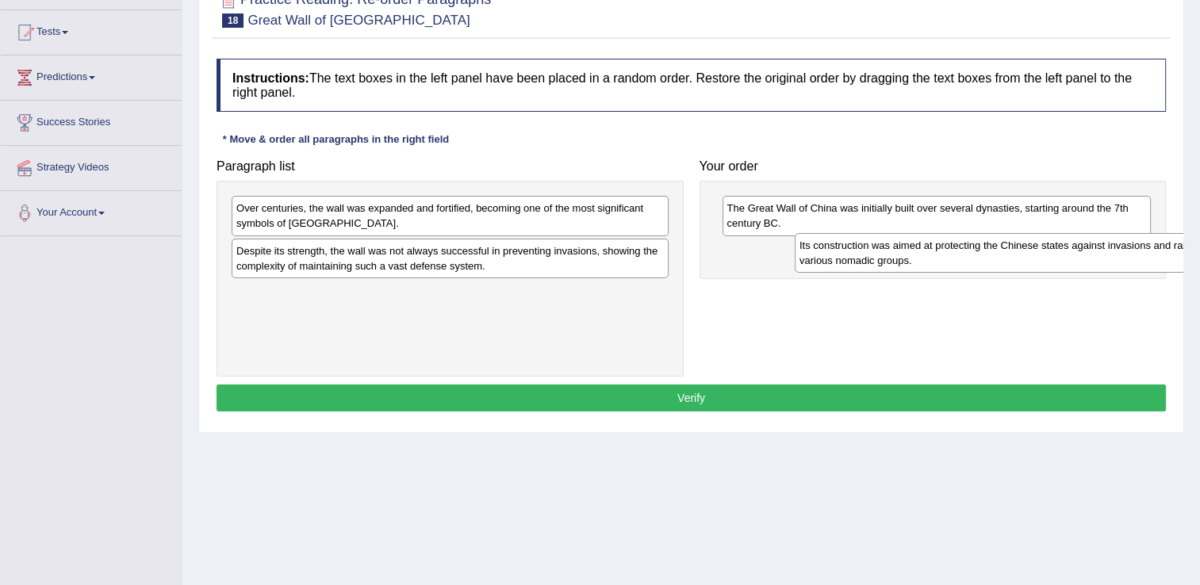
drag, startPoint x: 360, startPoint y: 265, endPoint x: 923, endPoint y: 260, distance: 562.9
click at [923, 260] on div "Its construction was aimed at protecting the Chinese states against invasions a…" at bounding box center [1012, 253] width 437 height 40
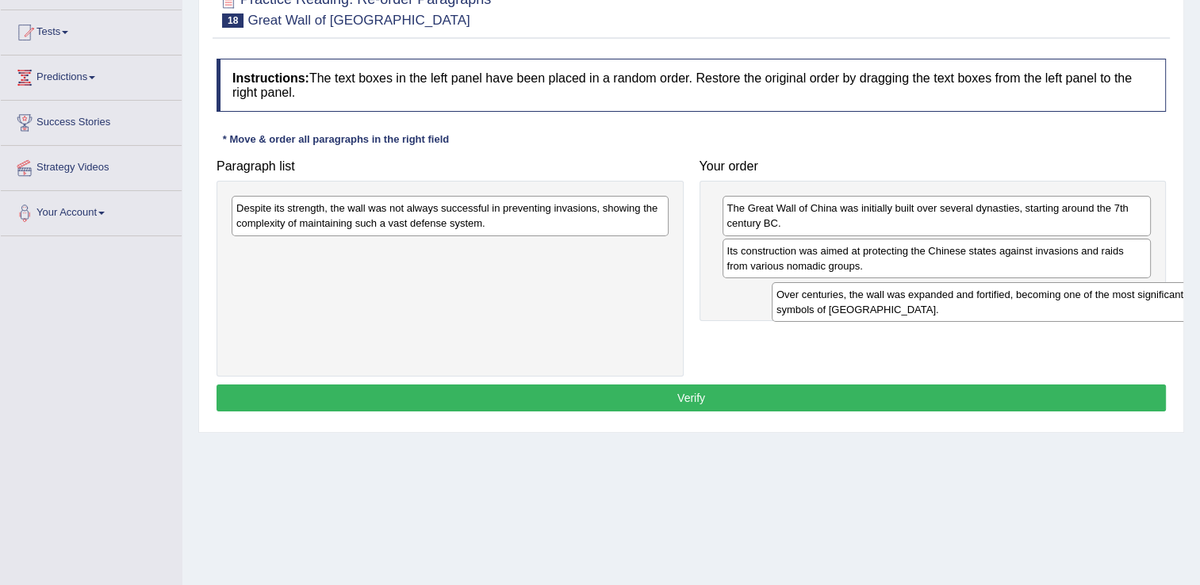
drag, startPoint x: 507, startPoint y: 220, endPoint x: 1047, endPoint y: 307, distance: 546.8
click at [1047, 307] on div "Over centuries, the wall was expanded and fortified, becoming one of the most s…" at bounding box center [989, 302] width 437 height 40
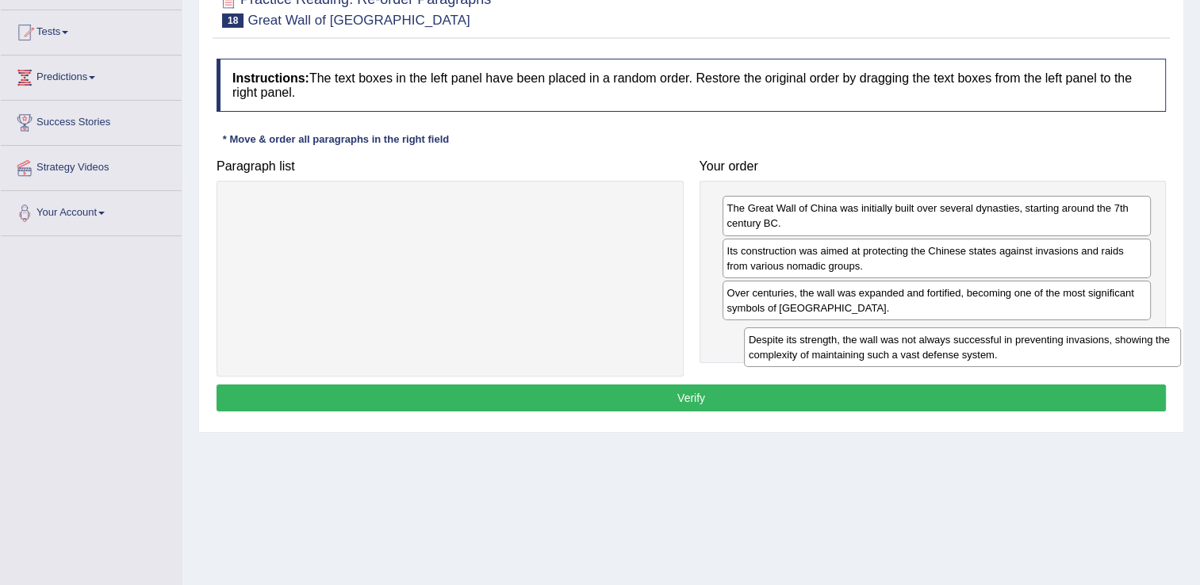
drag, startPoint x: 398, startPoint y: 219, endPoint x: 925, endPoint y: 342, distance: 541.4
click at [925, 342] on div "Despite its strength, the wall was not always successful in preventing invasion…" at bounding box center [962, 347] width 437 height 40
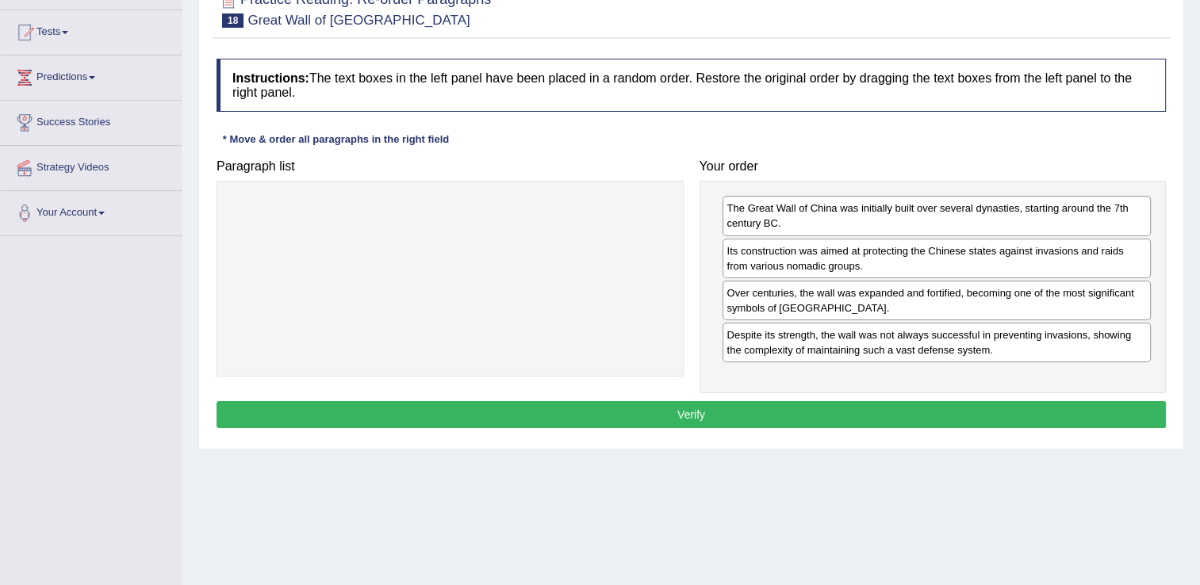
click at [955, 406] on button "Verify" at bounding box center [690, 414] width 949 height 27
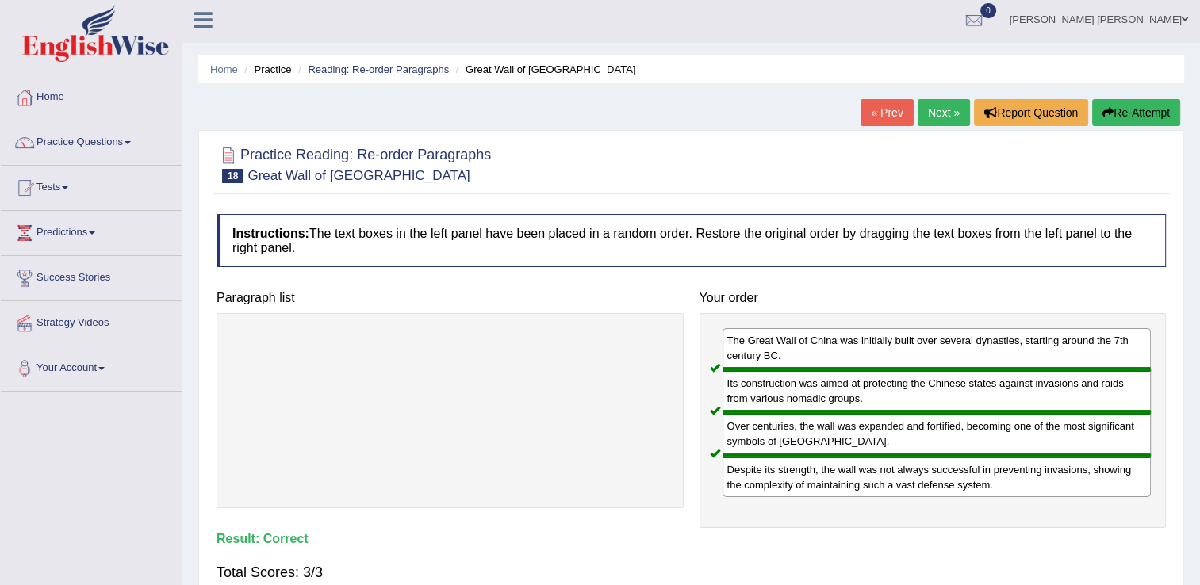
scroll to position [0, 0]
